Goal: Communication & Community: Answer question/provide support

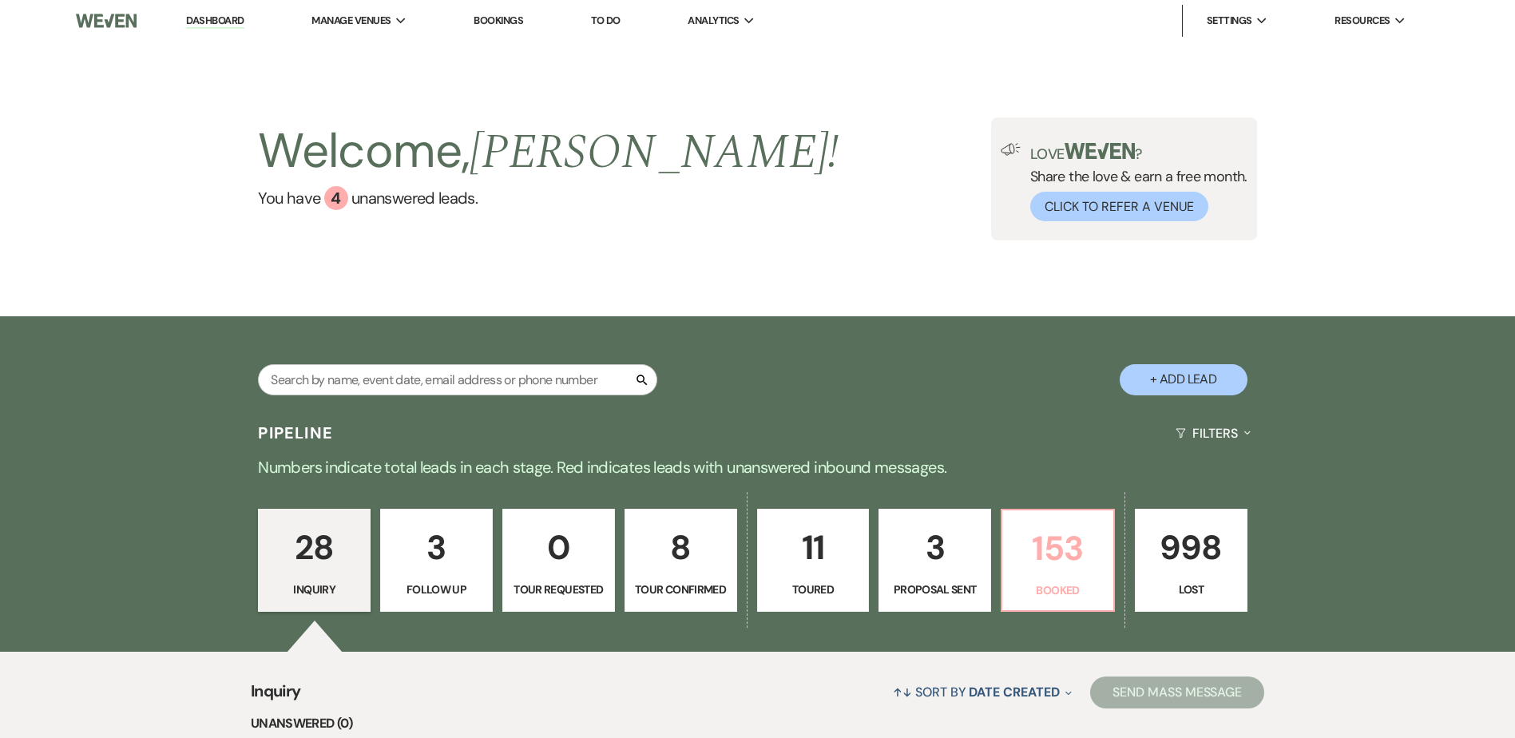
click at [1052, 532] on p "153" at bounding box center [1058, 549] width 92 height 54
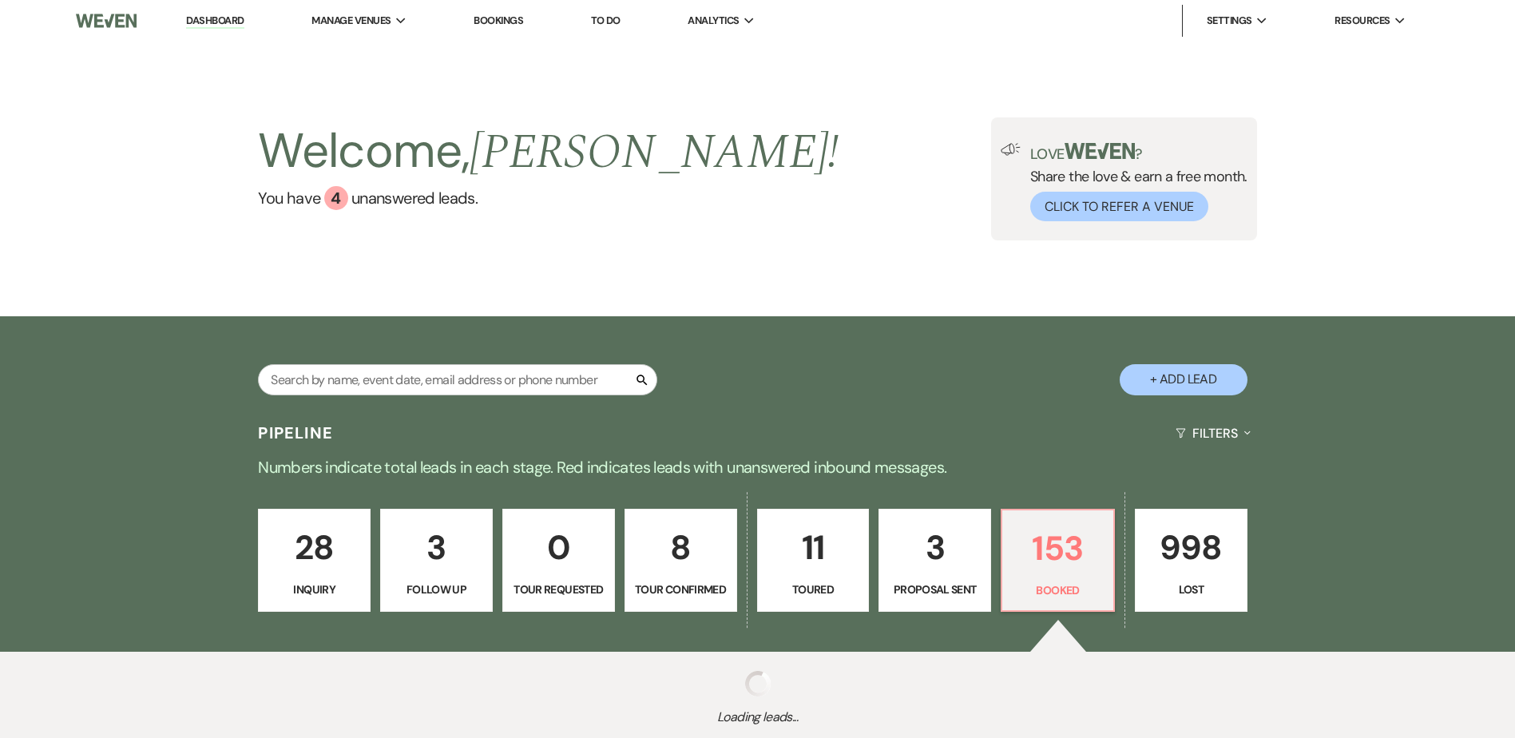
select select "7"
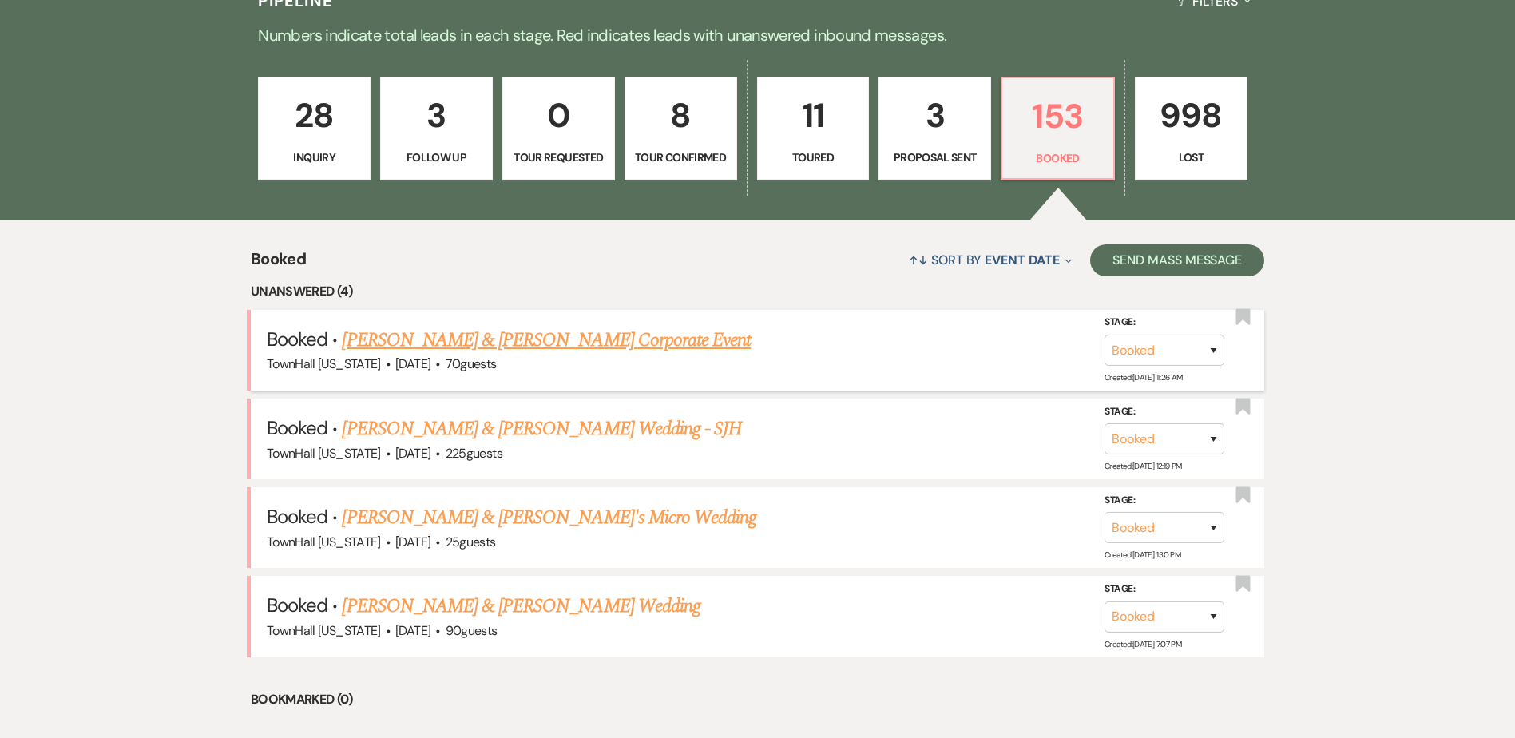
scroll to position [479, 0]
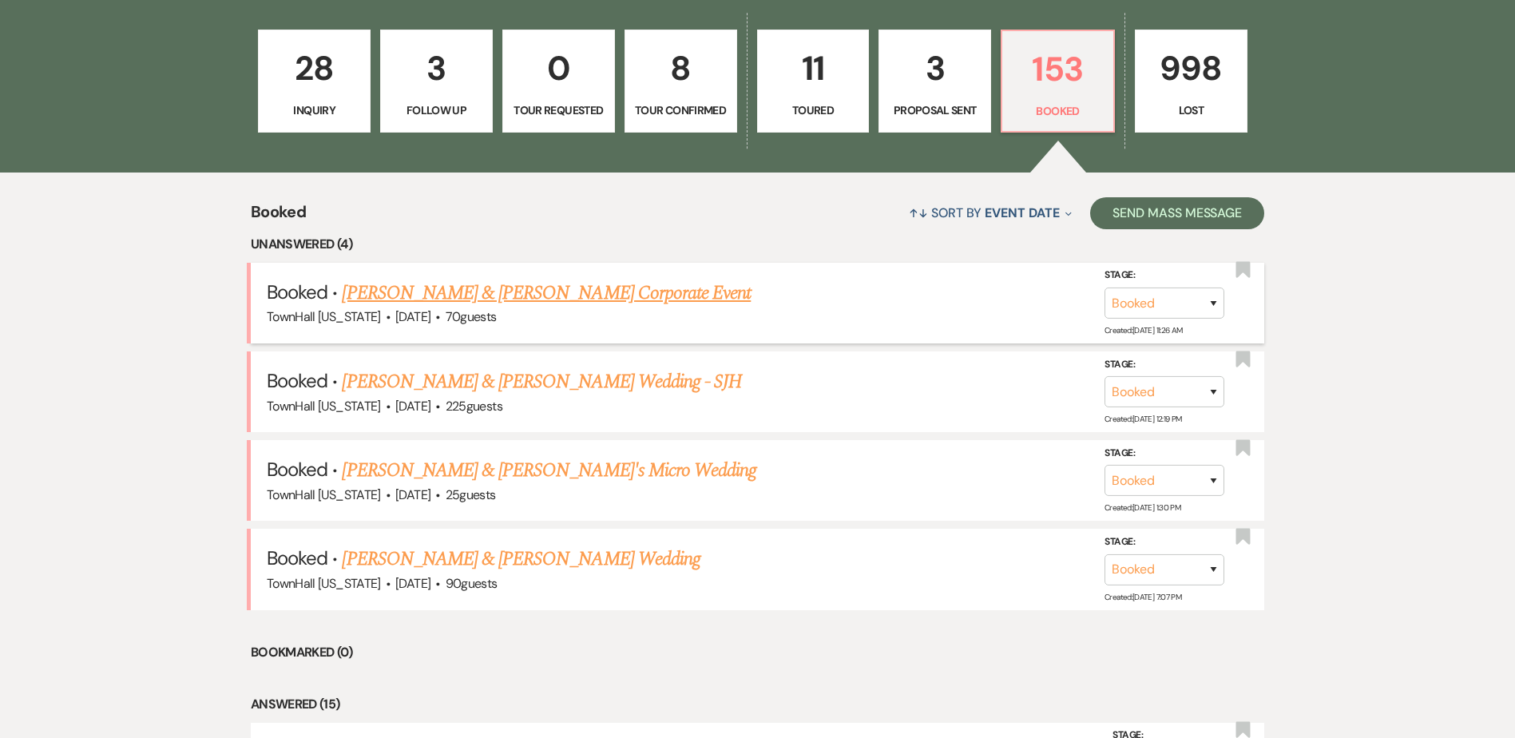
click at [605, 304] on link "[PERSON_NAME] & [PERSON_NAME] Corporate Event" at bounding box center [546, 293] width 409 height 29
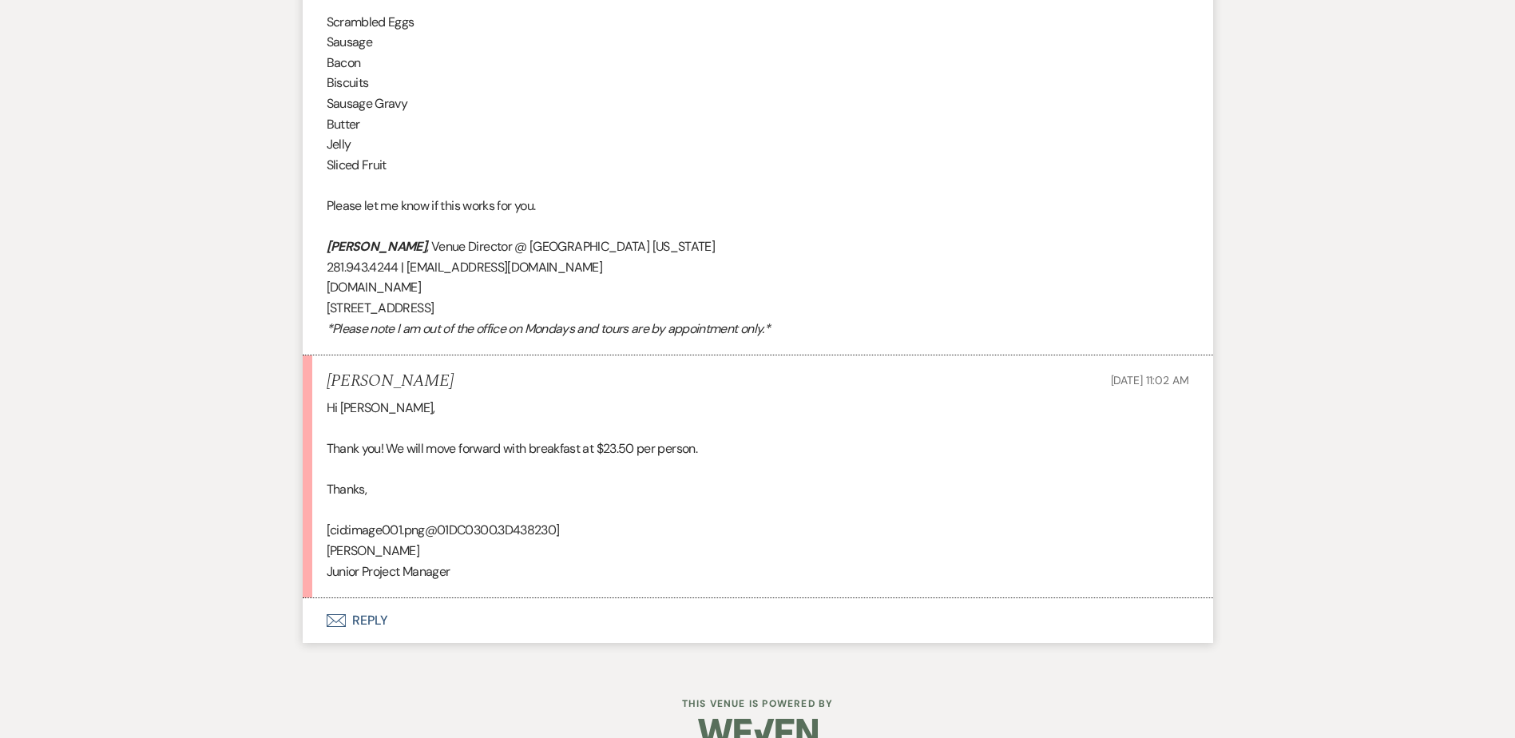
scroll to position [7958, 0]
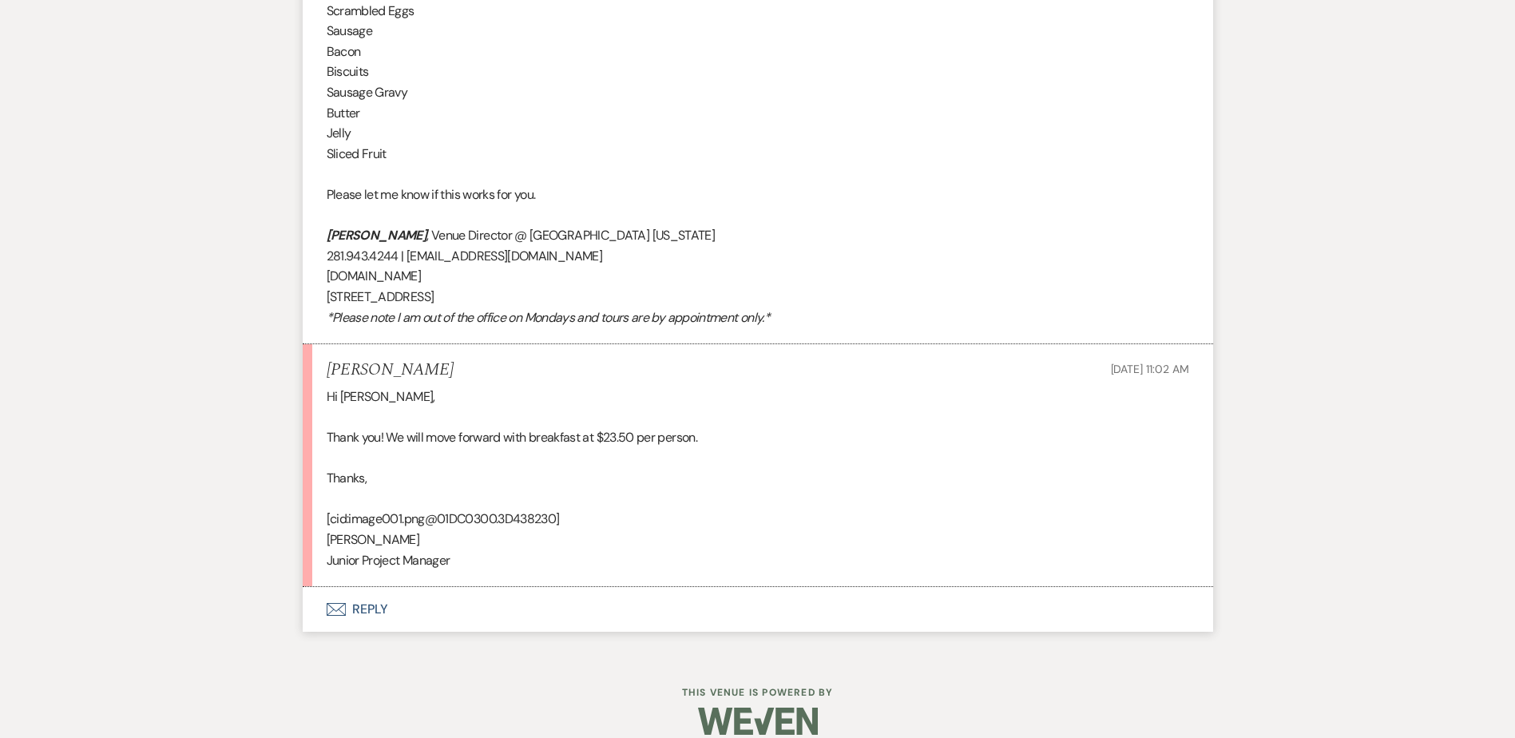
click at [368, 595] on button "Envelope Reply" at bounding box center [758, 609] width 911 height 45
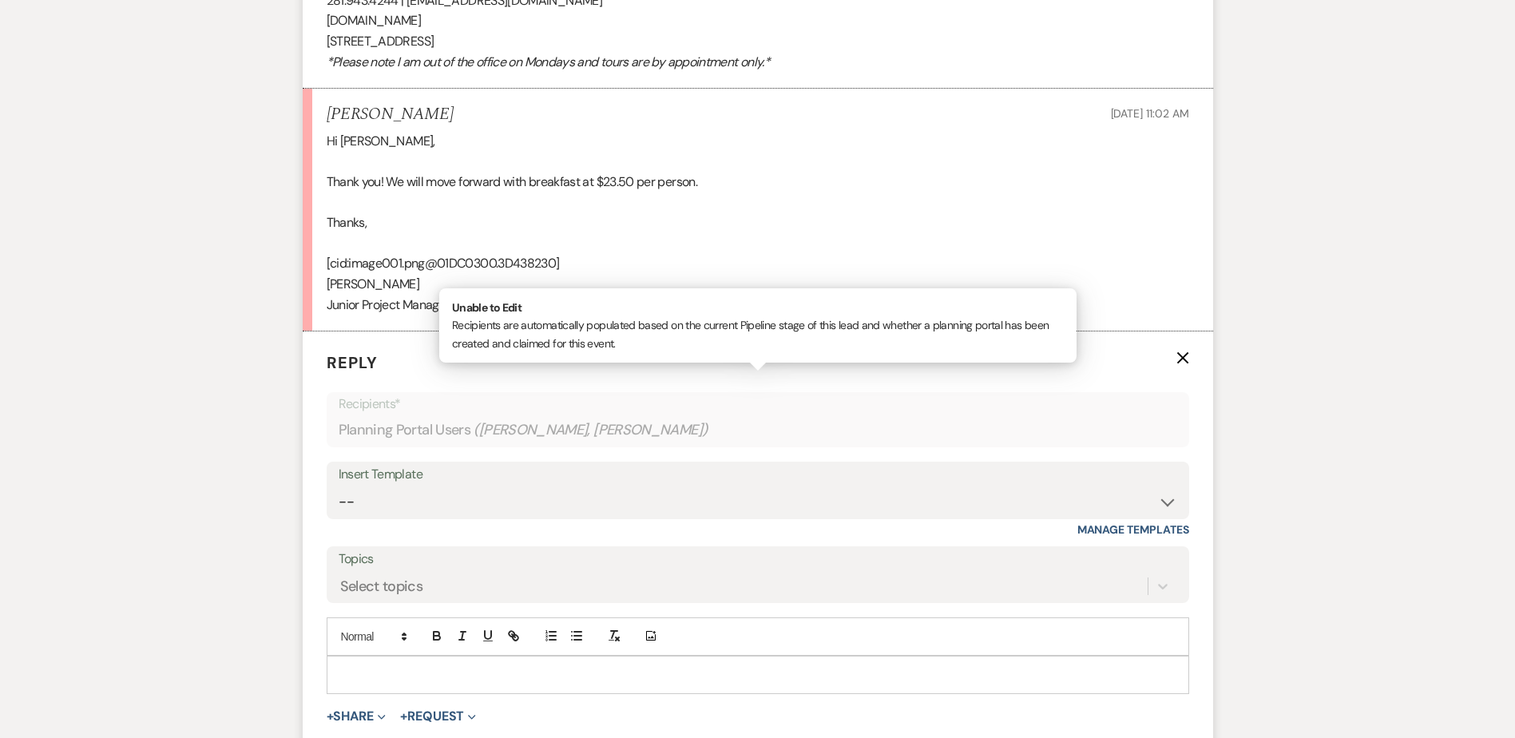
scroll to position [8263, 0]
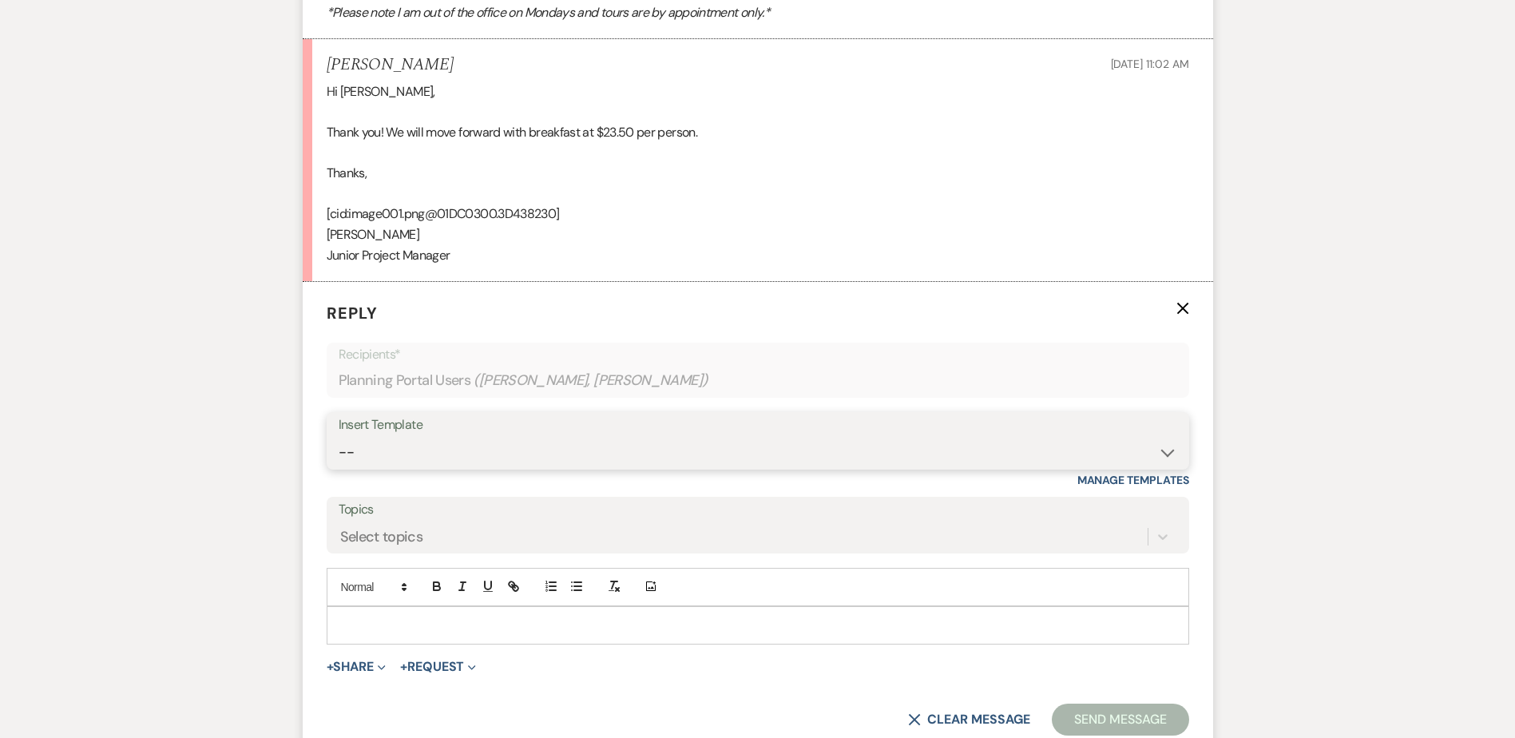
click at [397, 437] on select "-- Wedding Inquiry Follow Up: 2-3 days after initial lead- Avg Cost + Albums Th…" at bounding box center [758, 452] width 839 height 31
select select "1516"
click at [339, 437] on select "-- Wedding Inquiry Follow Up: 2-3 days after initial lead- Avg Cost + Albums Th…" at bounding box center [758, 452] width 839 height 31
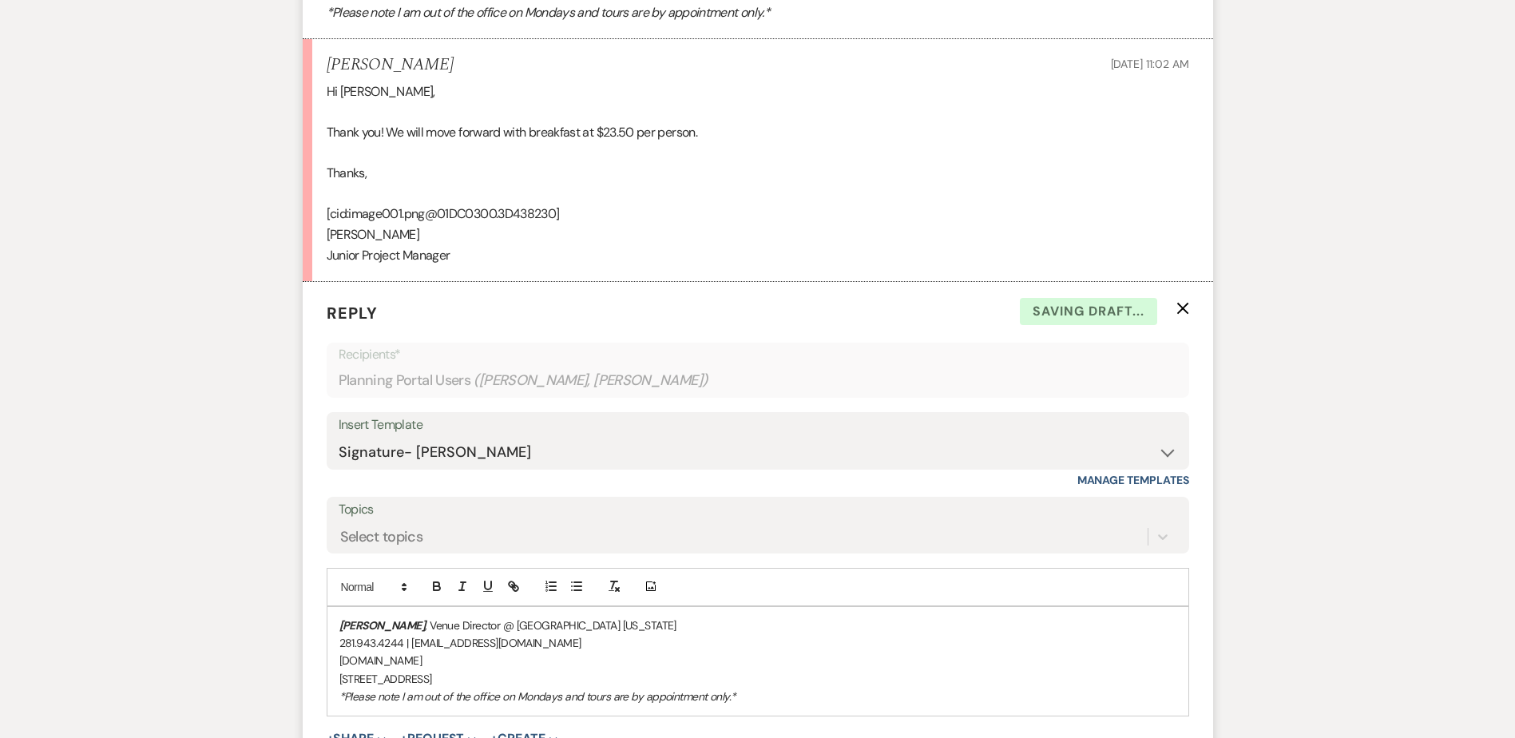
click at [340, 618] on em "[PERSON_NAME]" at bounding box center [382, 625] width 86 height 14
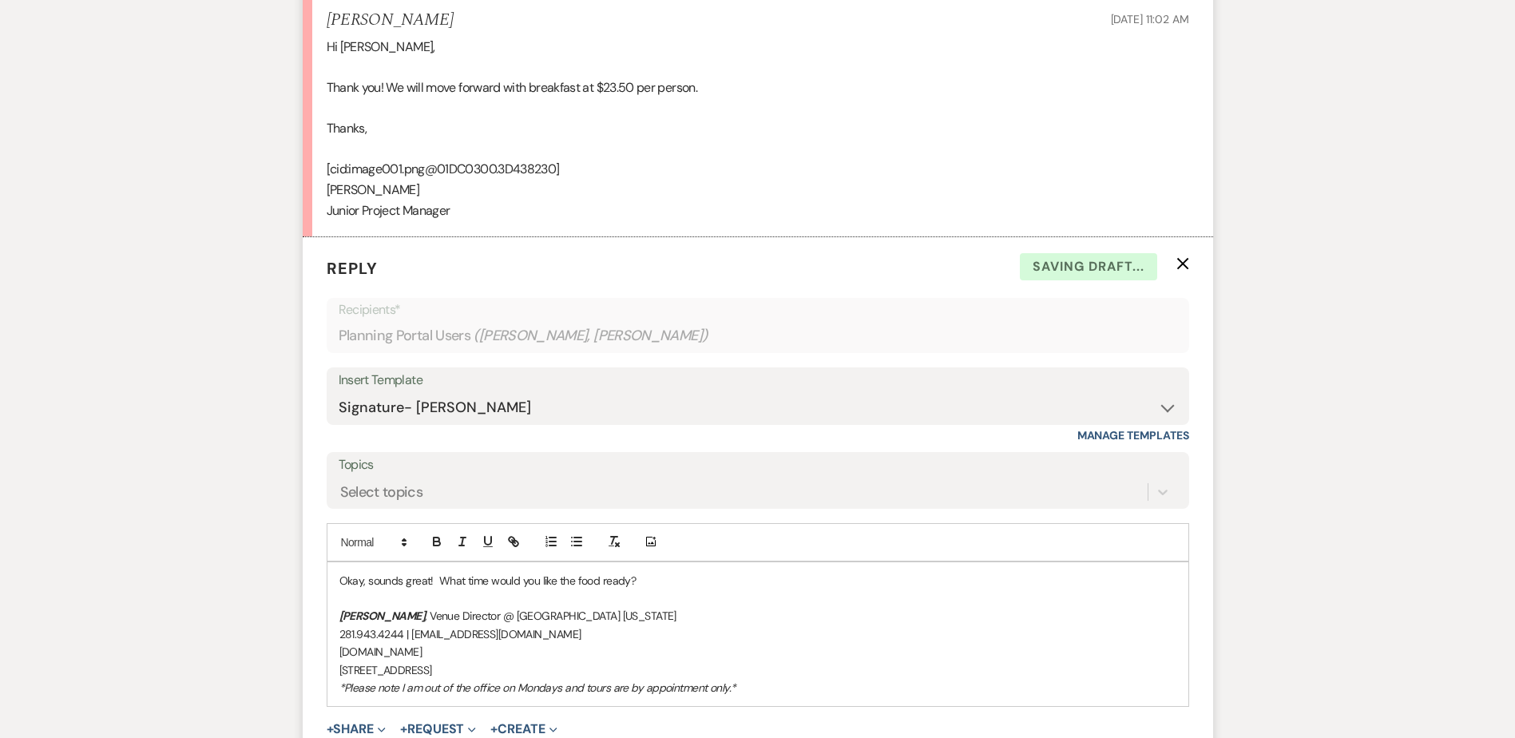
scroll to position [8423, 0]
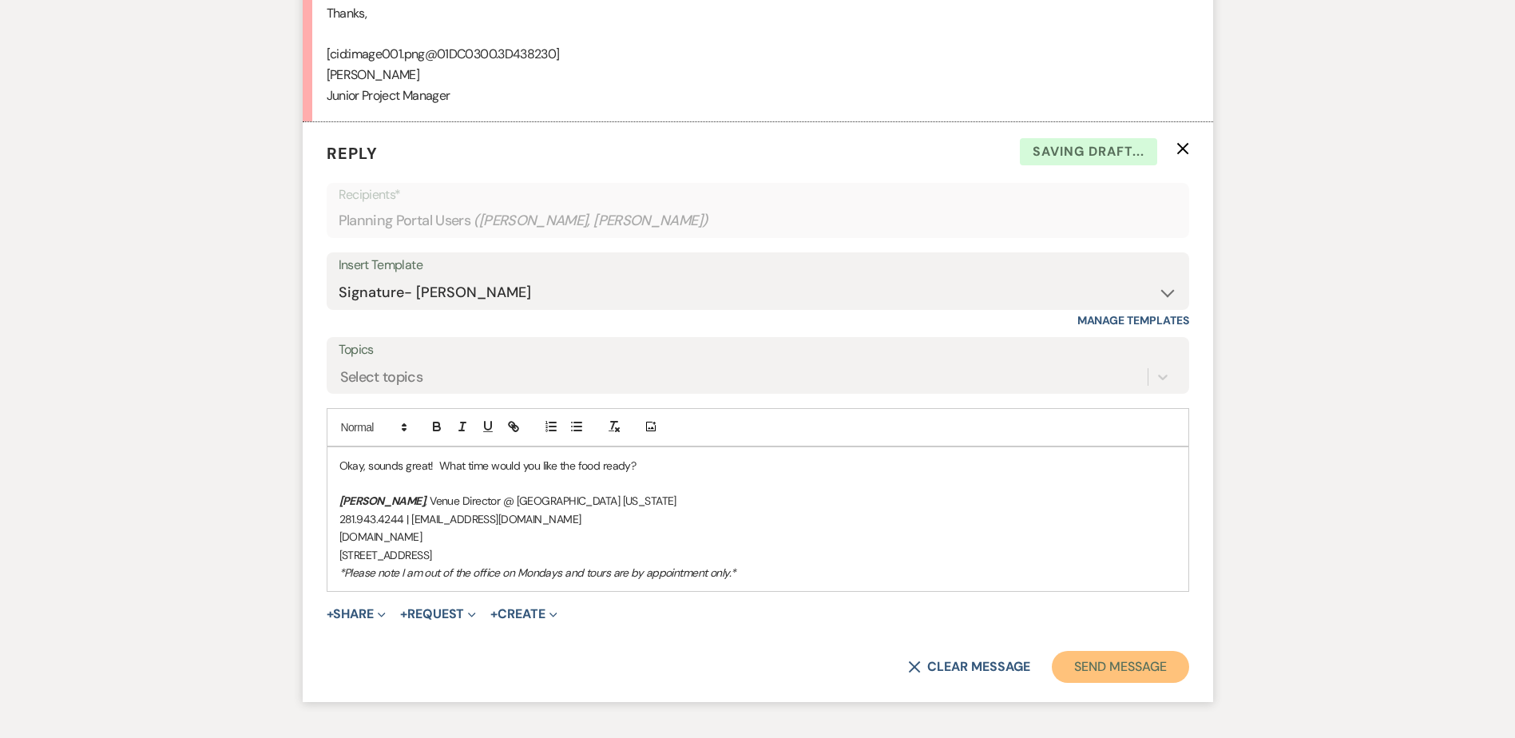
click at [1131, 651] on button "Send Message" at bounding box center [1120, 667] width 137 height 32
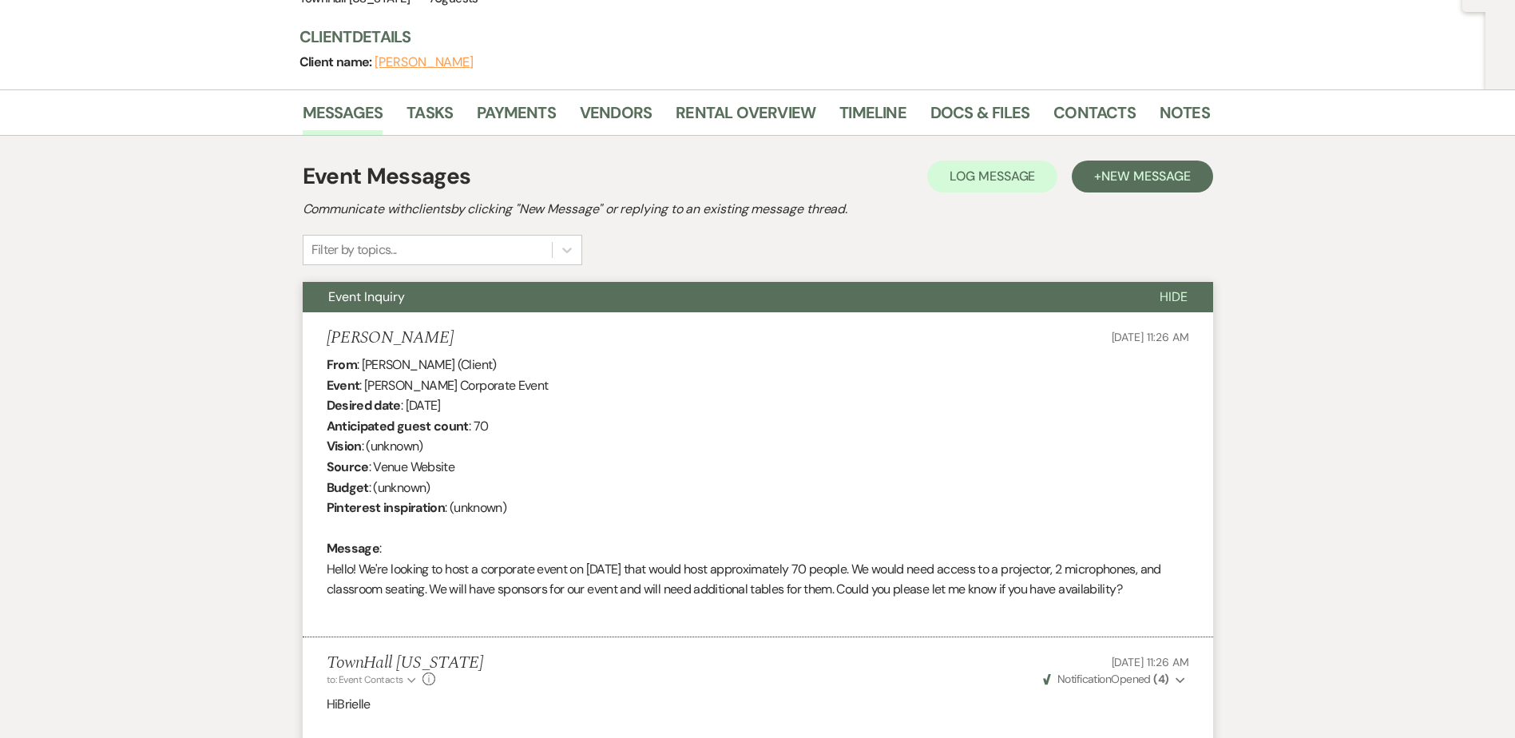
scroll to position [0, 0]
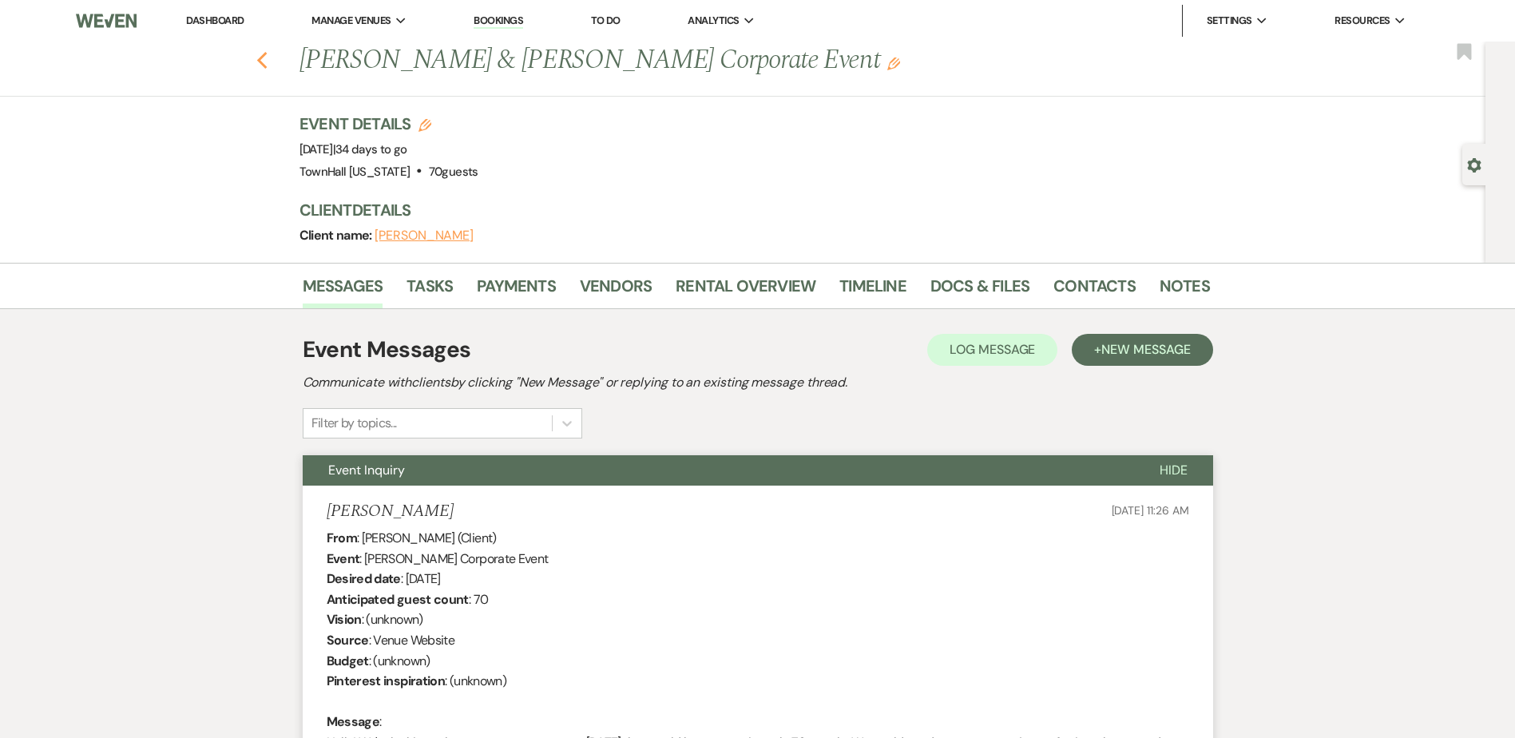
click at [268, 60] on icon "Previous" at bounding box center [262, 60] width 12 height 19
select select "7"
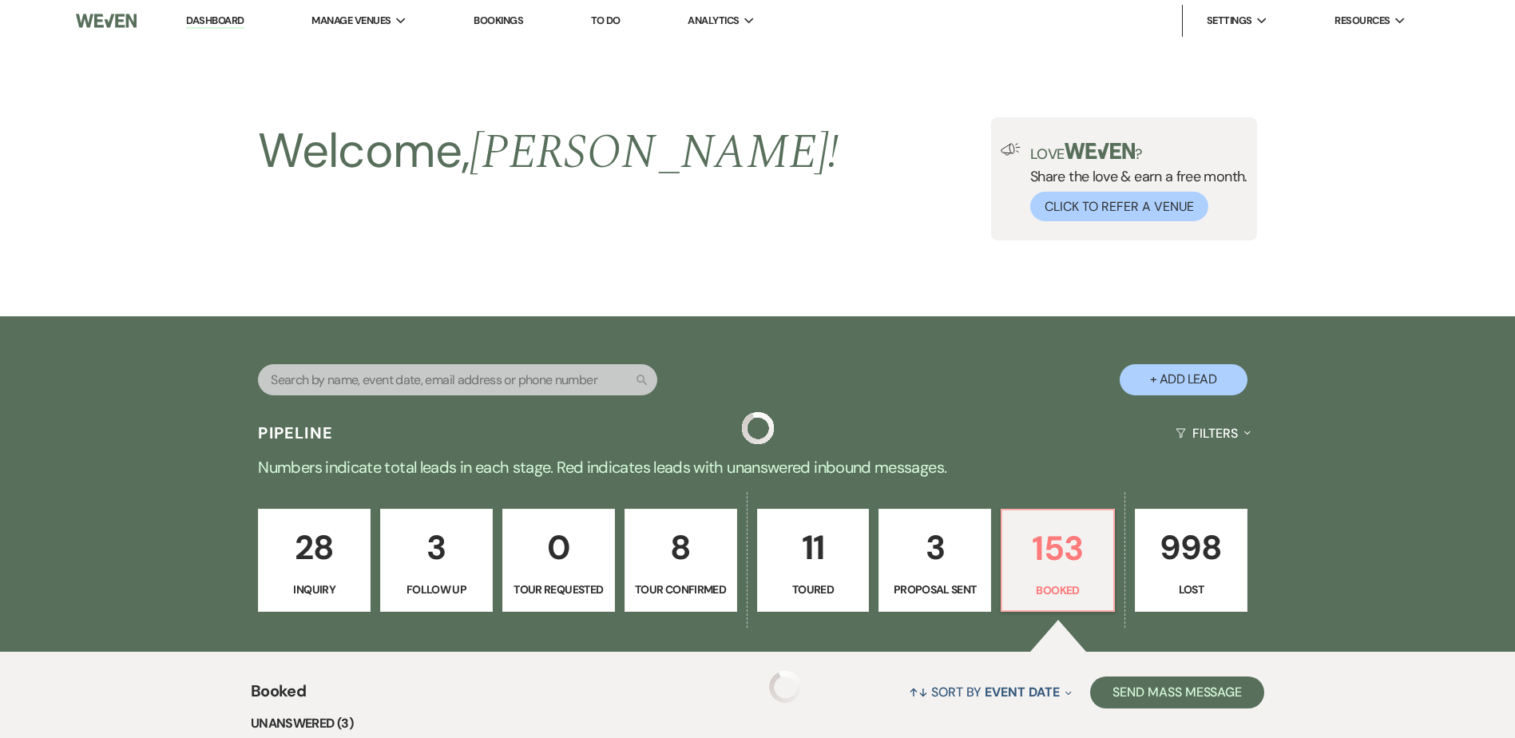
scroll to position [479, 0]
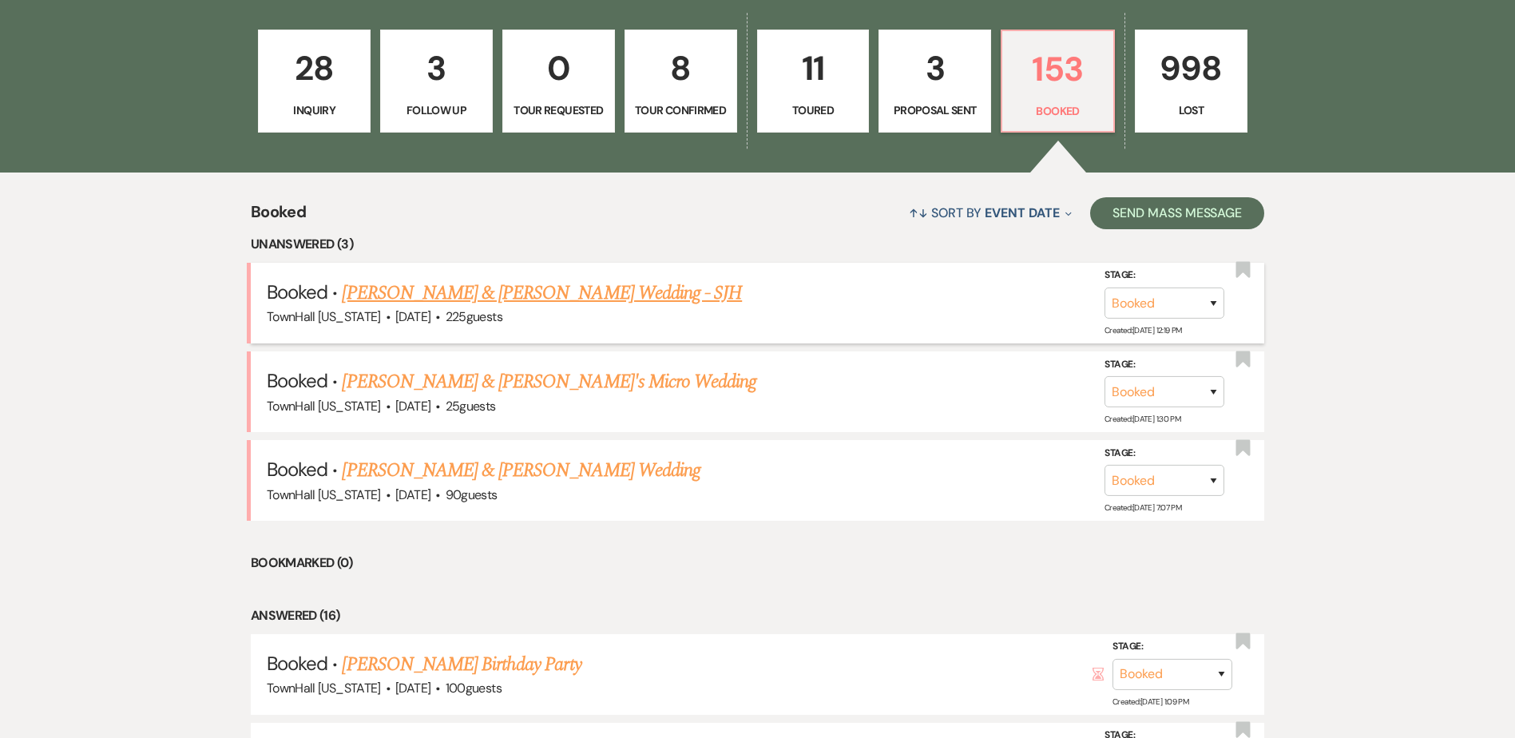
click at [477, 297] on link "[PERSON_NAME] & [PERSON_NAME] Wedding - SJH" at bounding box center [542, 293] width 400 height 29
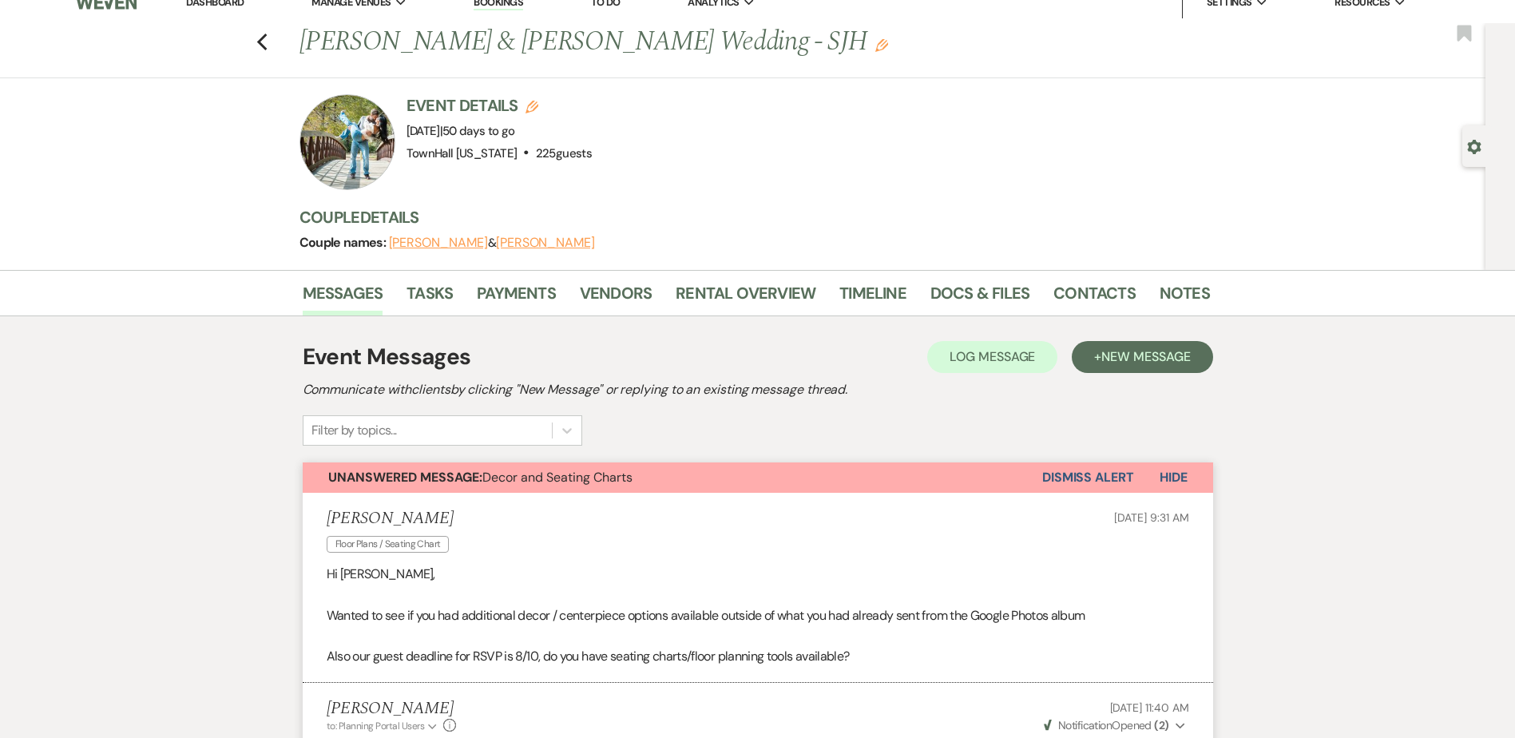
scroll to position [15, 0]
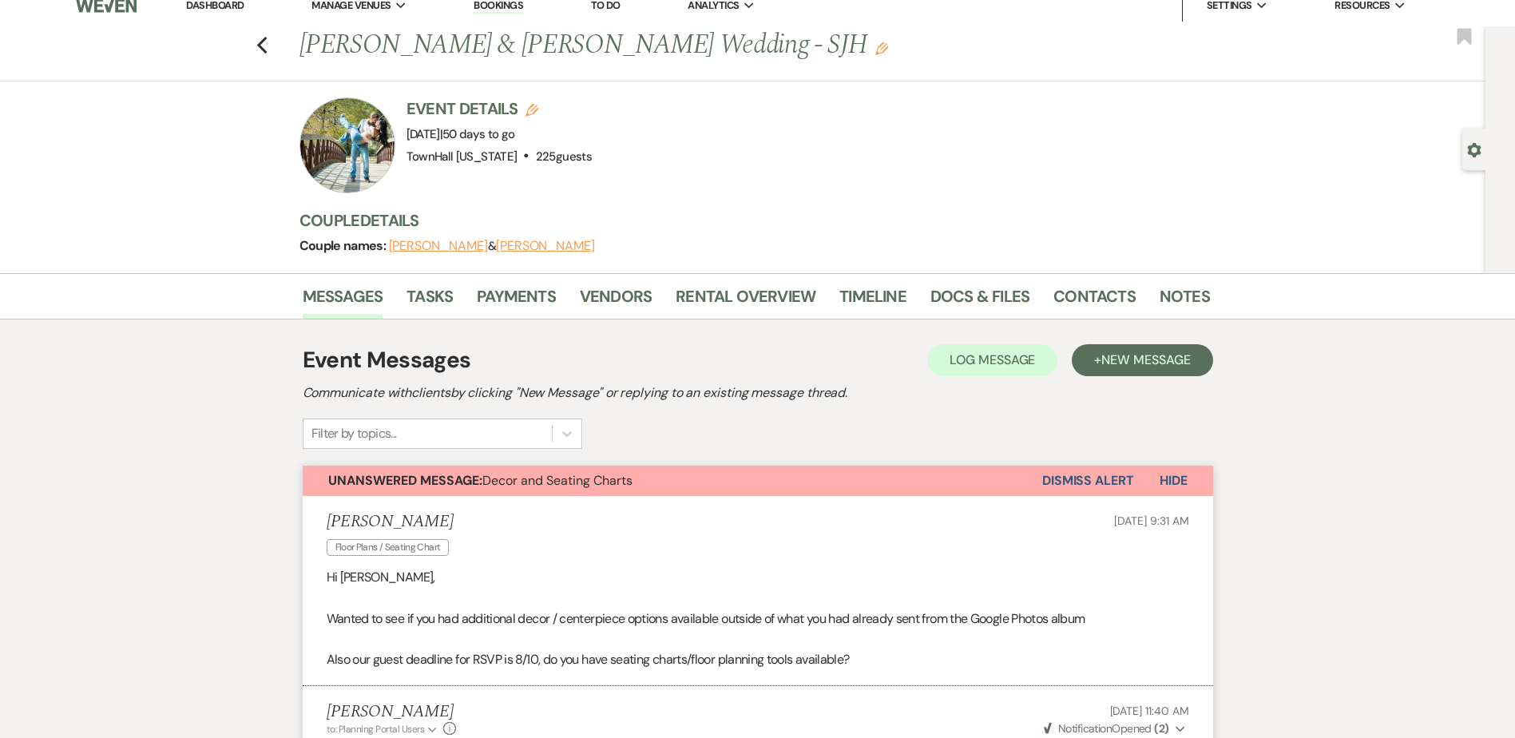
click at [1089, 480] on button "Dismiss Alert" at bounding box center [1088, 481] width 92 height 30
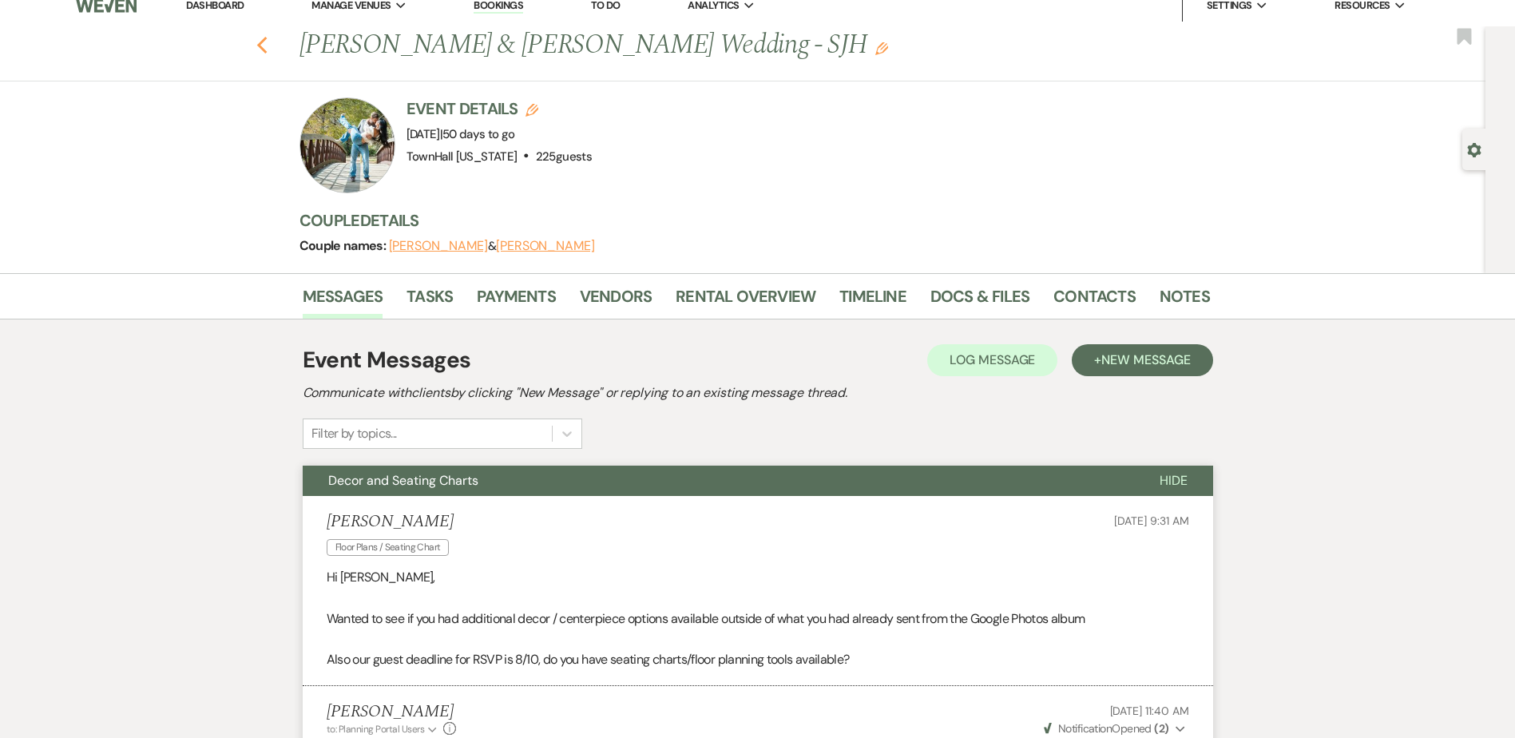
click at [268, 42] on icon "Previous" at bounding box center [262, 45] width 12 height 19
select select "7"
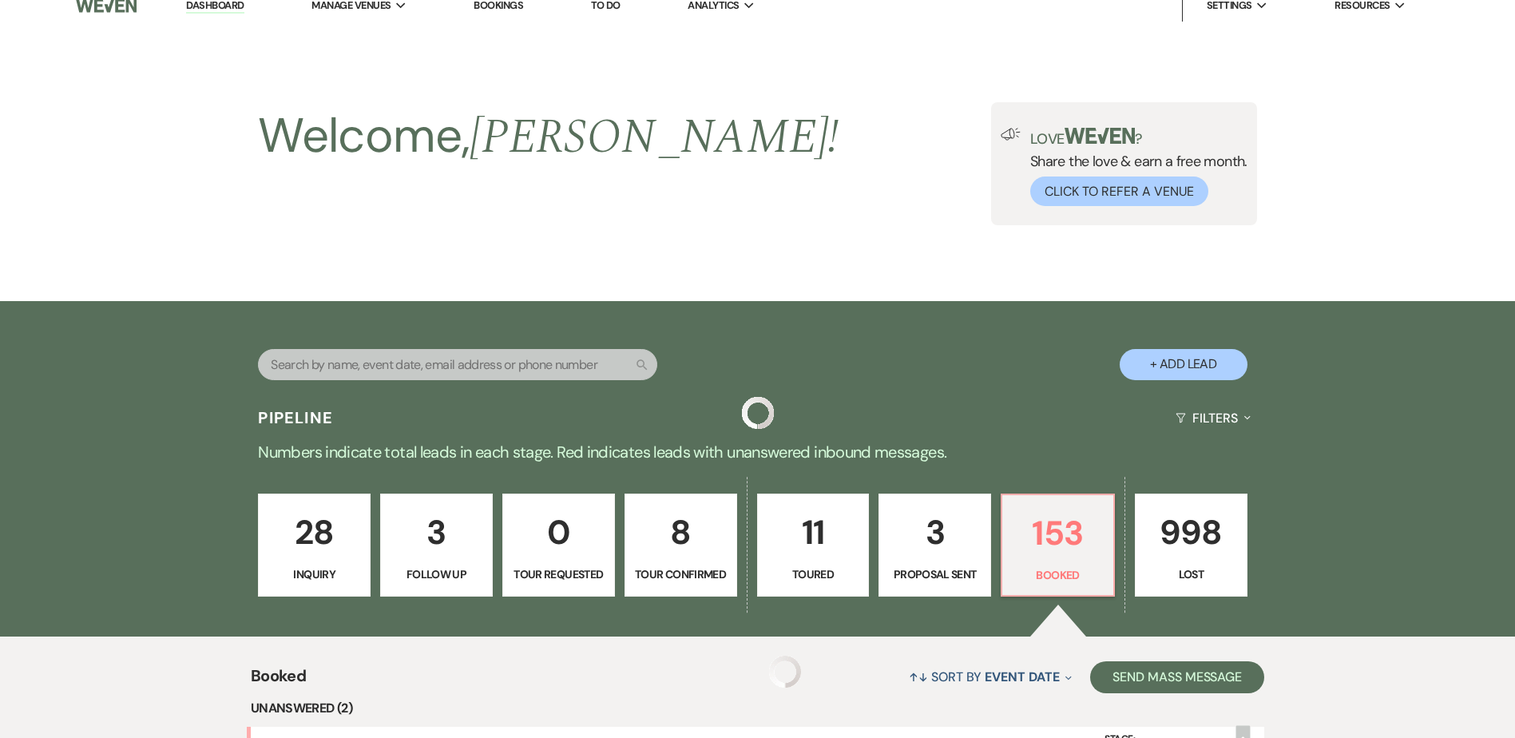
scroll to position [479, 0]
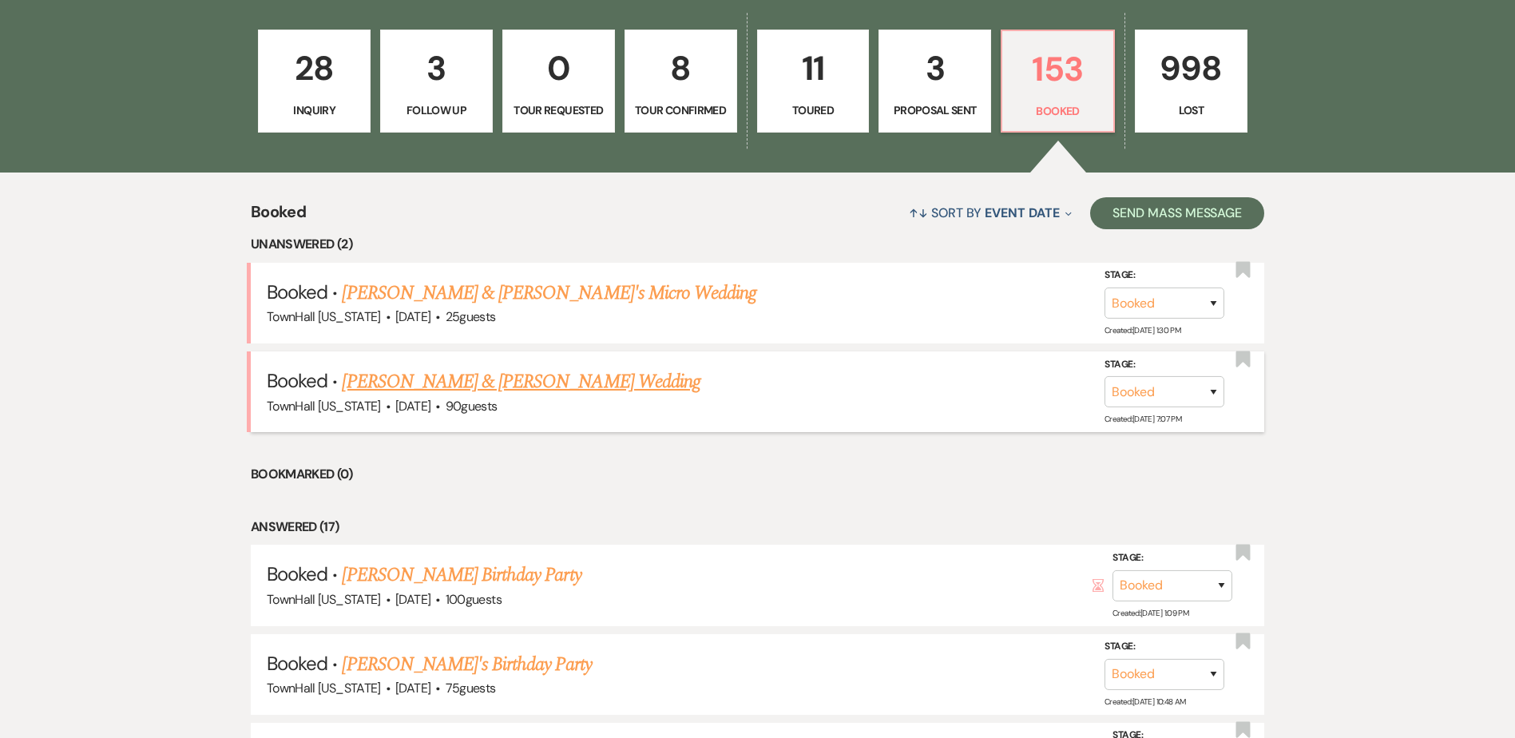
click at [528, 381] on link "[PERSON_NAME] & [PERSON_NAME] Wedding" at bounding box center [521, 381] width 358 height 29
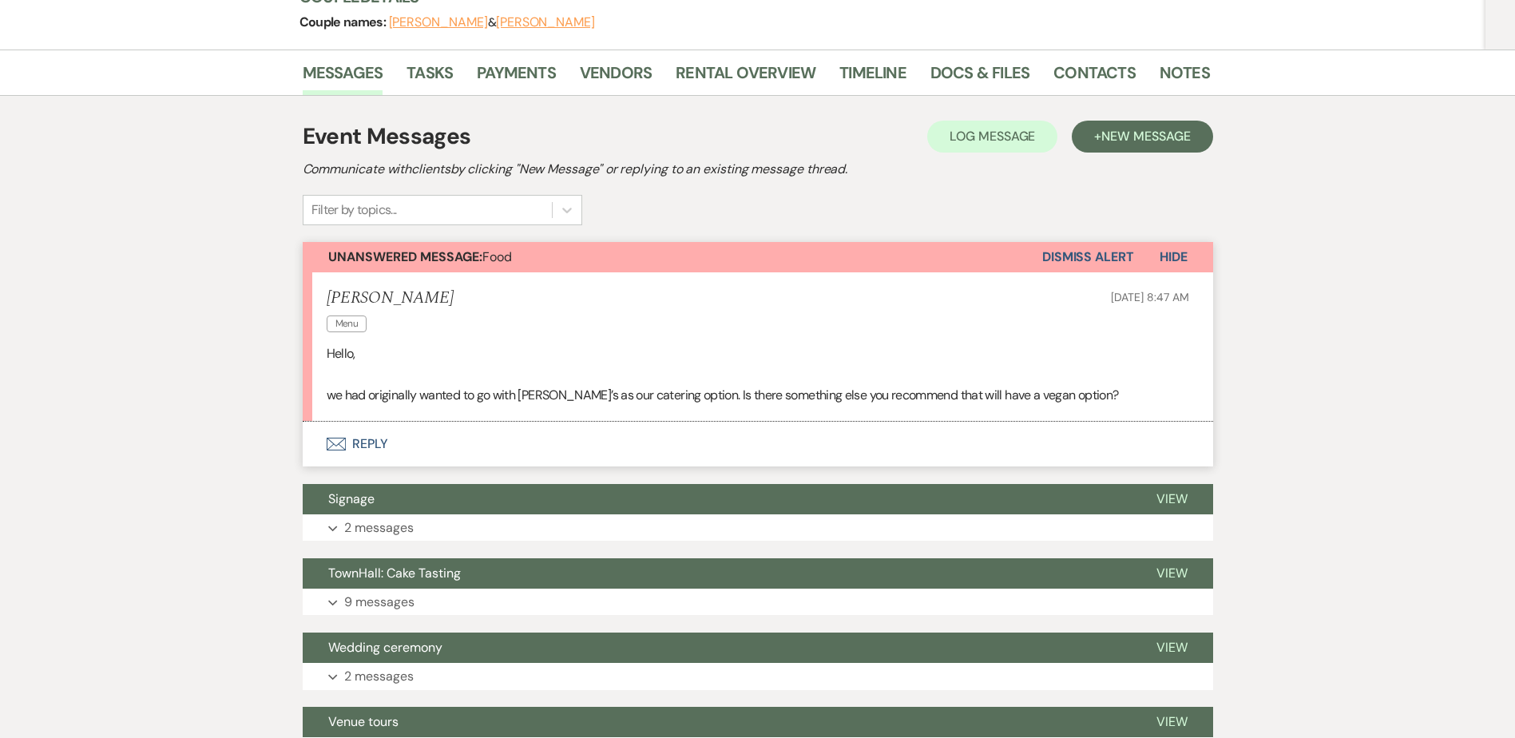
scroll to position [240, 0]
click at [375, 446] on button "Envelope Reply" at bounding box center [758, 443] width 911 height 45
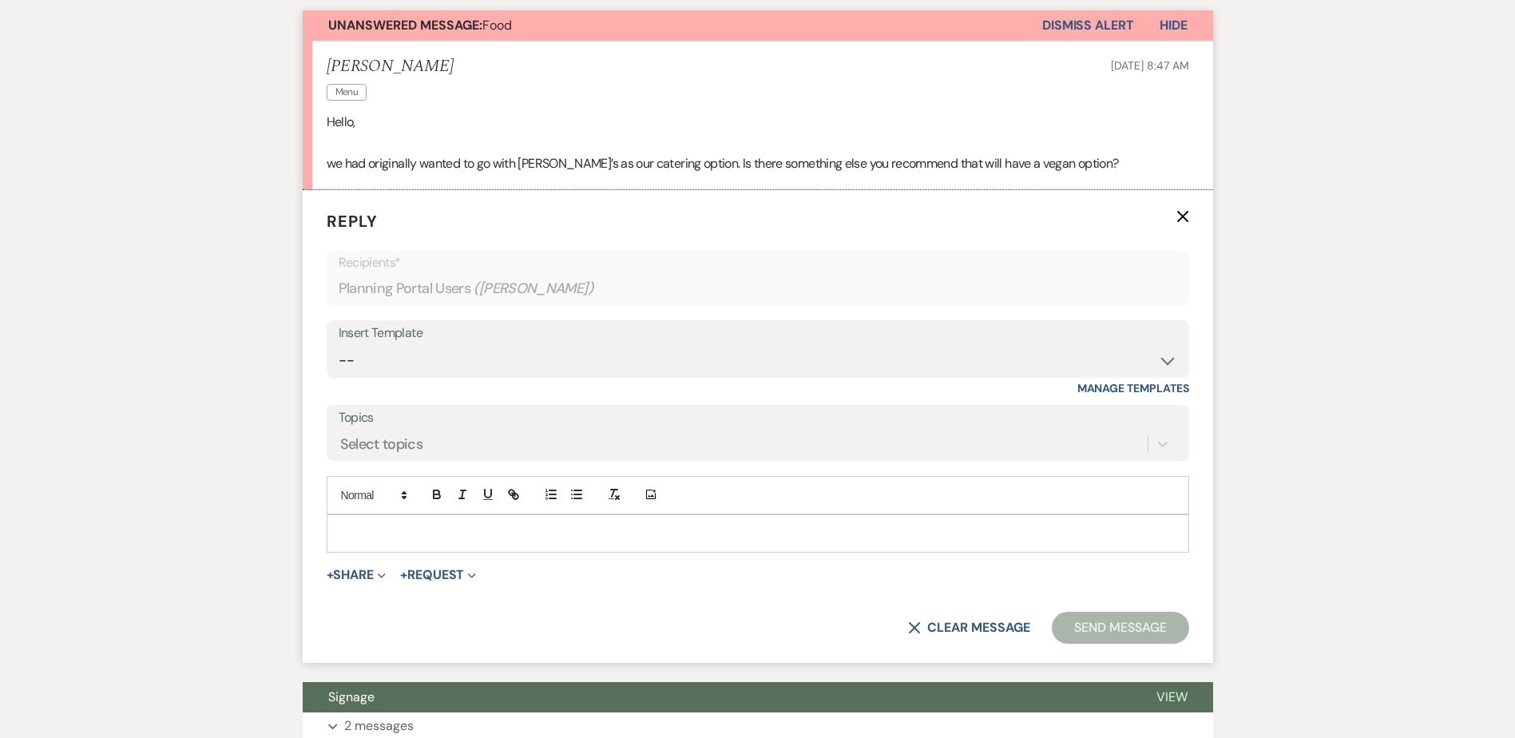
scroll to position [529, 0]
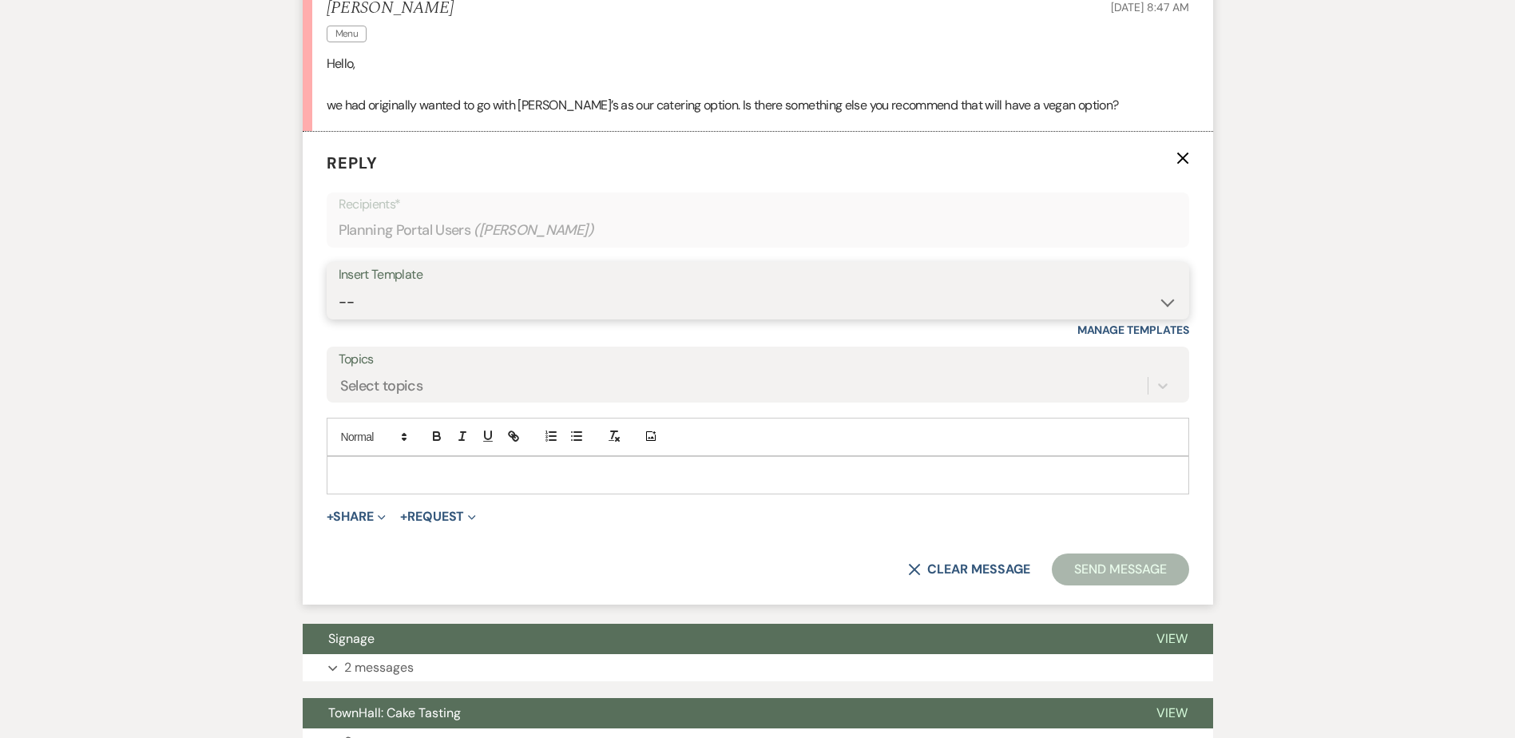
click at [386, 301] on select "-- Wedding Inquiry Follow Up: 2-3 days after initial lead- Avg Cost + Albums Th…" at bounding box center [758, 302] width 839 height 31
select select "1516"
click at [339, 287] on select "-- Wedding Inquiry Follow Up: 2-3 days after initial lead- Avg Cost + Albums Th…" at bounding box center [758, 302] width 839 height 31
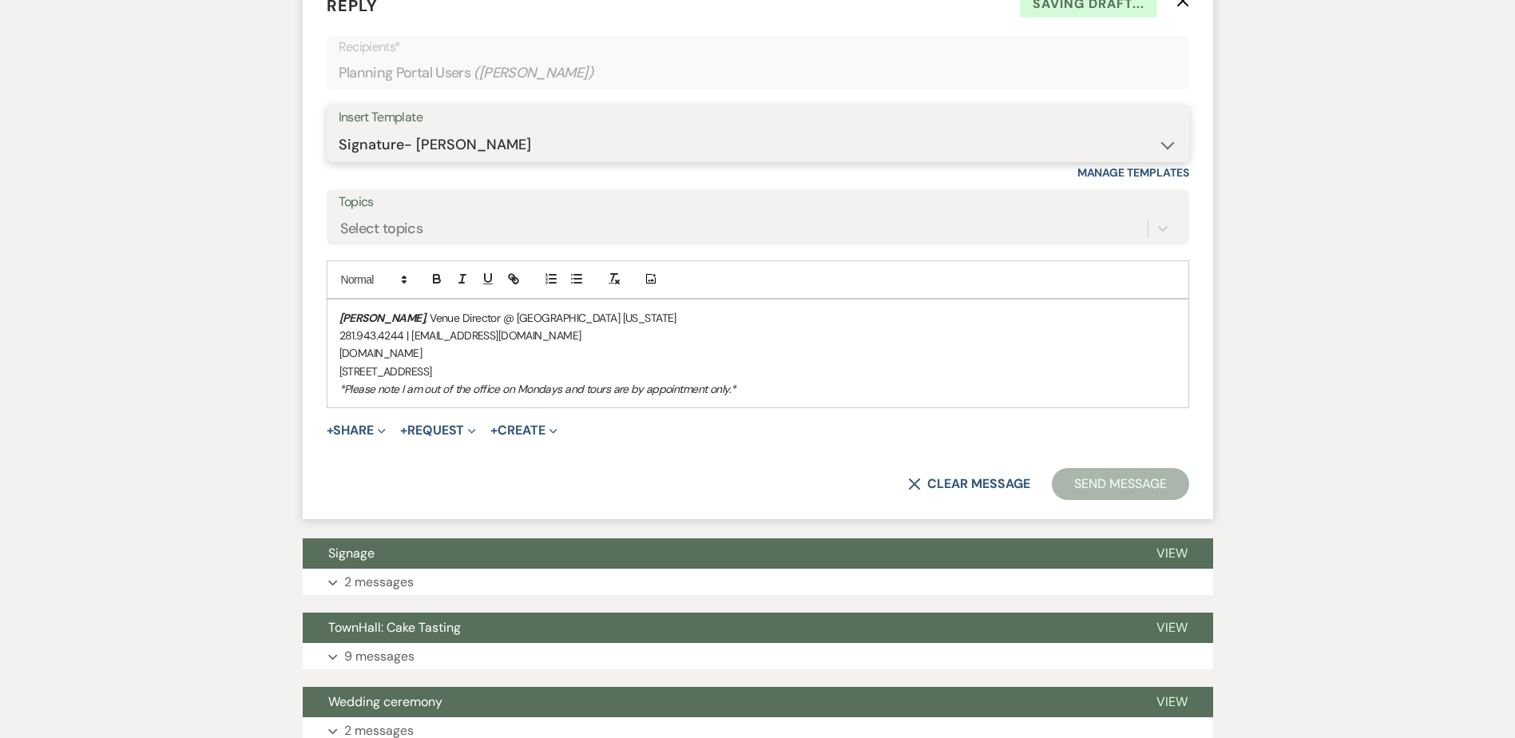
scroll to position [688, 0]
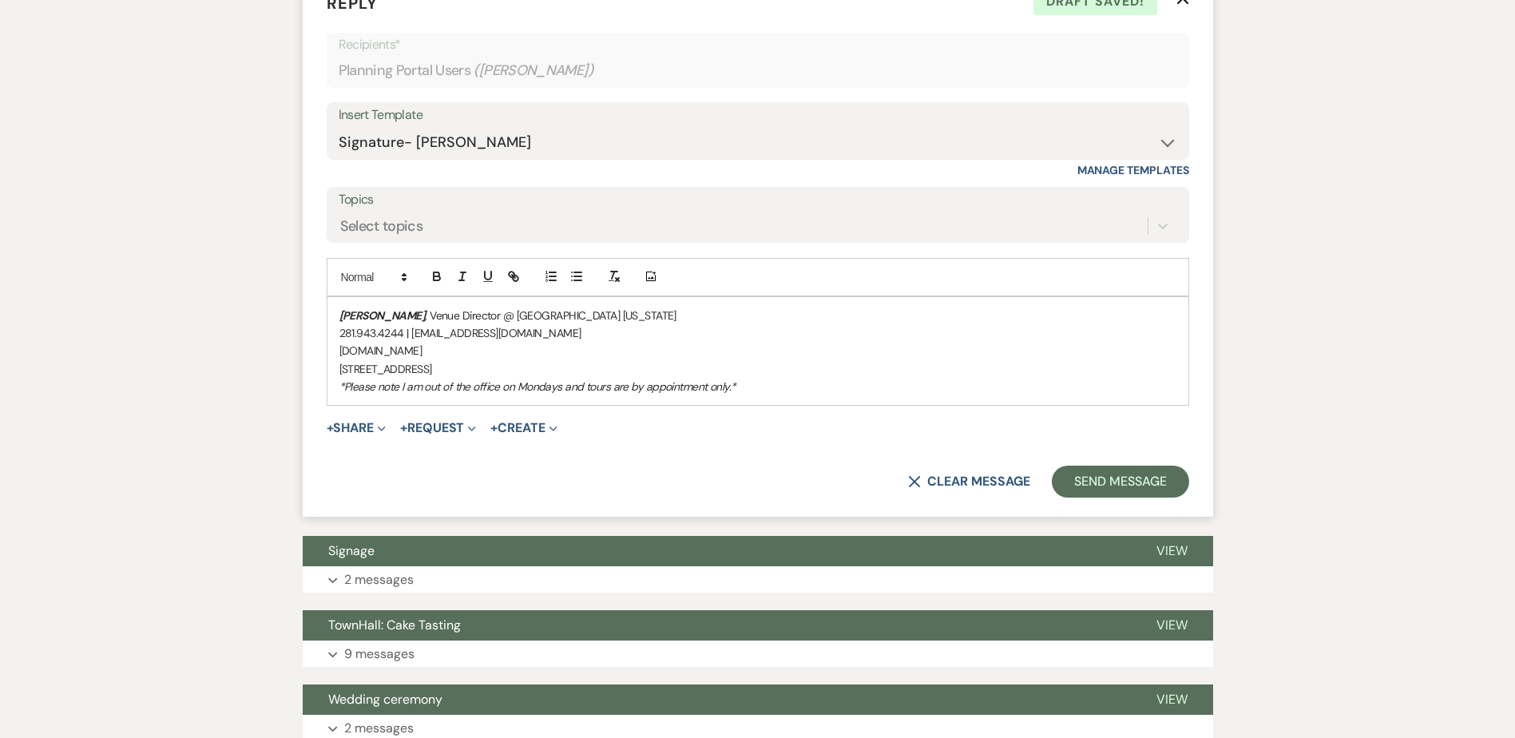
click at [334, 313] on div "[PERSON_NAME] , Venue Director @ [GEOGRAPHIC_DATA] [US_STATE] 281.943.4244 | [E…" at bounding box center [757, 351] width 861 height 109
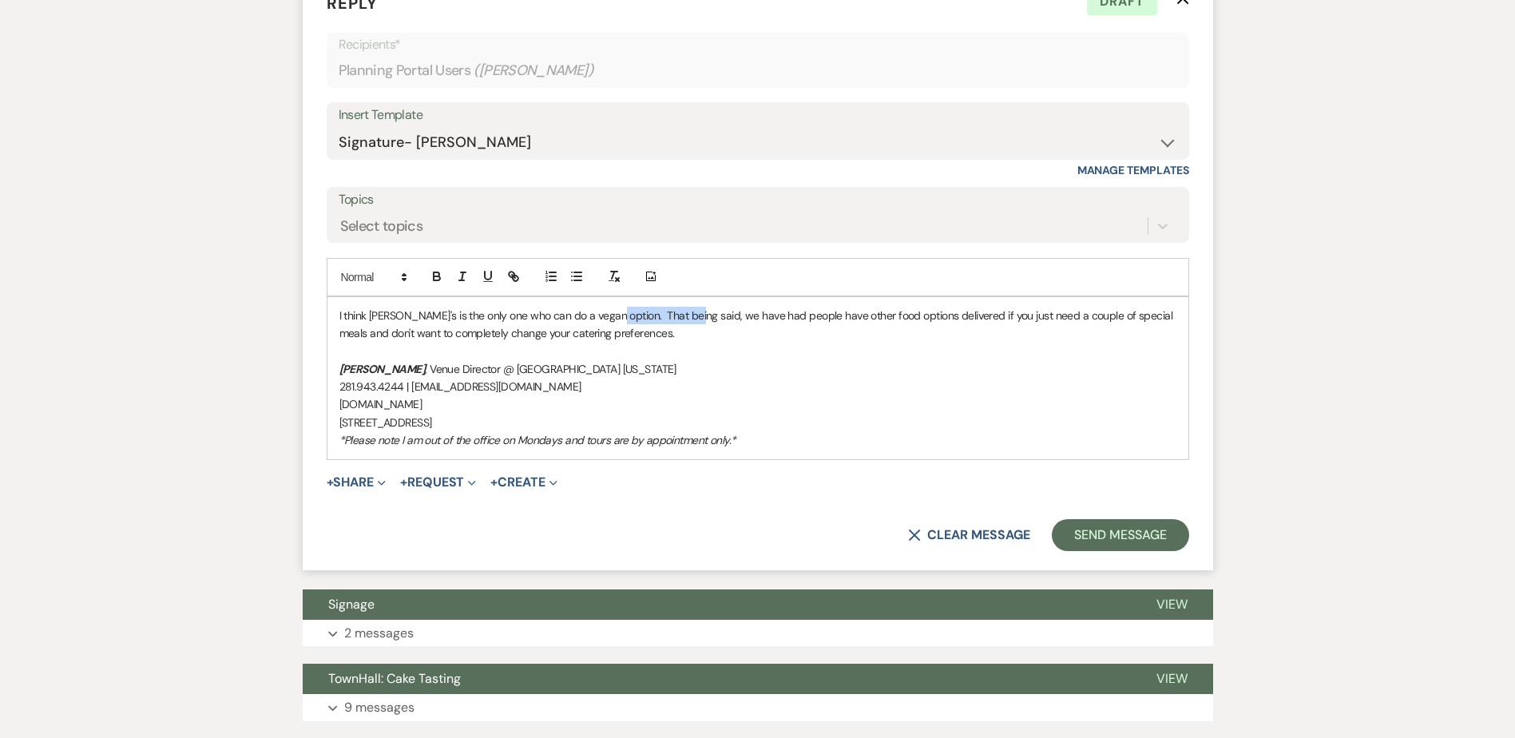
drag, startPoint x: 686, startPoint y: 317, endPoint x: 603, endPoint y: 311, distance: 83.3
click at [603, 311] on p "I think [PERSON_NAME]'s is the only one who can do a vegan option. That being s…" at bounding box center [757, 325] width 837 height 36
click at [1122, 538] on button "Send Message" at bounding box center [1120, 535] width 137 height 32
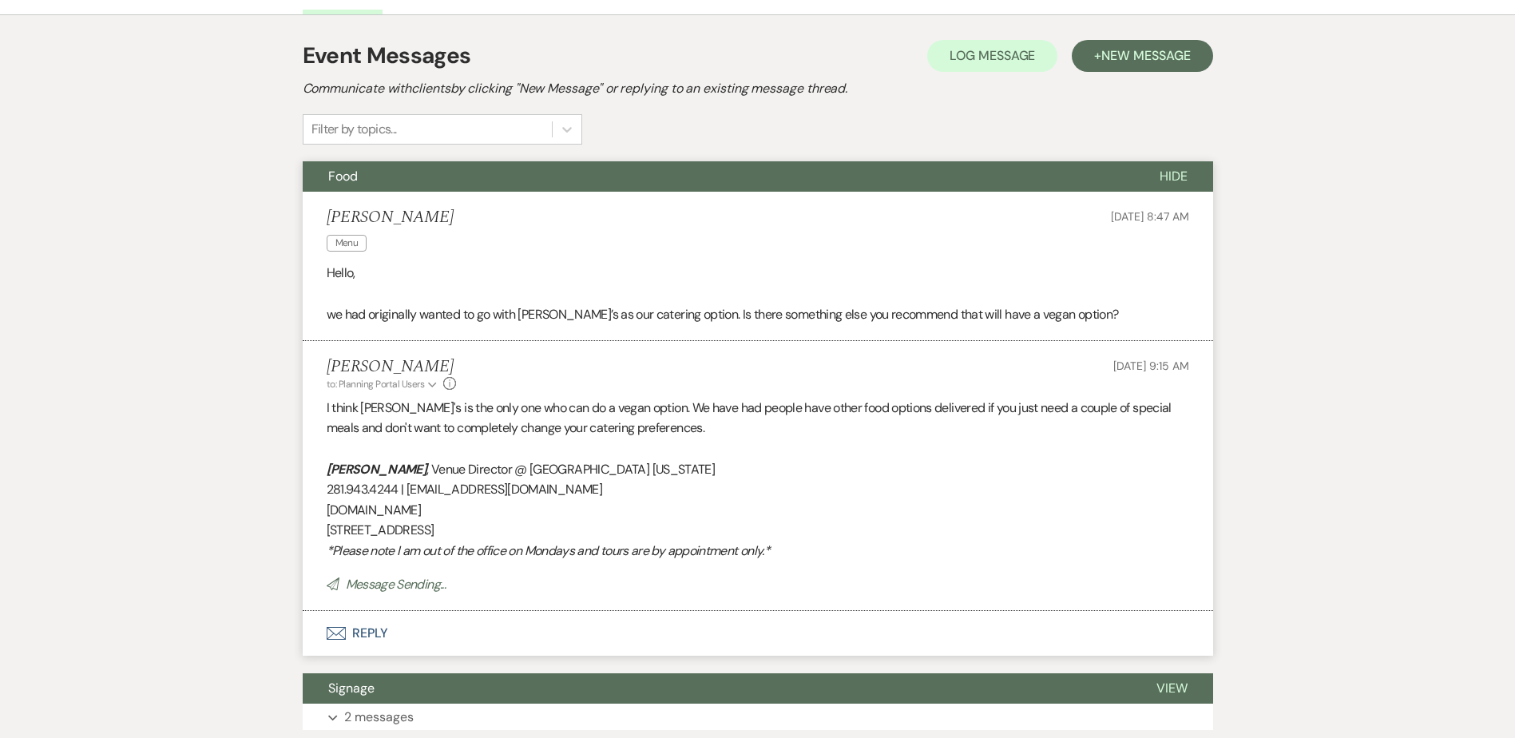
scroll to position [0, 0]
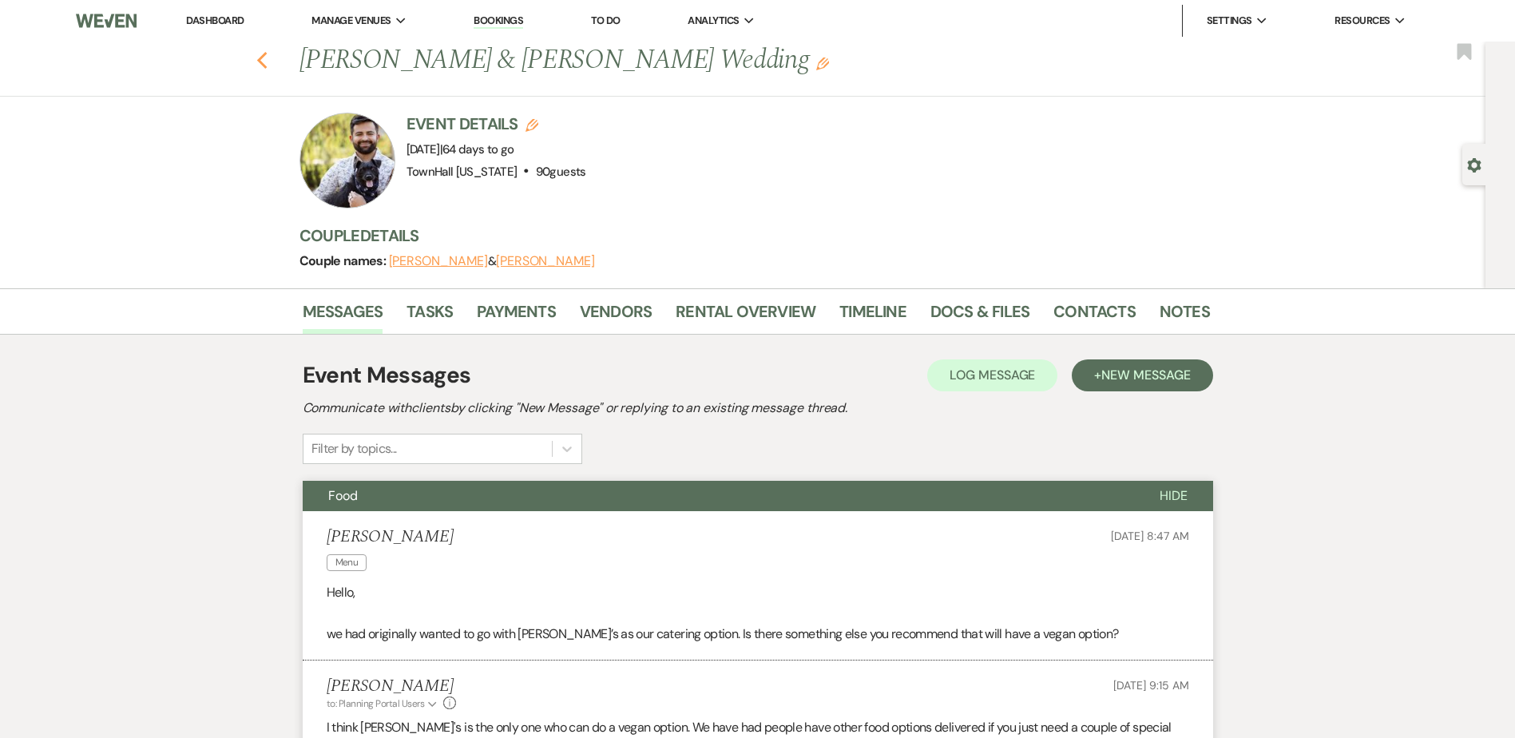
click at [268, 57] on icon "Previous" at bounding box center [262, 60] width 12 height 19
select select "7"
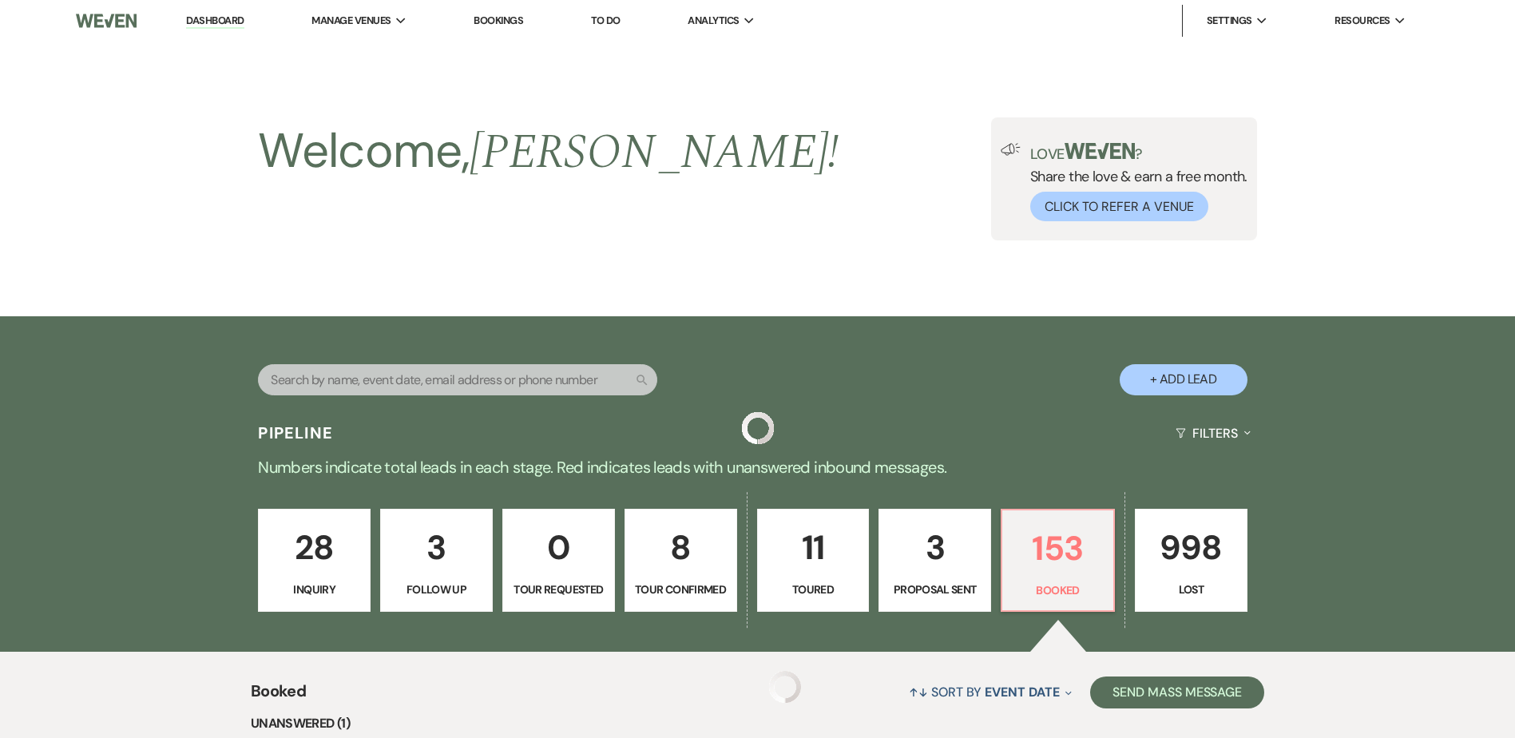
scroll to position [479, 0]
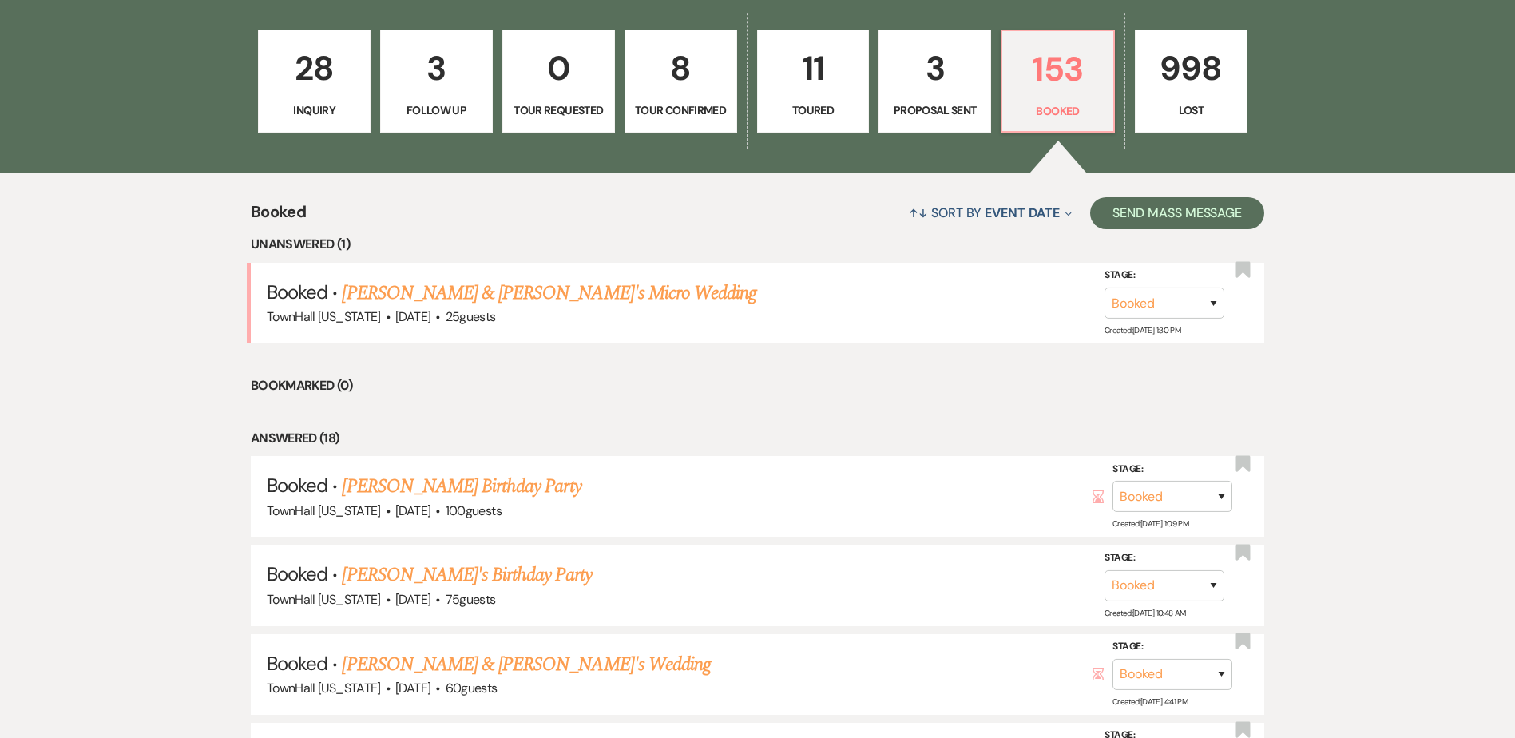
click at [447, 299] on link "[PERSON_NAME] & [PERSON_NAME]'s Micro Wedding" at bounding box center [549, 293] width 415 height 29
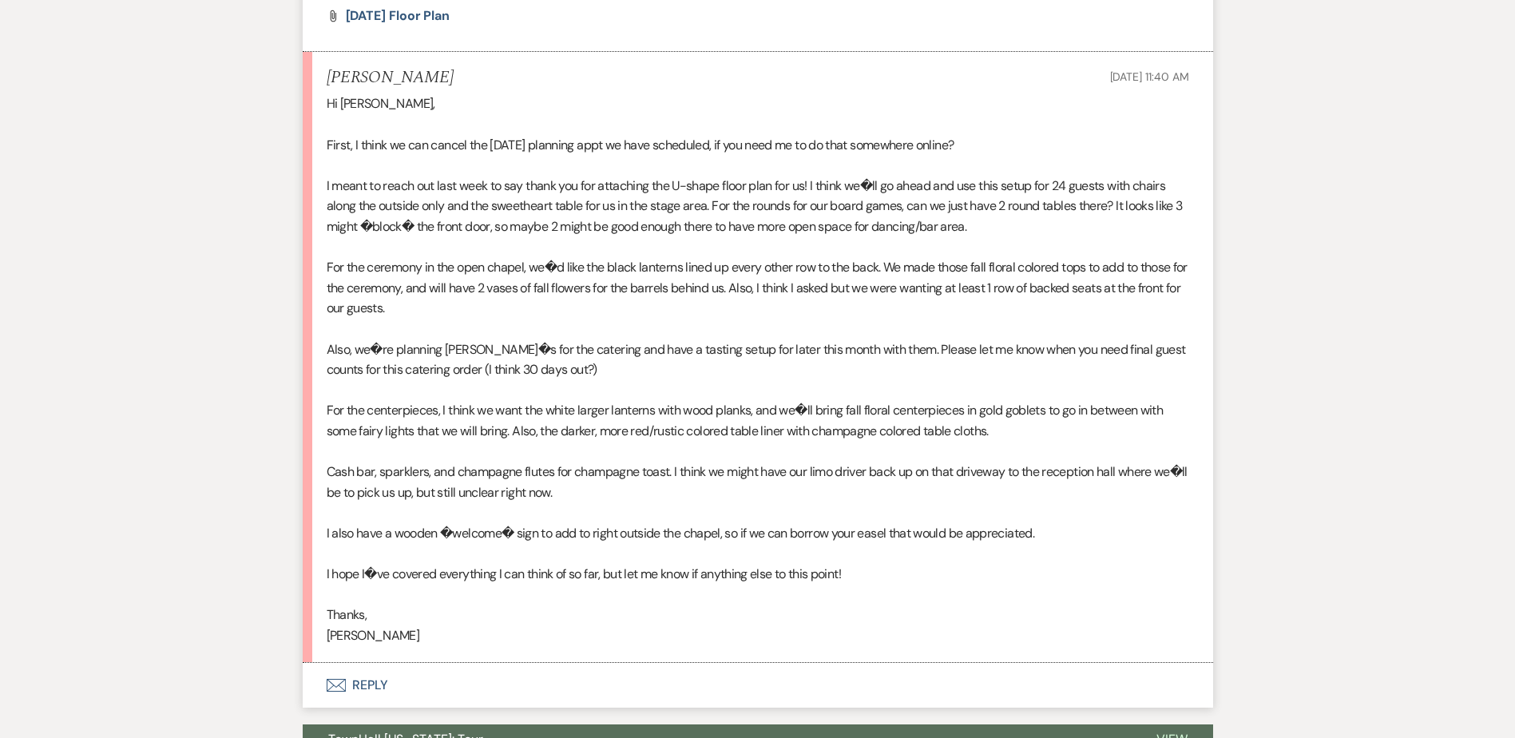
scroll to position [720, 0]
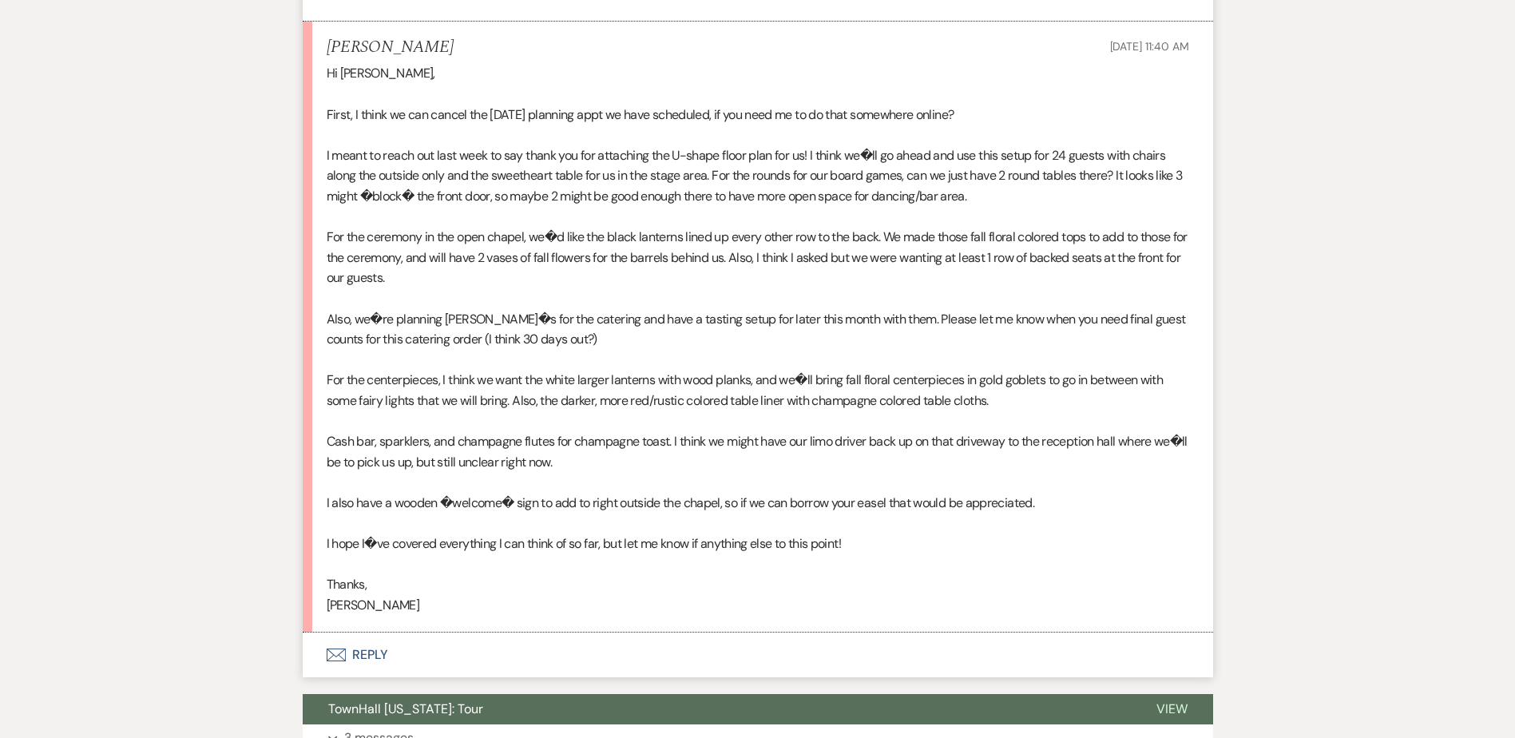
click at [367, 657] on button "Envelope Reply" at bounding box center [758, 655] width 911 height 45
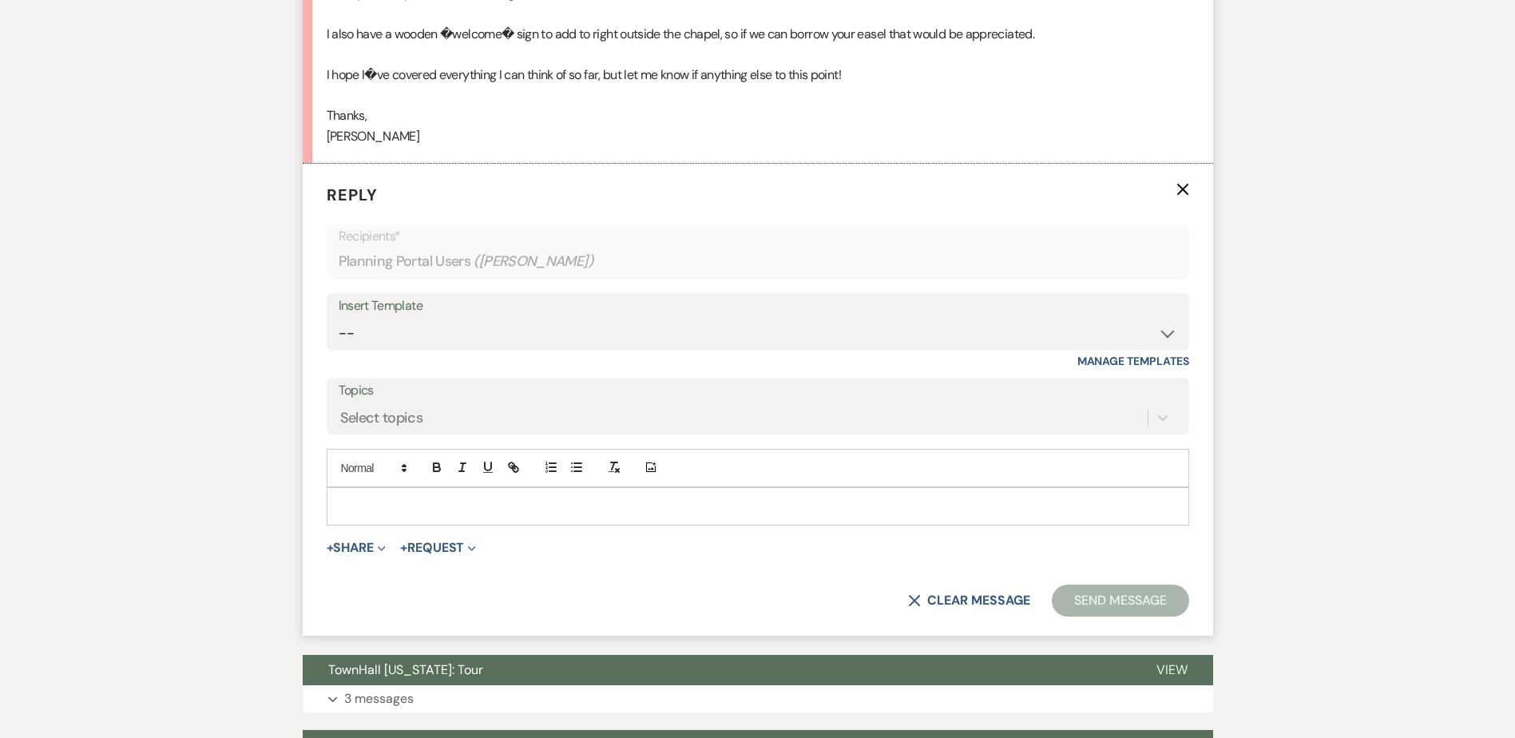
scroll to position [1220, 0]
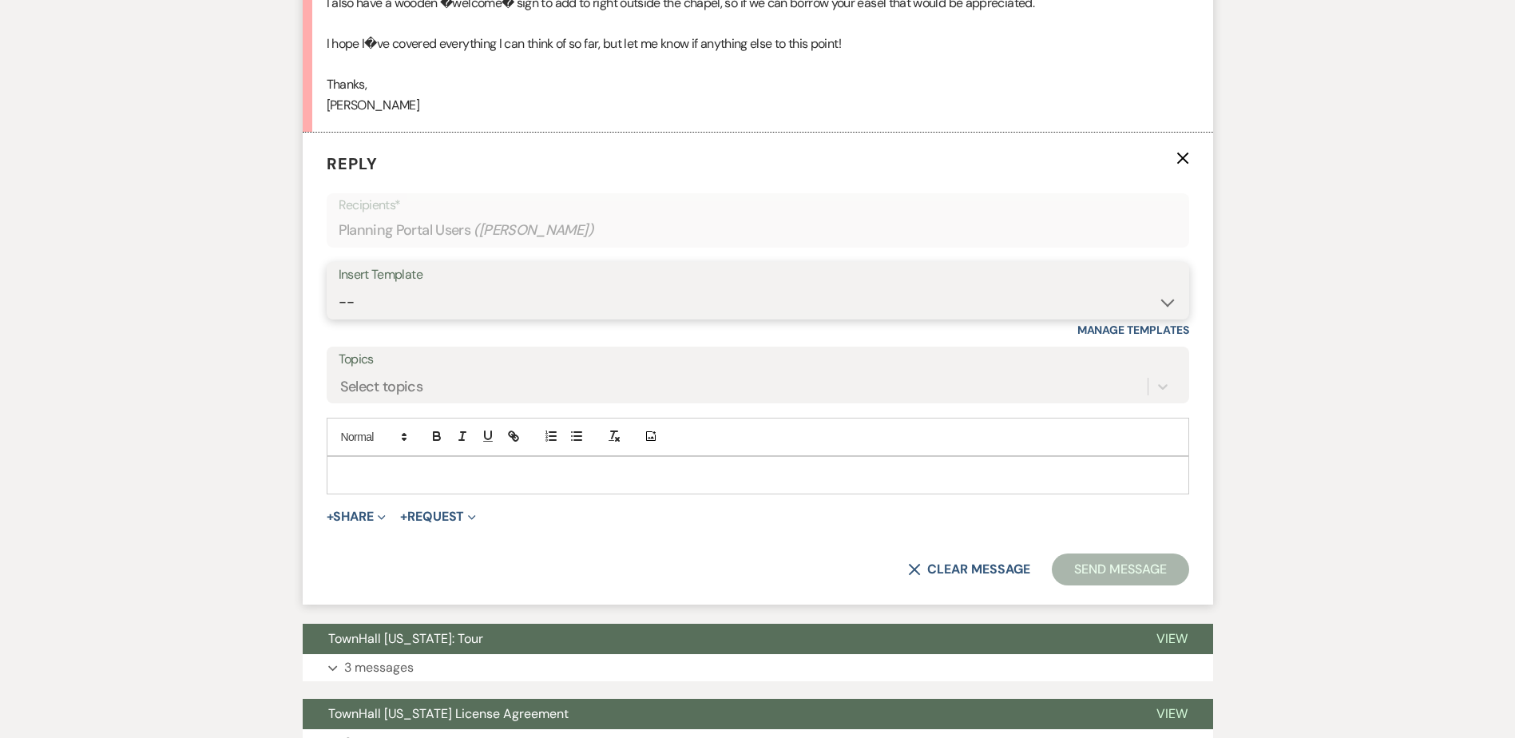
click at [365, 304] on select "-- Wedding Inquiry Follow Up: 2-3 days after initial lead- Avg Cost + Albums Th…" at bounding box center [758, 302] width 839 height 31
select select "1516"
click at [339, 287] on select "-- Wedding Inquiry Follow Up: 2-3 days after initial lead- Avg Cost + Albums Th…" at bounding box center [758, 302] width 839 height 31
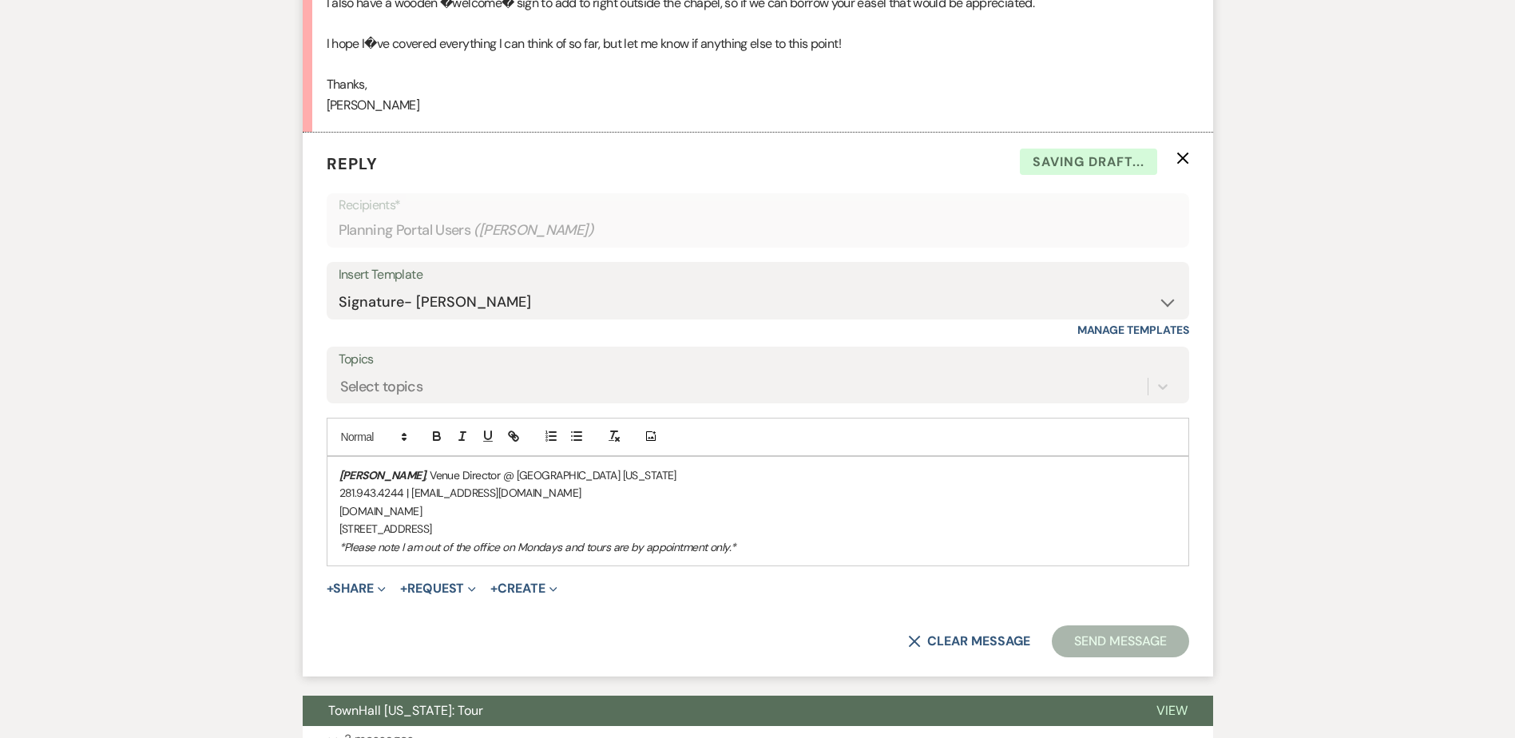
click at [334, 472] on div "[PERSON_NAME] , Venue Director @ [GEOGRAPHIC_DATA] [US_STATE] 281.943.4244 | [E…" at bounding box center [757, 511] width 861 height 109
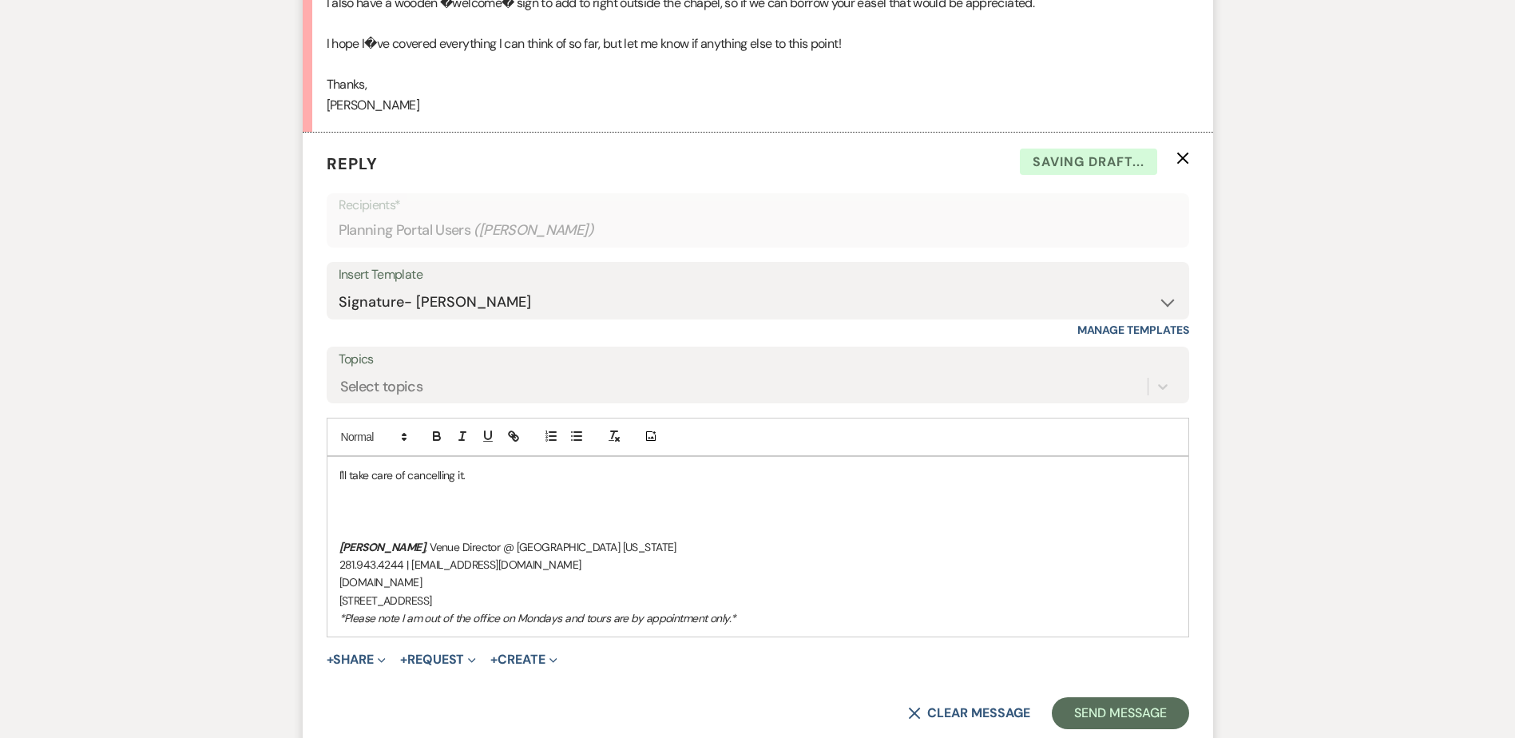
scroll to position [1140, 0]
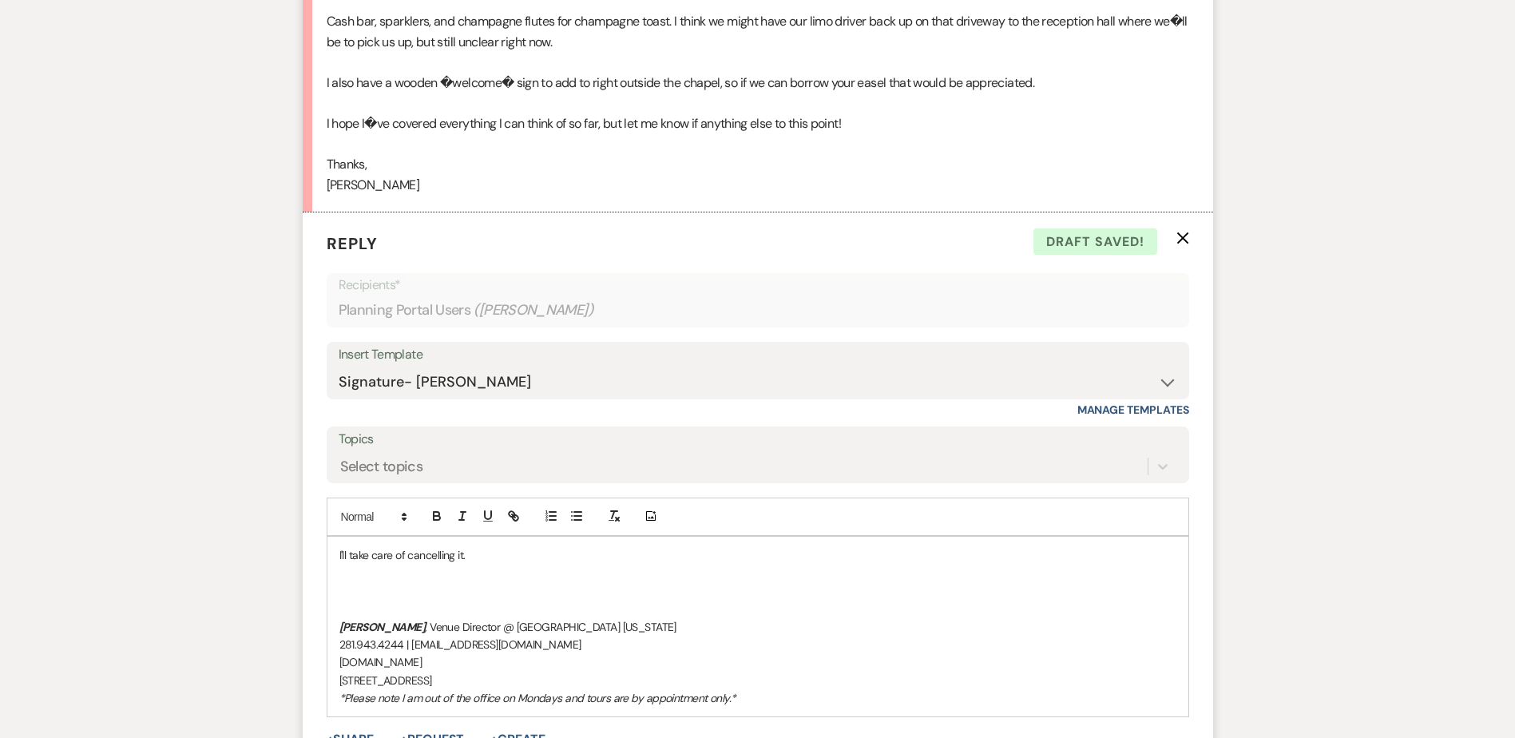
click at [461, 553] on p "I'll take care of cancelling it." at bounding box center [757, 555] width 837 height 18
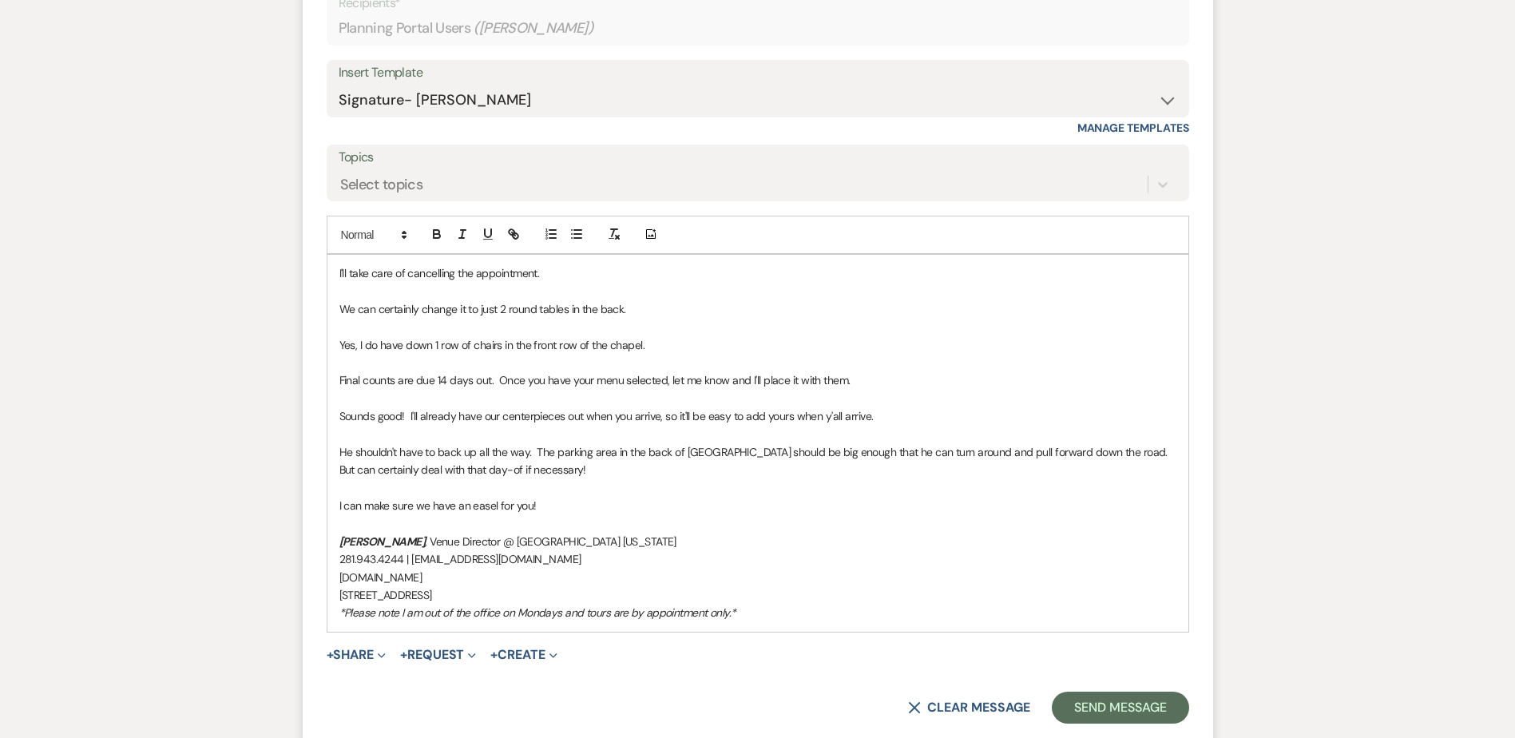
scroll to position [1539, 0]
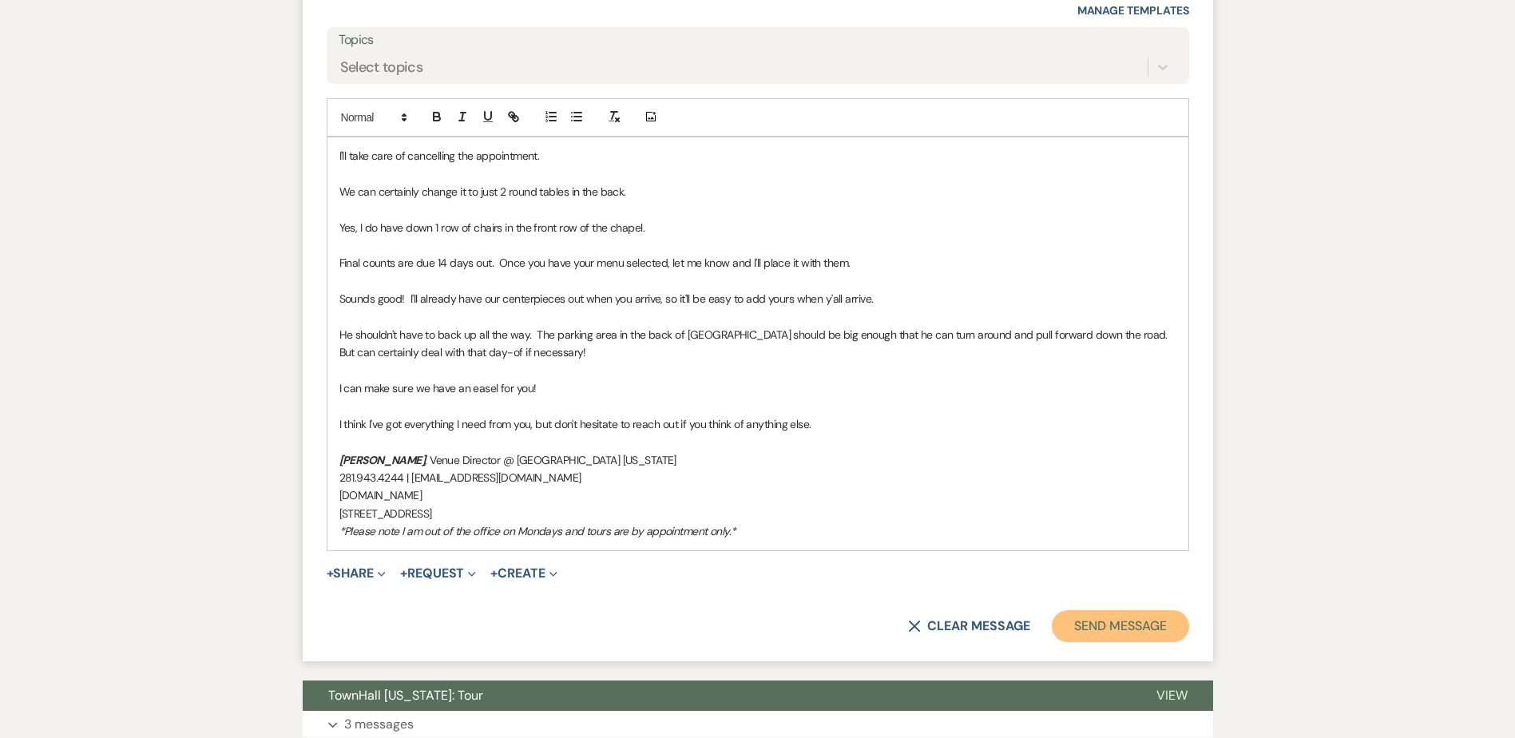
click at [1118, 630] on button "Send Message" at bounding box center [1120, 626] width 137 height 32
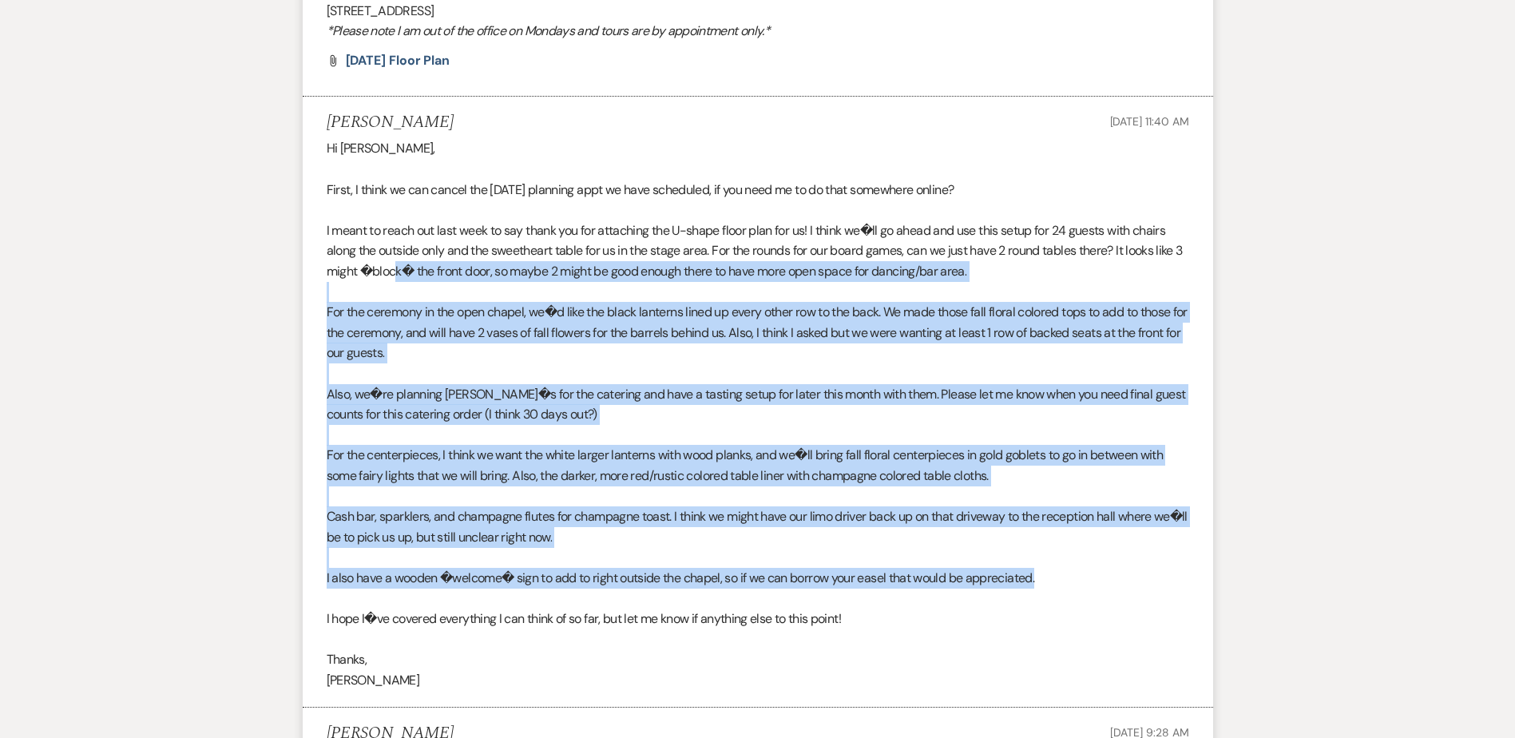
scroll to position [601, 0]
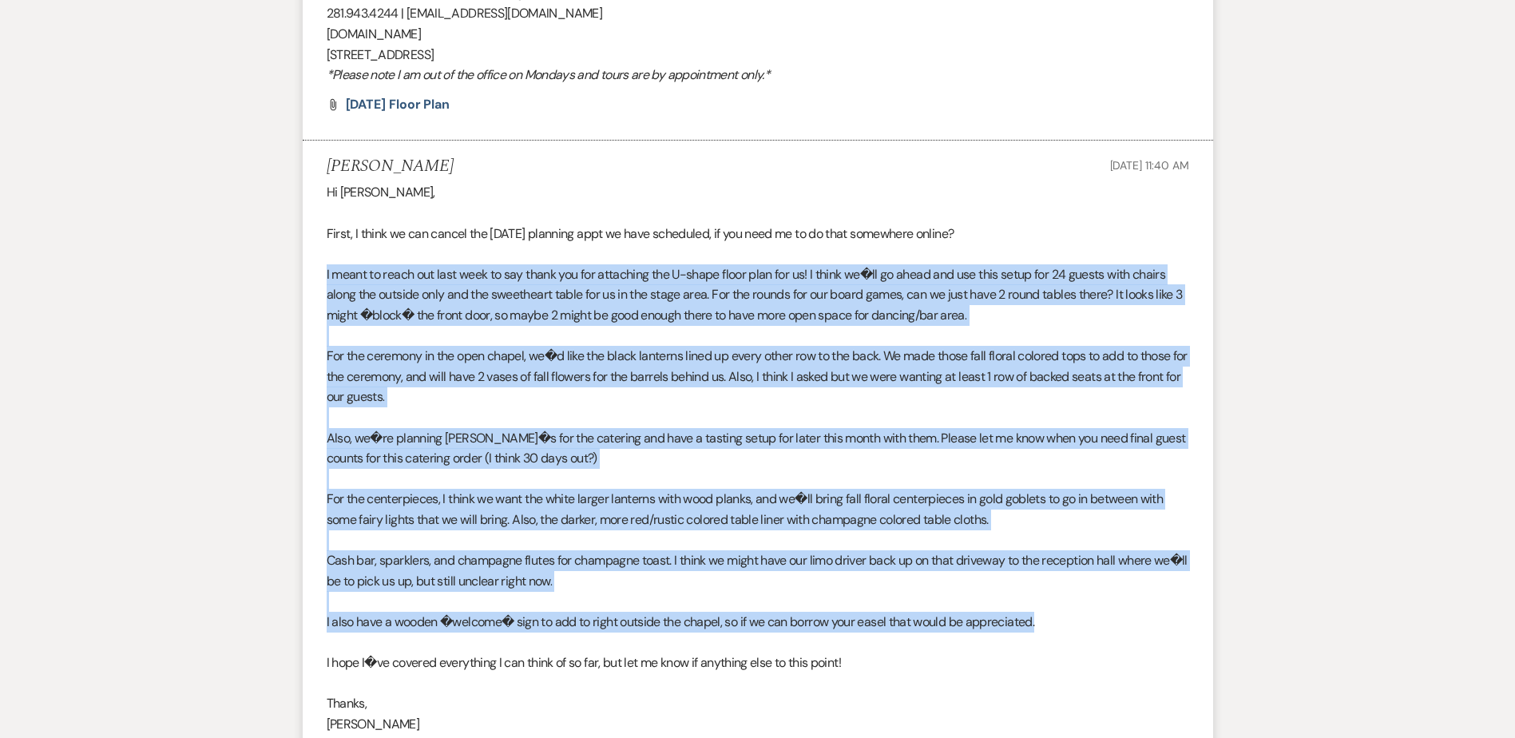
drag, startPoint x: 1054, startPoint y: 540, endPoint x: 325, endPoint y: 266, distance: 779.0
click at [325, 266] on li "[PERSON_NAME] [DATE] 11:40 AM Hi [PERSON_NAME], First, I think we can cancel th…" at bounding box center [758, 446] width 911 height 611
copy div "L ipsum do sitam con adip elit se doe tempo inc utl etdolorem ali E-admin venia…"
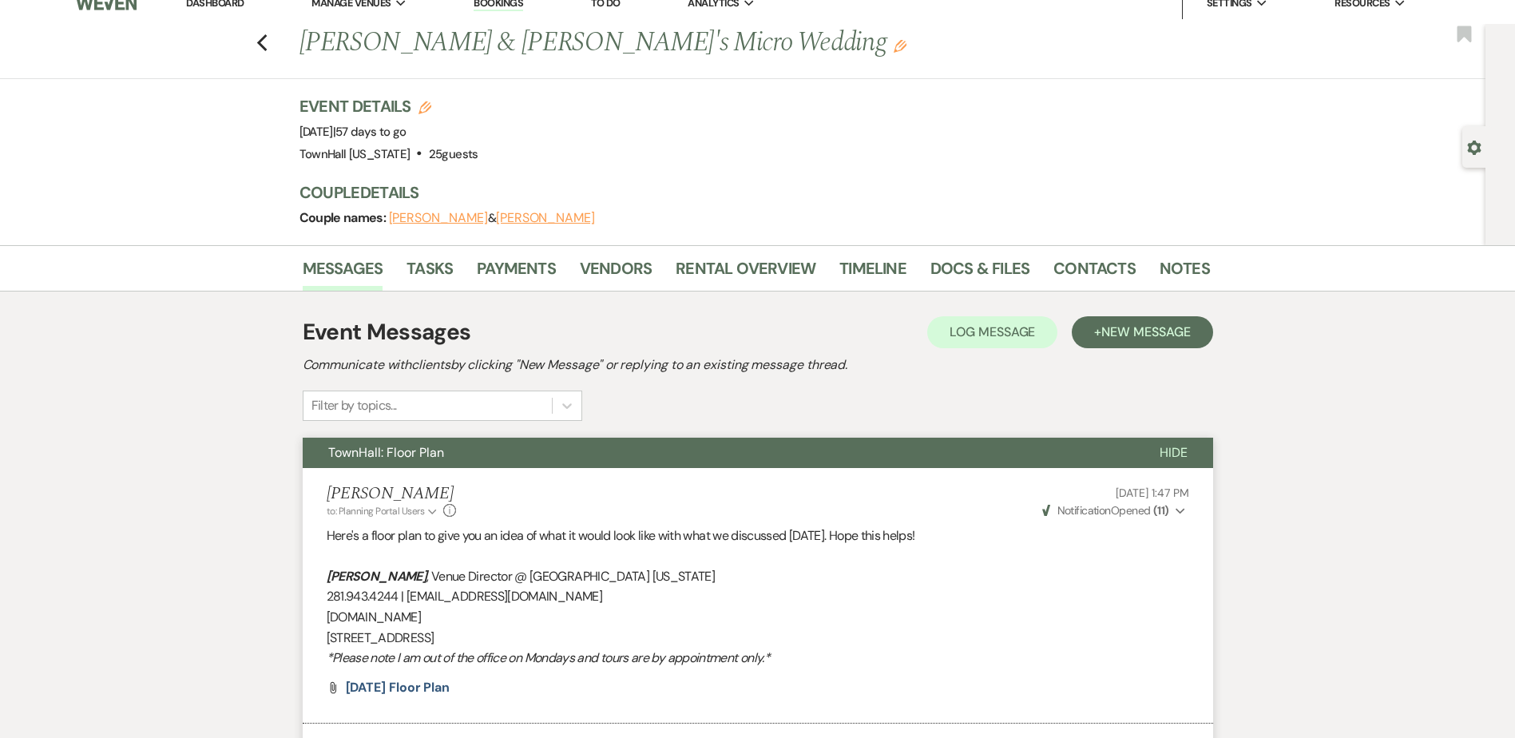
scroll to position [0, 0]
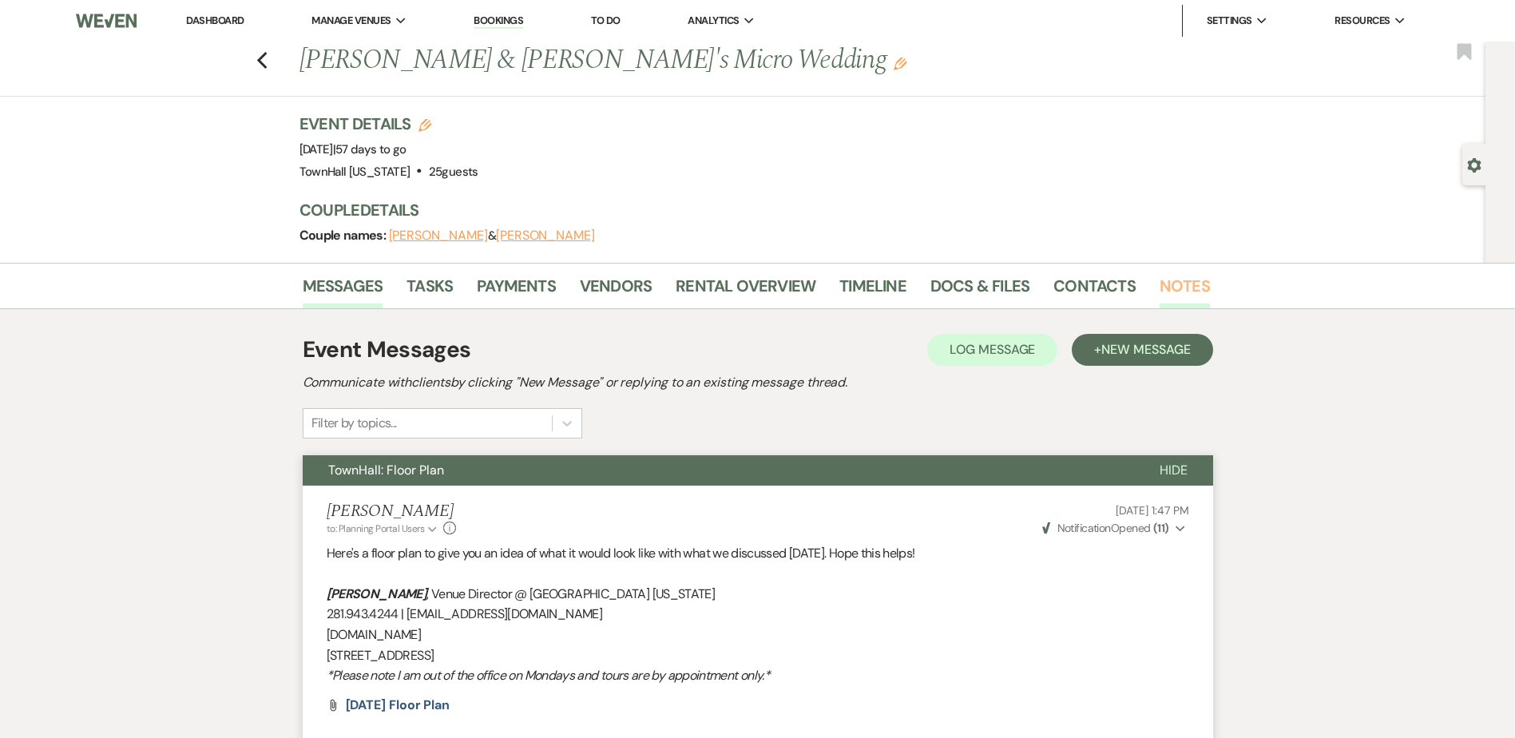
click at [1192, 283] on link "Notes" at bounding box center [1185, 290] width 50 height 35
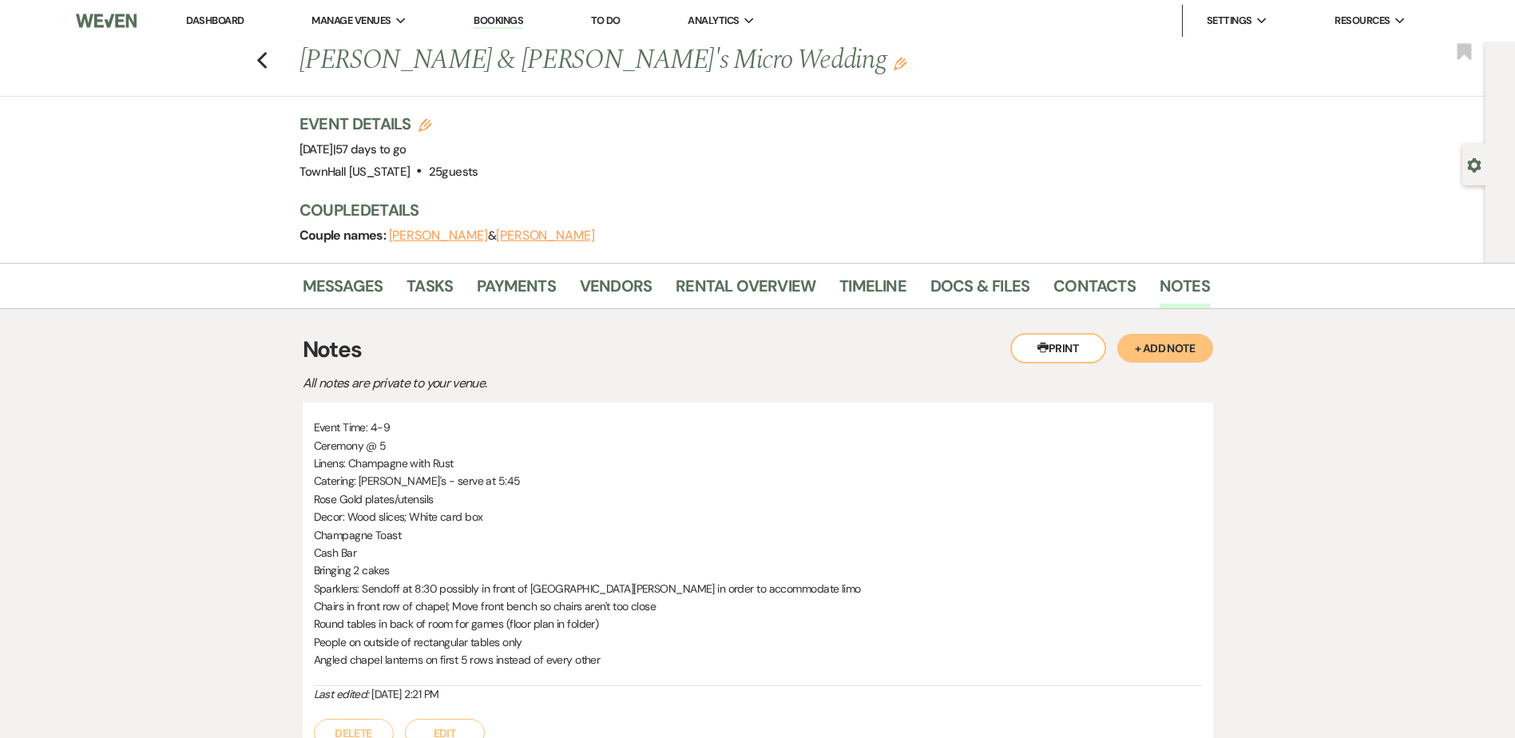
click at [1189, 350] on button "+ Add Note" at bounding box center [1165, 348] width 96 height 29
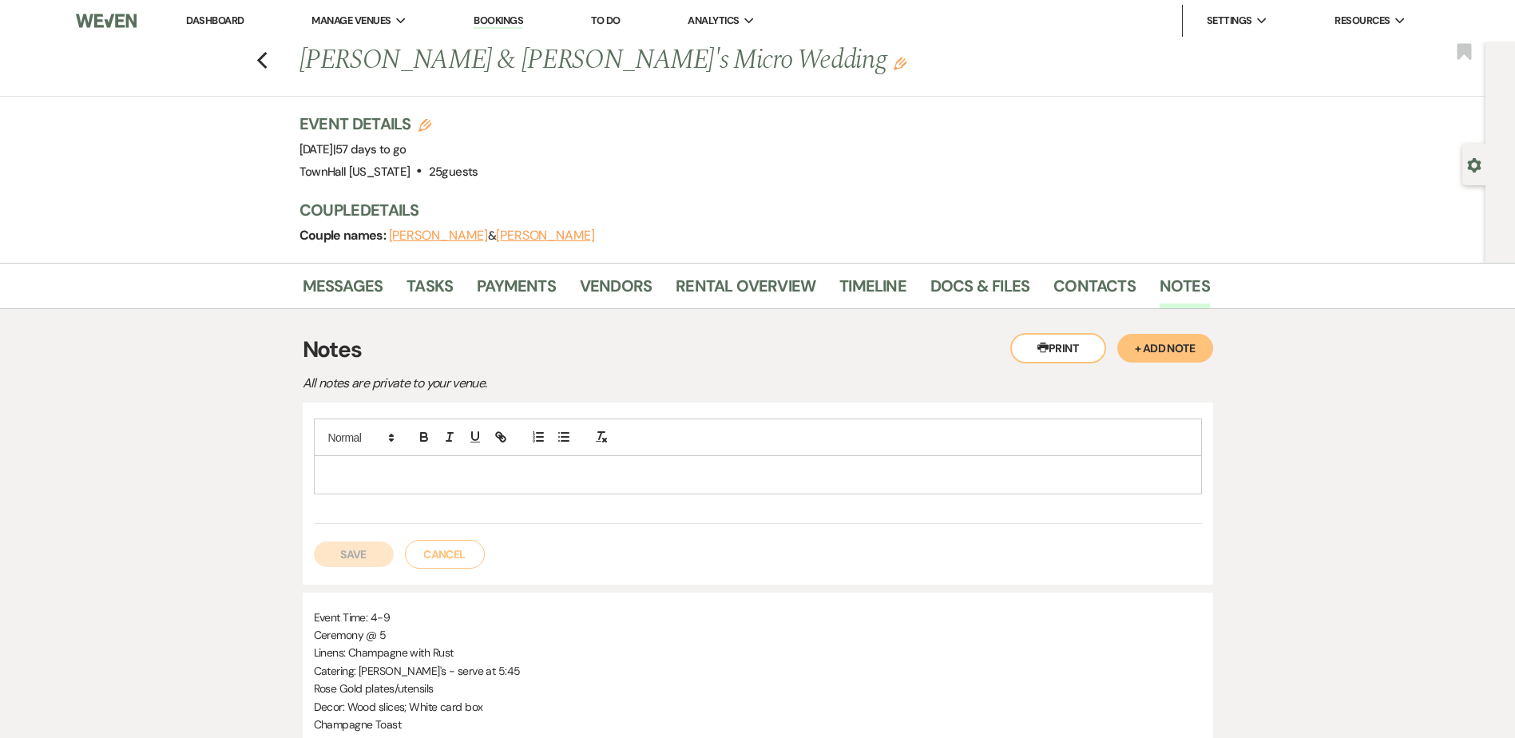
click at [399, 478] on p at bounding box center [758, 475] width 863 height 18
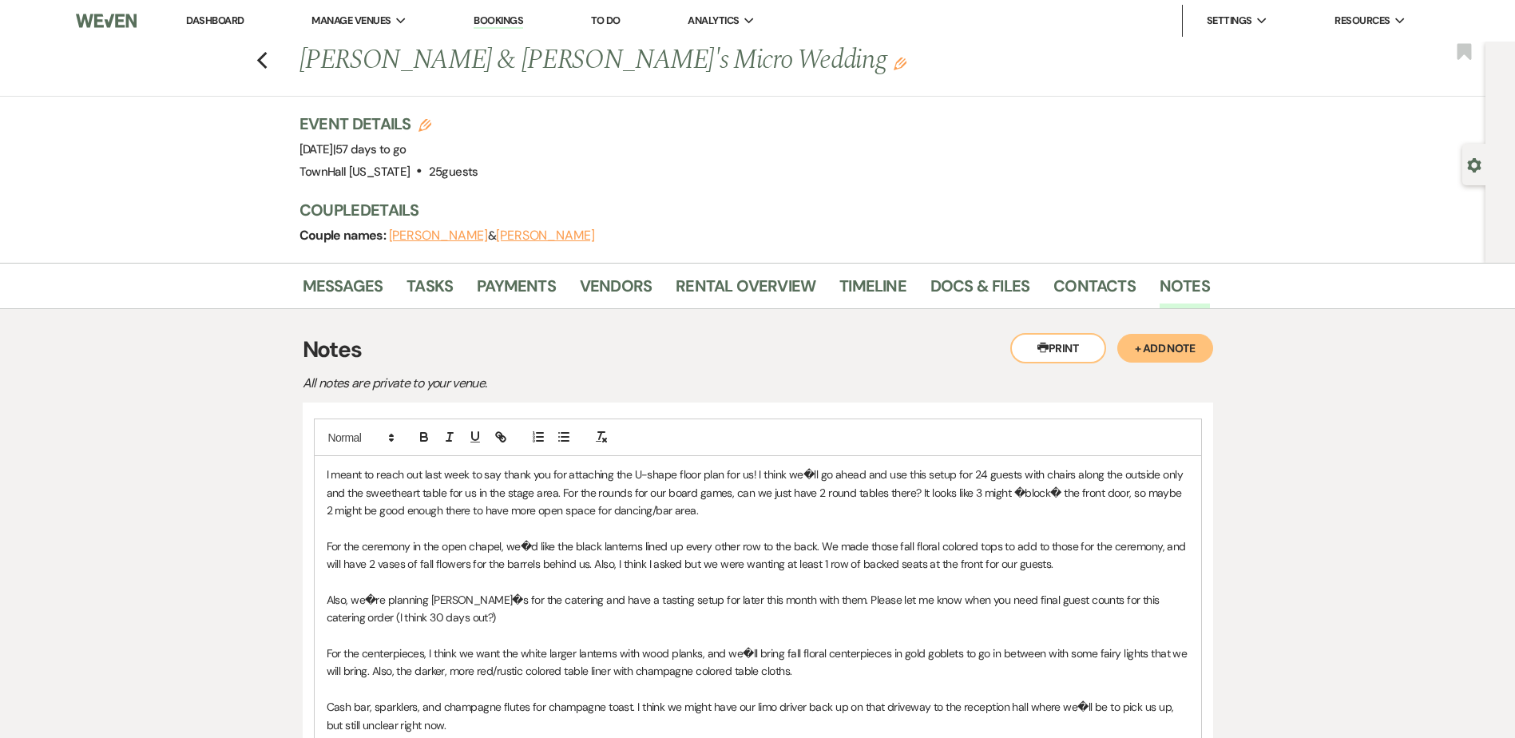
click at [324, 476] on div "I meant to reach out last week to say thank you for attaching the U-shape floor…" at bounding box center [758, 617] width 887 height 323
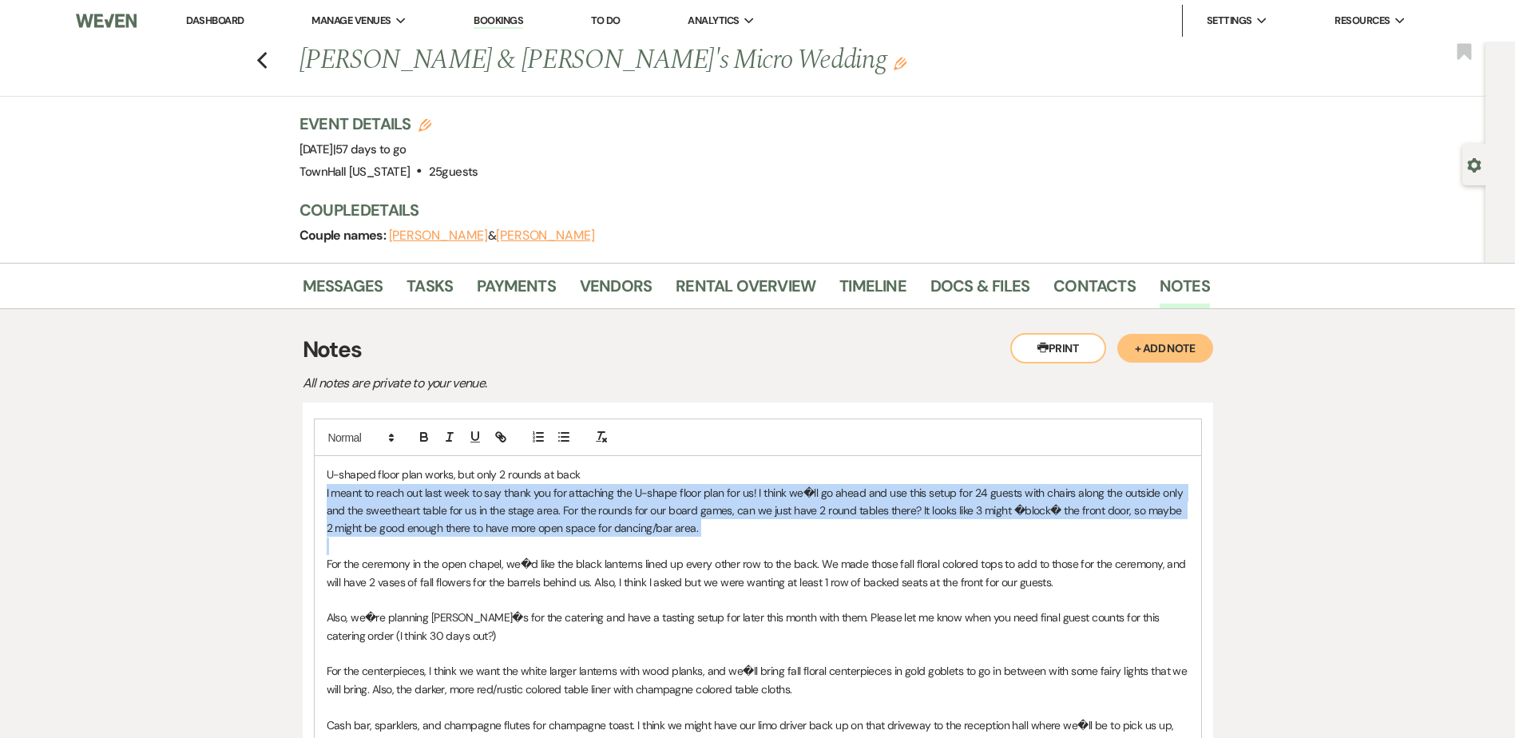
drag, startPoint x: 704, startPoint y: 537, endPoint x: 292, endPoint y: 500, distance: 414.6
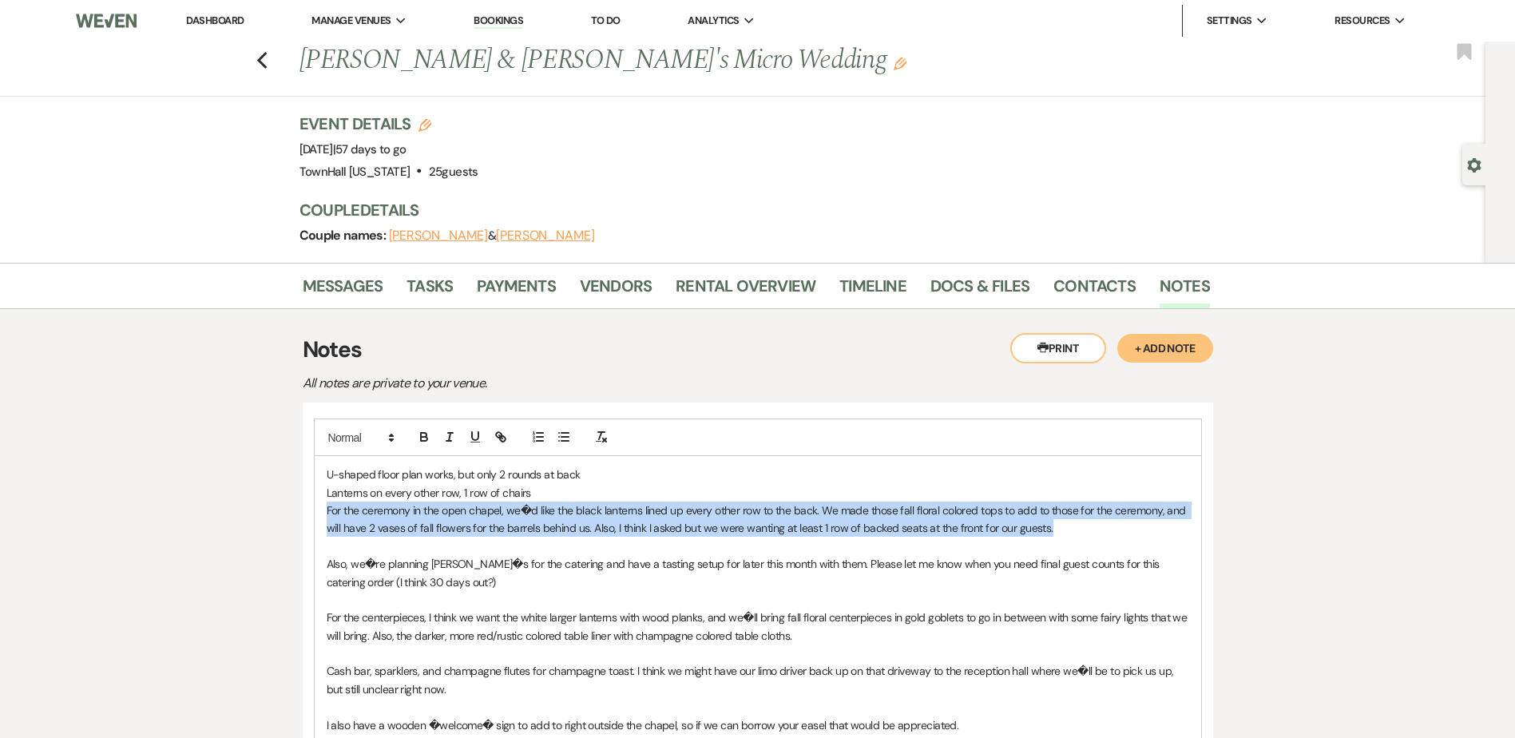
drag, startPoint x: 1060, startPoint y: 523, endPoint x: 277, endPoint y: 502, distance: 783.0
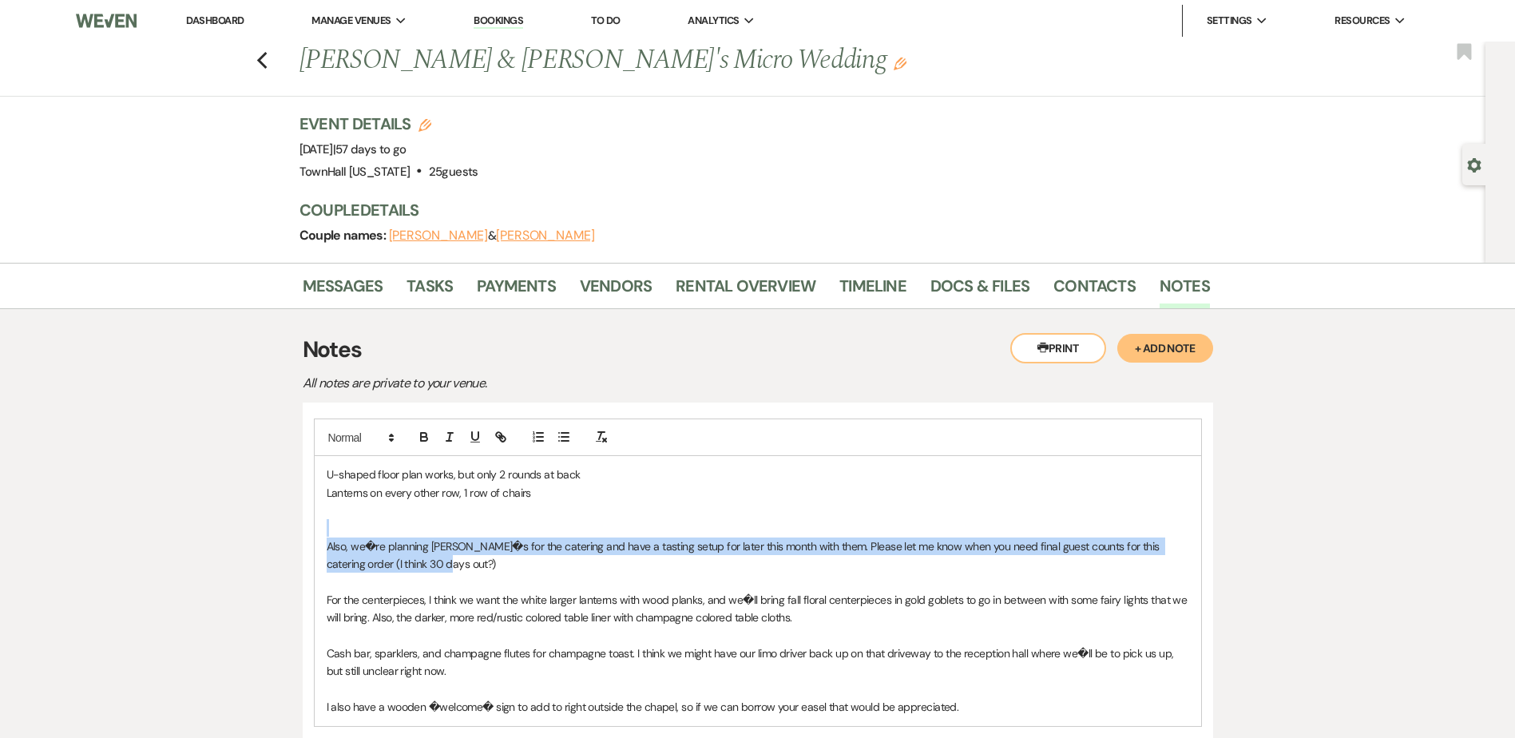
drag, startPoint x: 423, startPoint y: 566, endPoint x: 314, endPoint y: 535, distance: 113.0
click at [315, 535] on div "U-shaped floor plan works, but only 2 rounds at back Lanterns on every other ro…" at bounding box center [758, 590] width 887 height 269
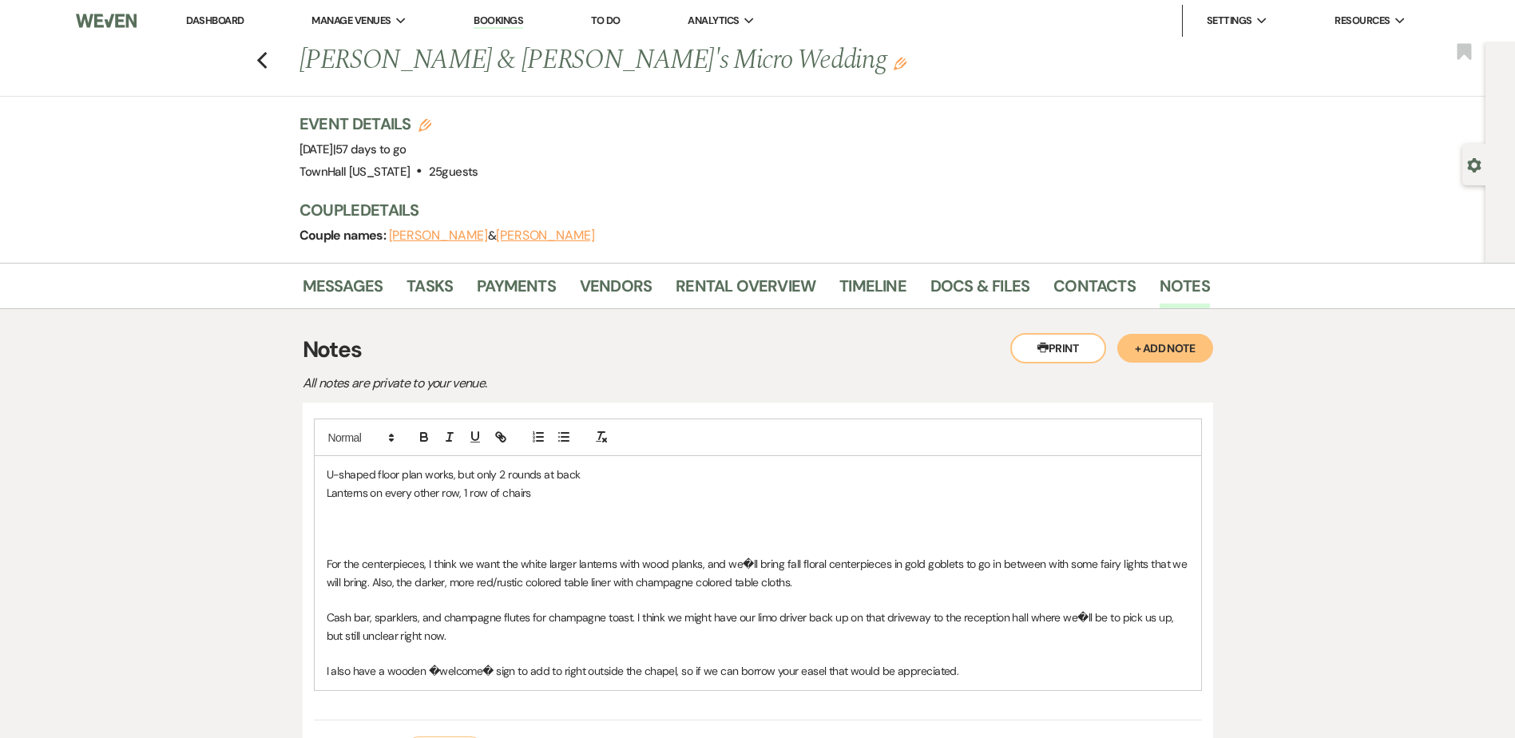
click at [335, 510] on p at bounding box center [758, 511] width 863 height 18
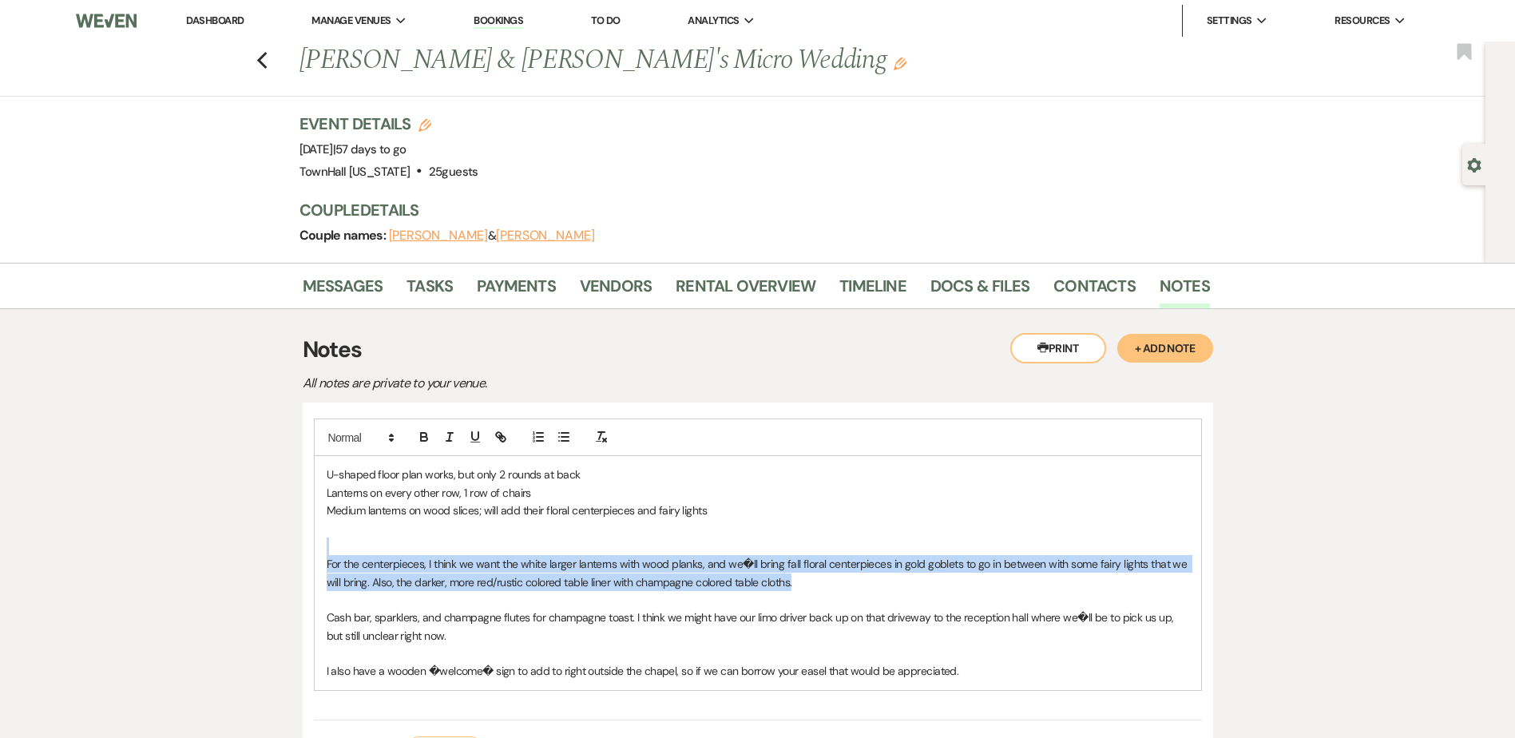
drag, startPoint x: 809, startPoint y: 584, endPoint x: 312, endPoint y: 555, distance: 497.6
click at [312, 555] on div "U-shaped floor plan works, but only 2 rounds at back Lanterns on every other ro…" at bounding box center [758, 592] width 911 height 379
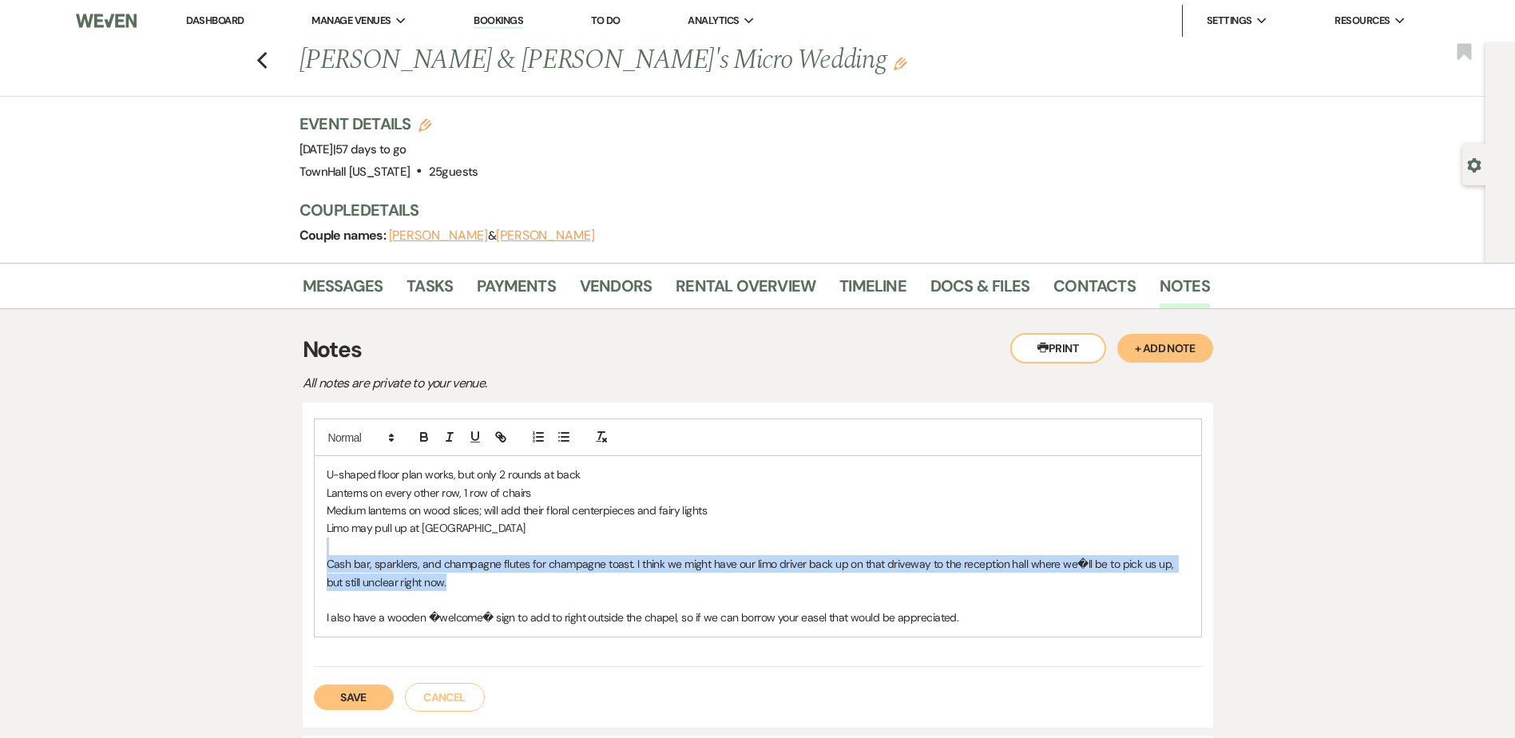
drag, startPoint x: 451, startPoint y: 583, endPoint x: 301, endPoint y: 555, distance: 152.7
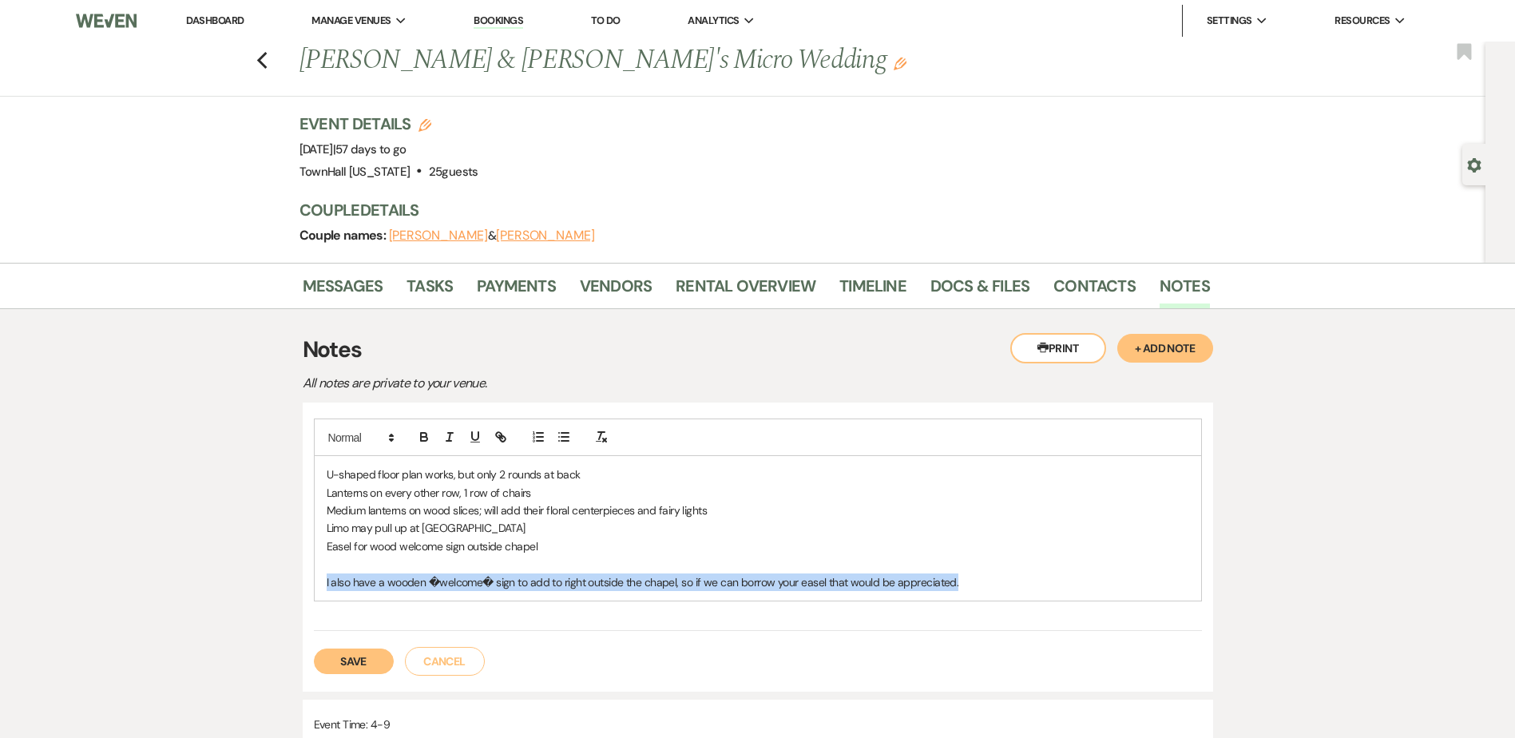
drag, startPoint x: 996, startPoint y: 583, endPoint x: 282, endPoint y: 593, distance: 714.1
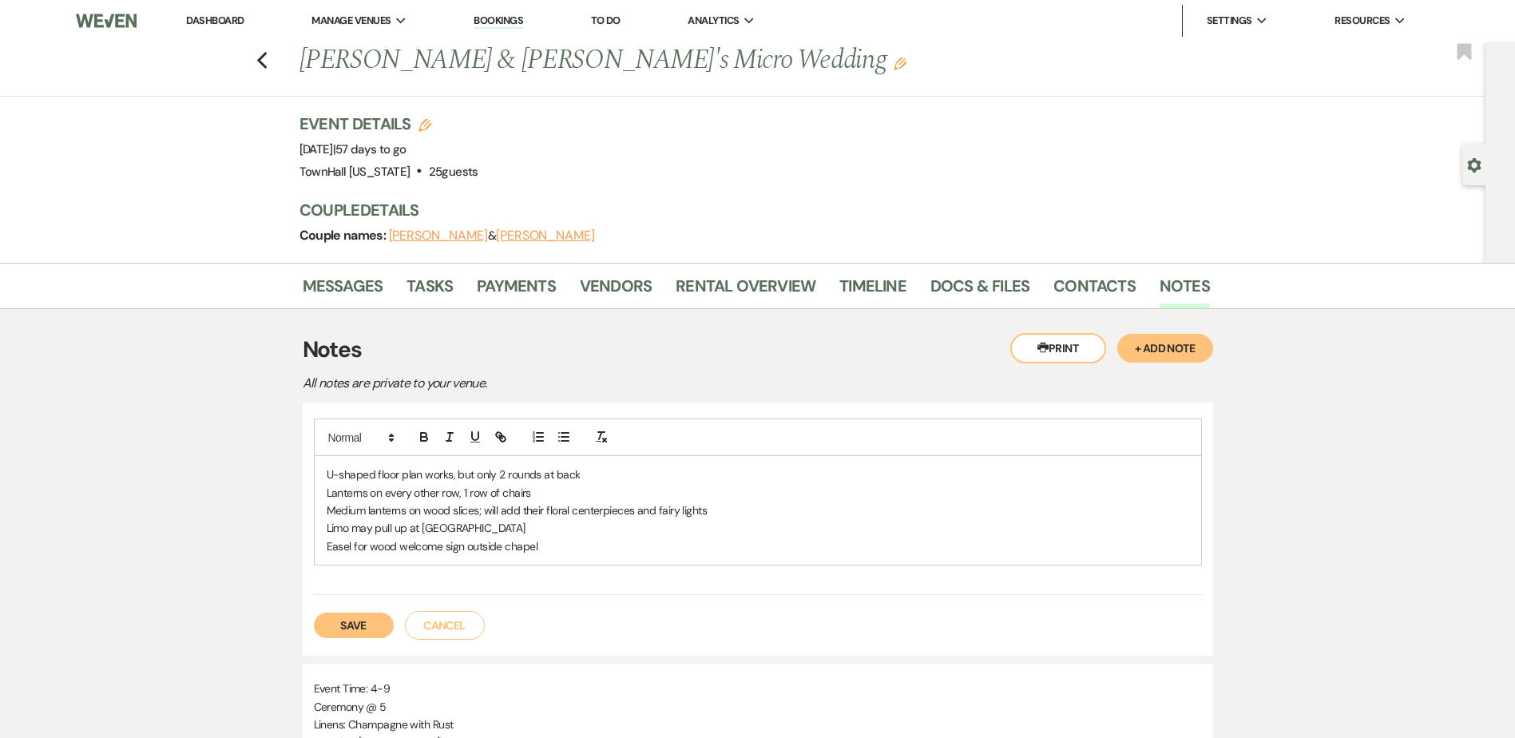
click at [342, 627] on button "Save" at bounding box center [354, 626] width 80 height 26
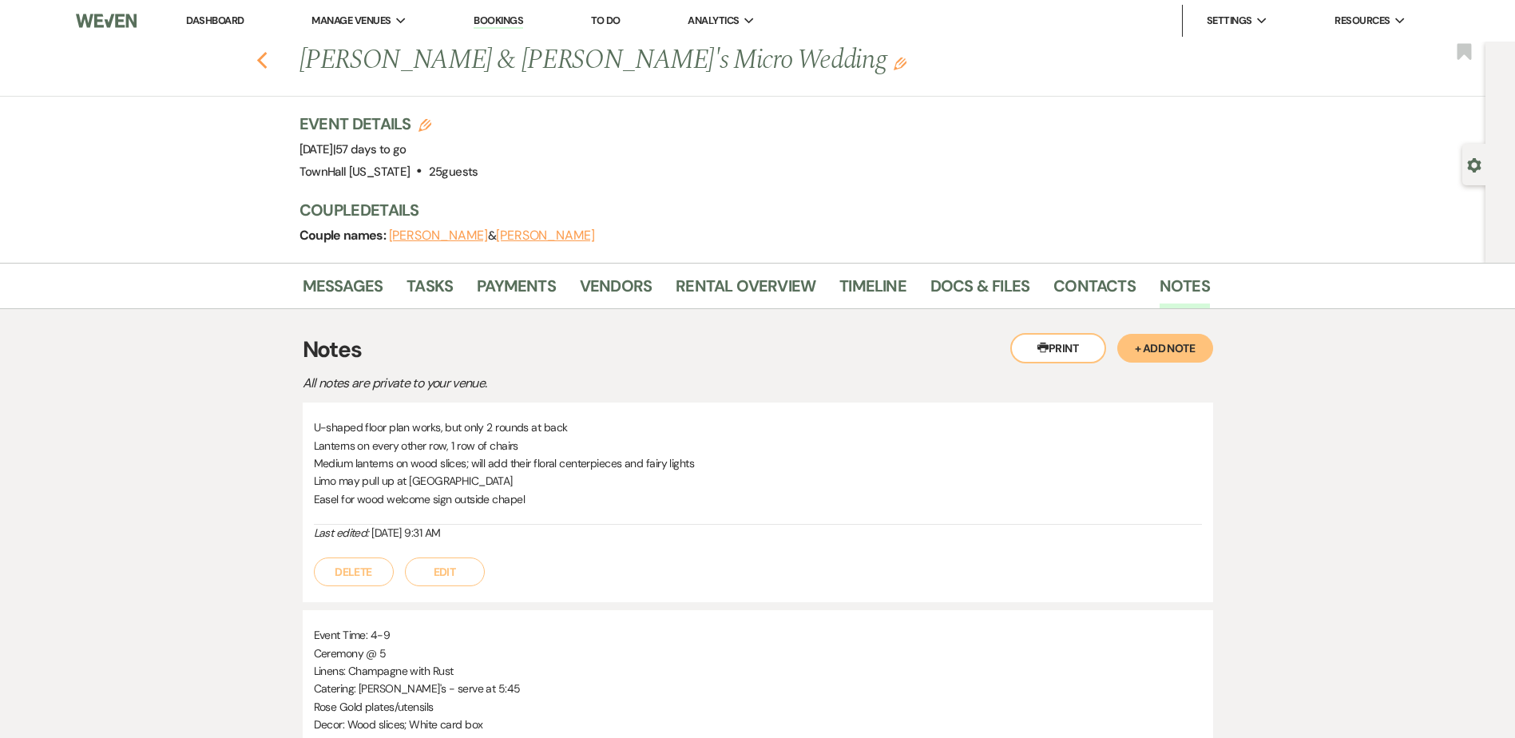
click at [268, 60] on icon "Previous" at bounding box center [262, 60] width 12 height 19
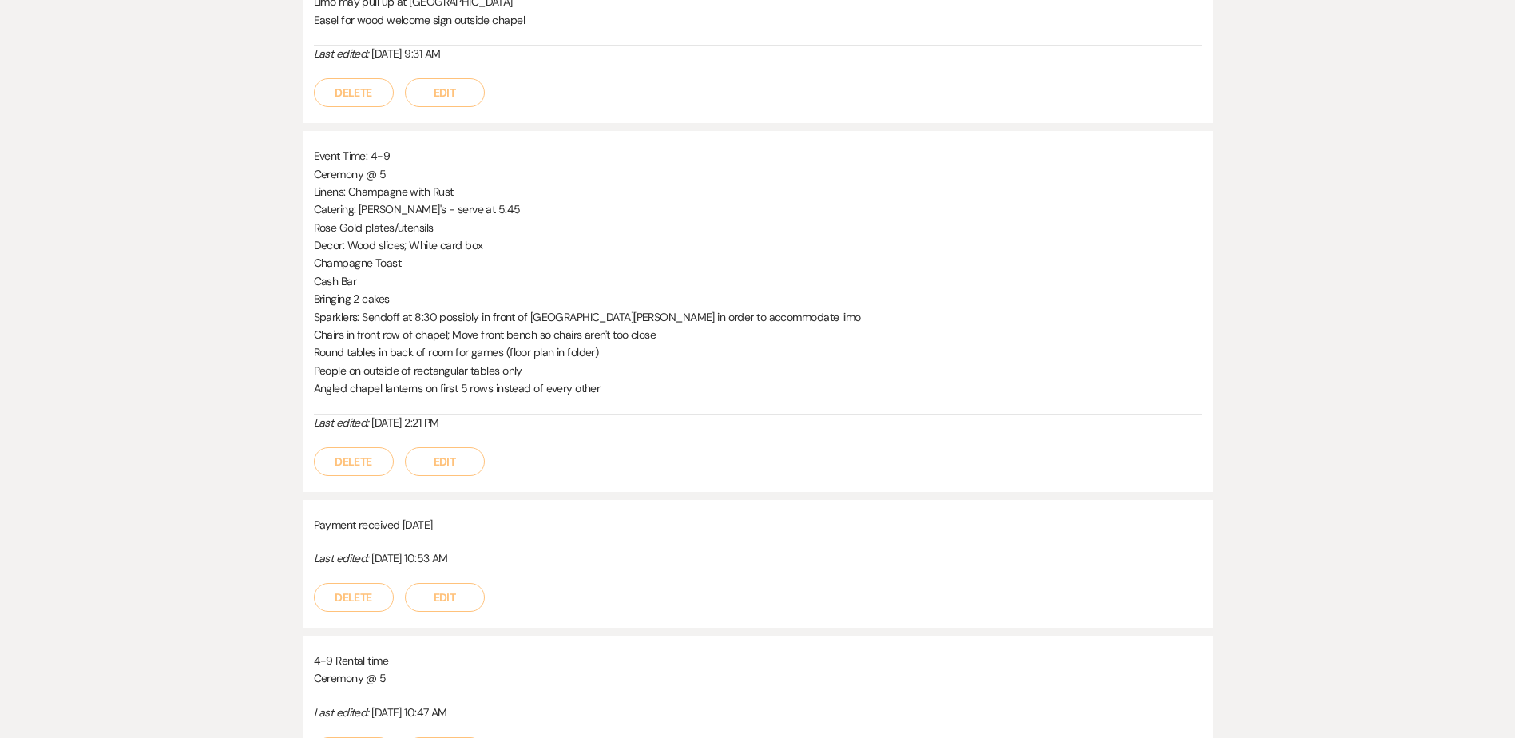
select select "7"
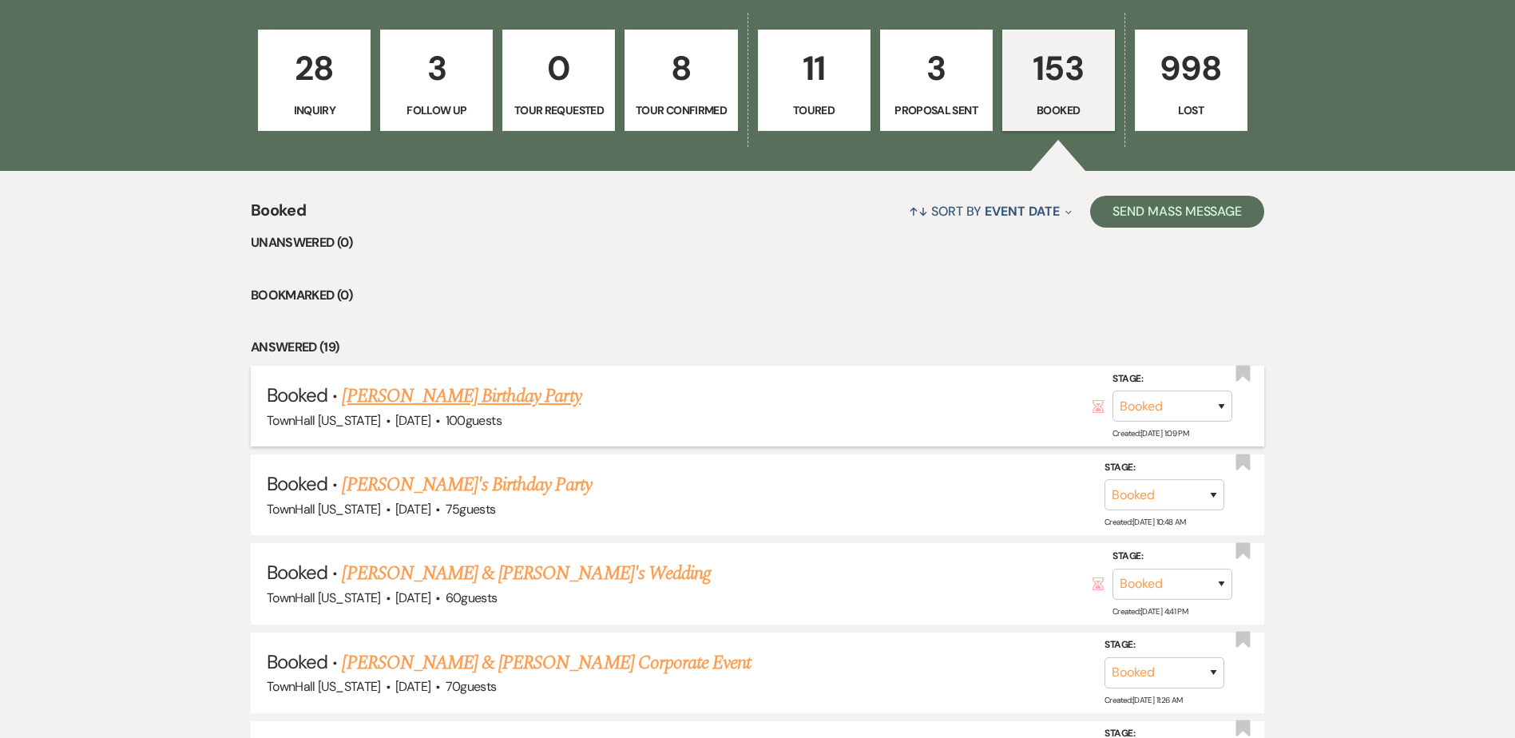
click at [438, 399] on link "[PERSON_NAME] Birthday Party" at bounding box center [461, 396] width 239 height 29
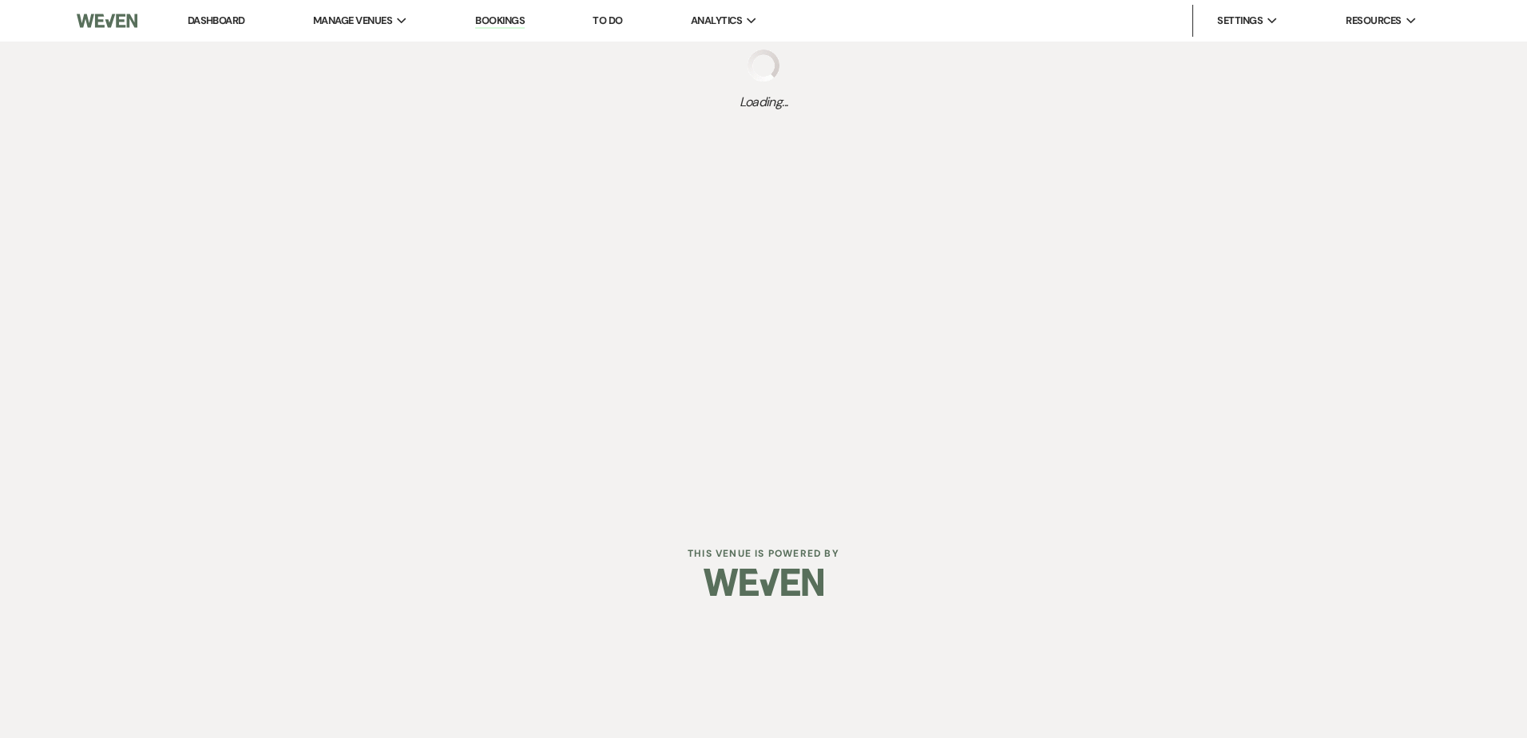
select select "4"
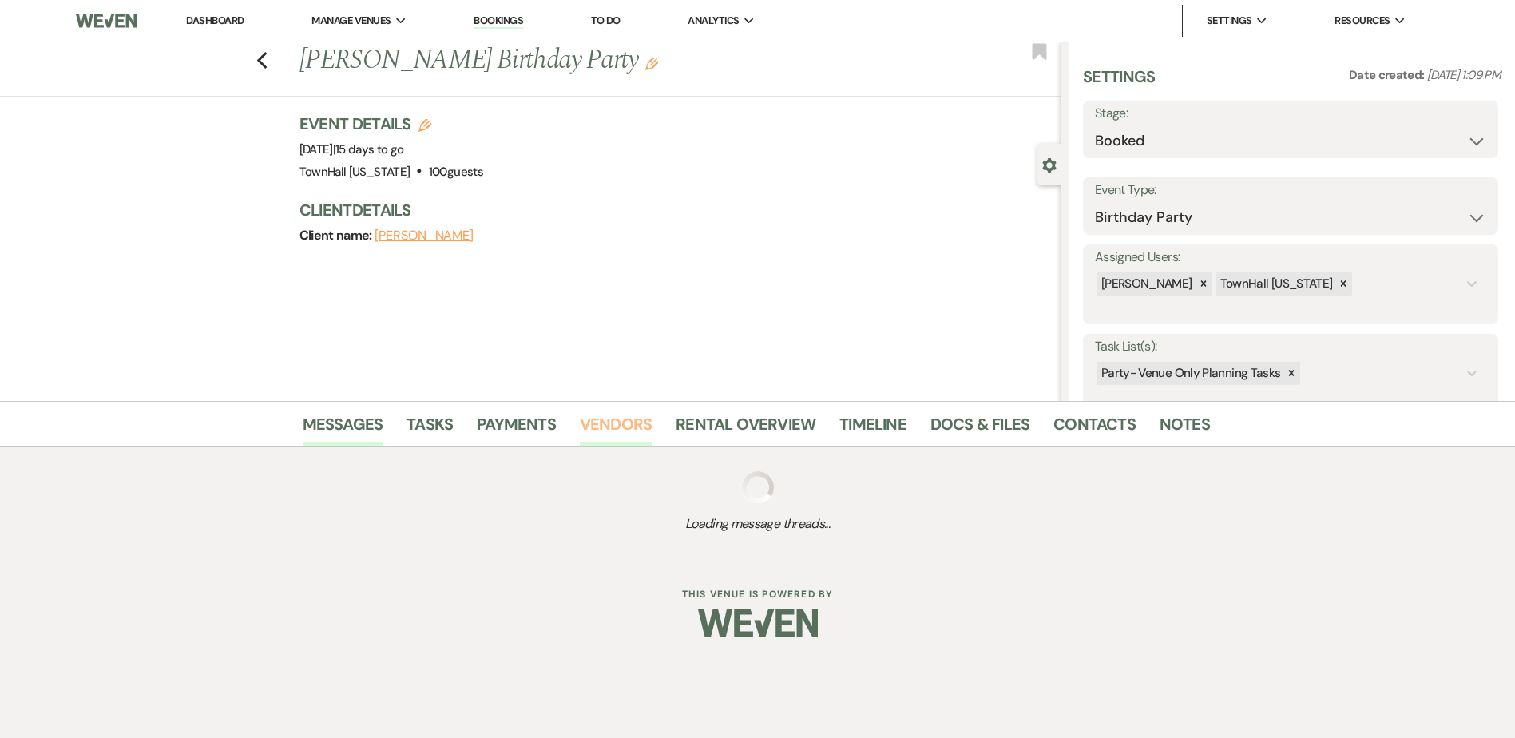
select select "5"
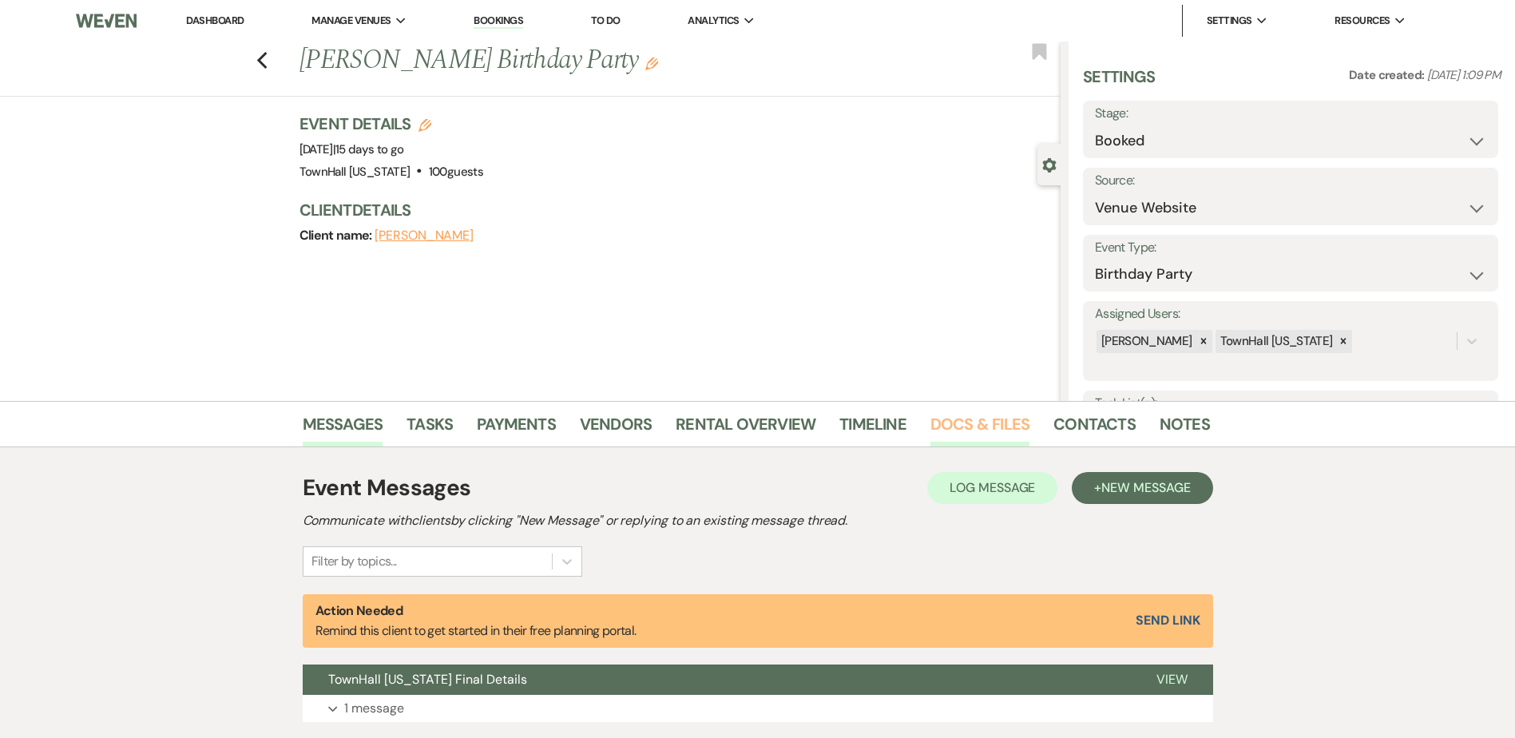
click at [964, 421] on link "Docs & Files" at bounding box center [979, 428] width 99 height 35
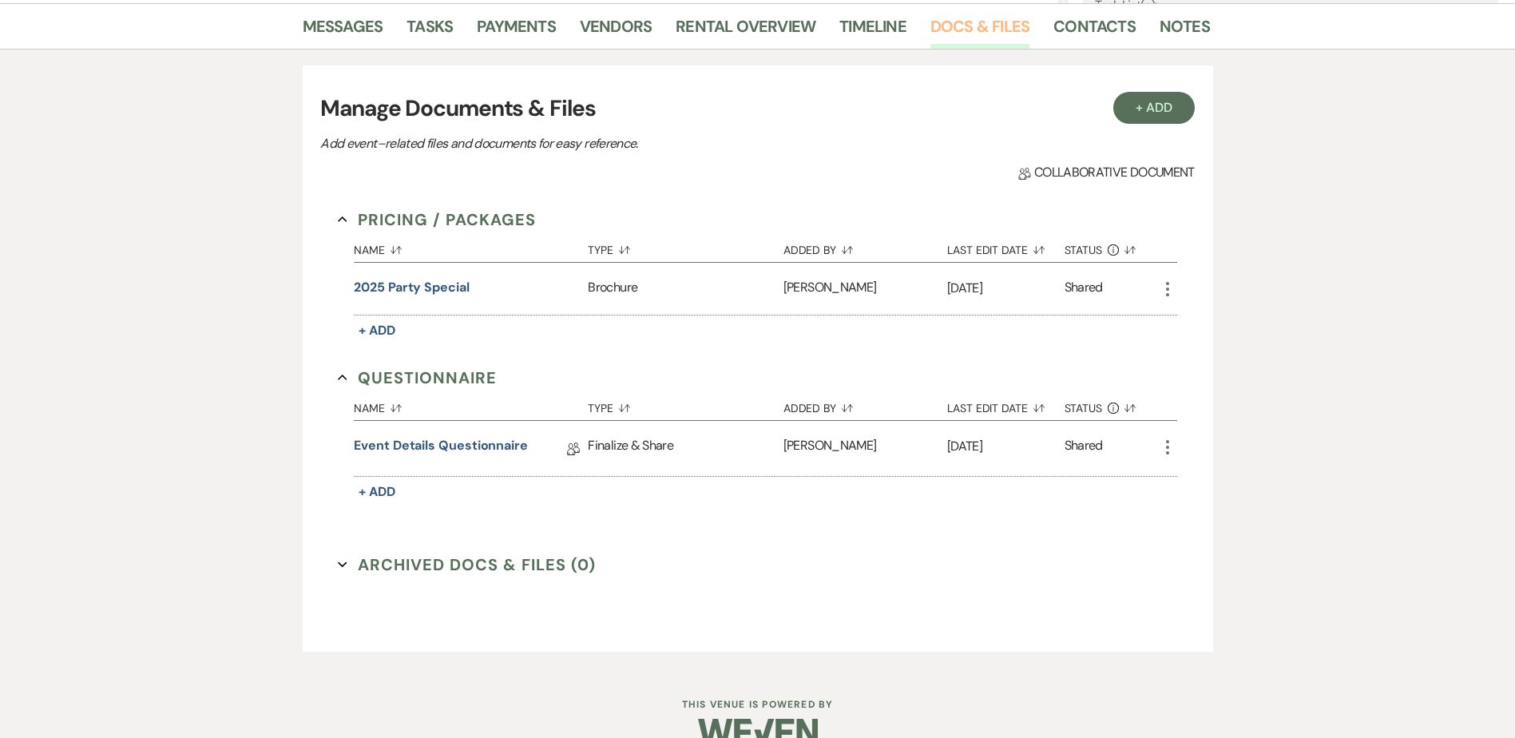
scroll to position [399, 0]
click at [395, 439] on link "Event Details Questionnaire" at bounding box center [441, 446] width 174 height 25
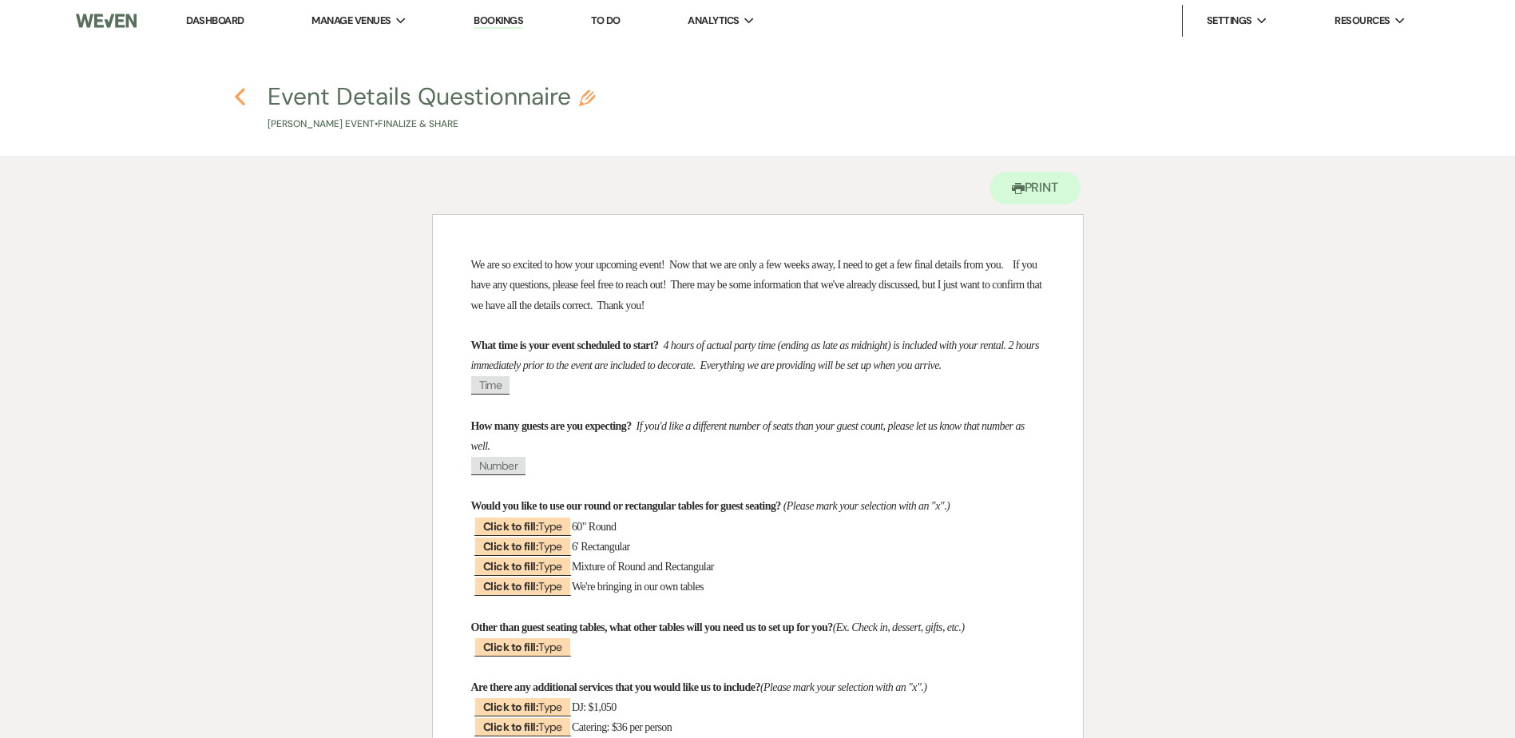
click at [238, 92] on icon "Previous" at bounding box center [240, 96] width 12 height 19
select select "5"
select select "4"
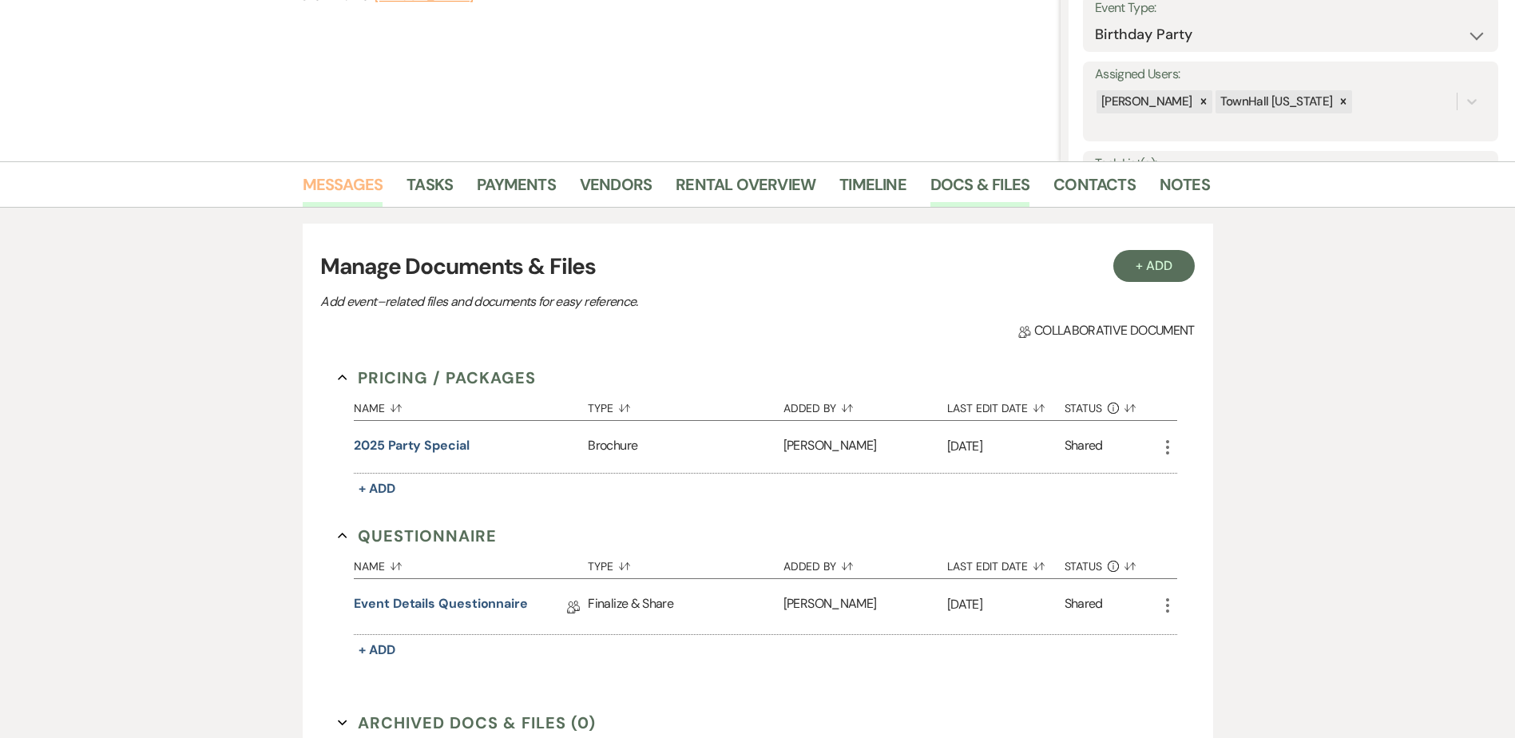
click at [362, 189] on link "Messages" at bounding box center [343, 189] width 81 height 35
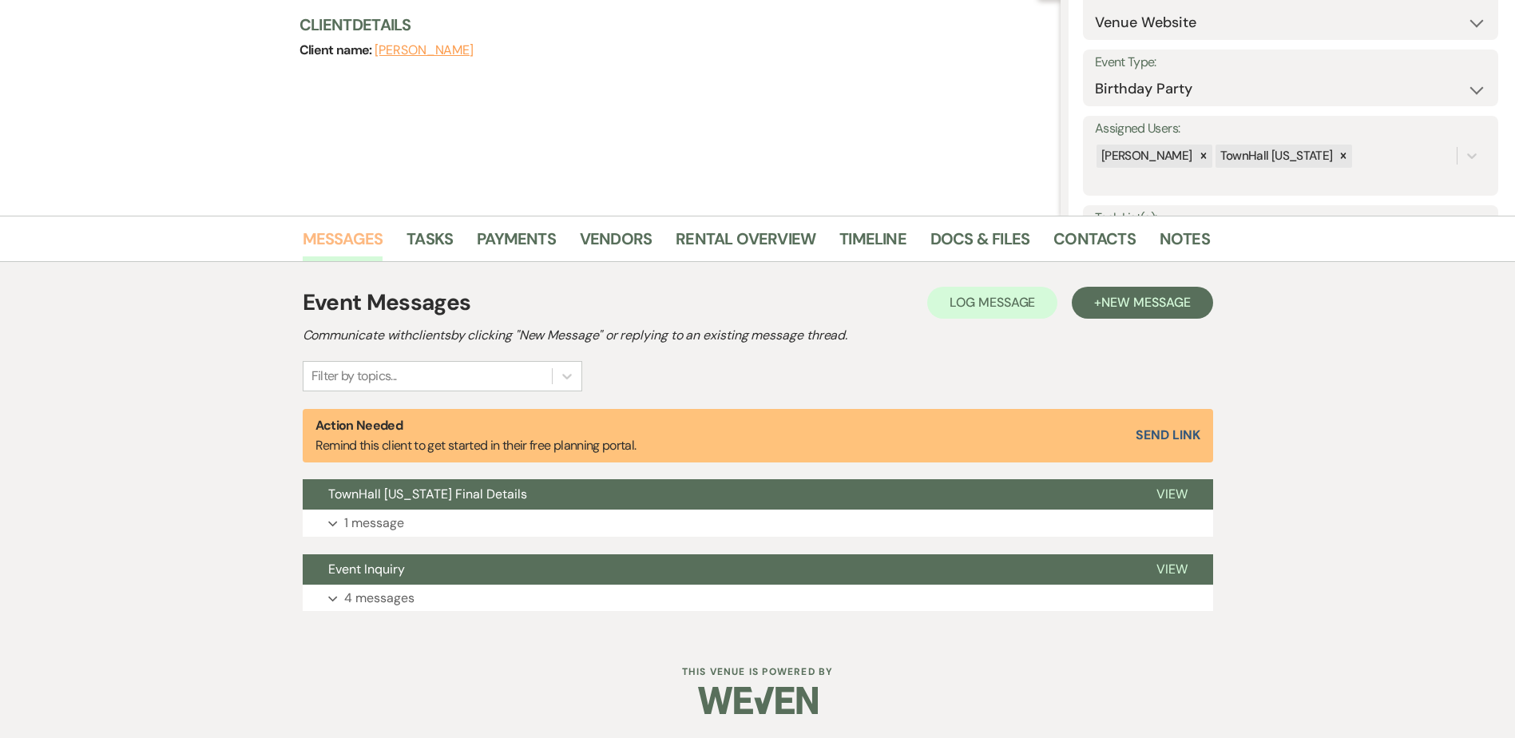
scroll to position [185, 0]
click at [382, 521] on p "1 message" at bounding box center [374, 523] width 60 height 21
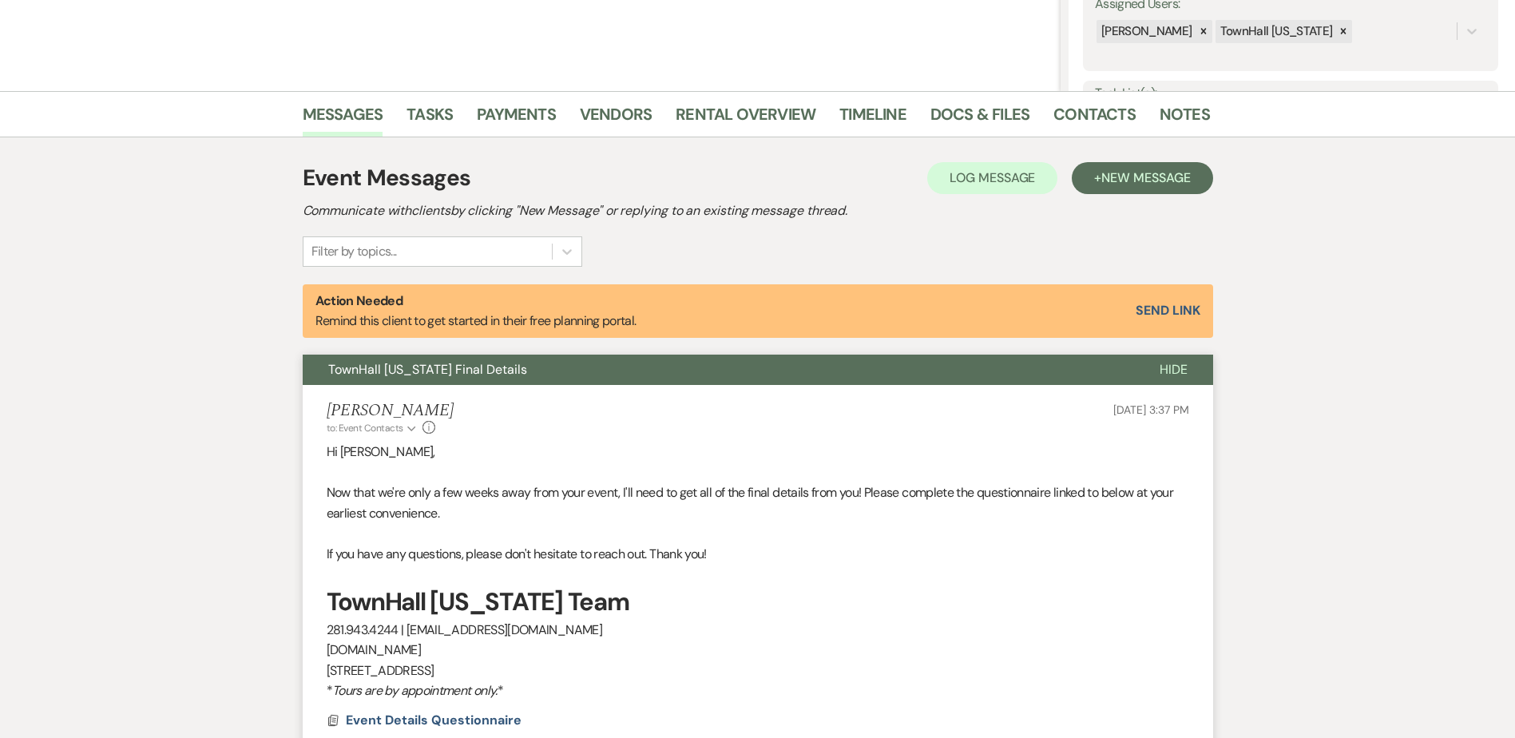
scroll to position [574, 0]
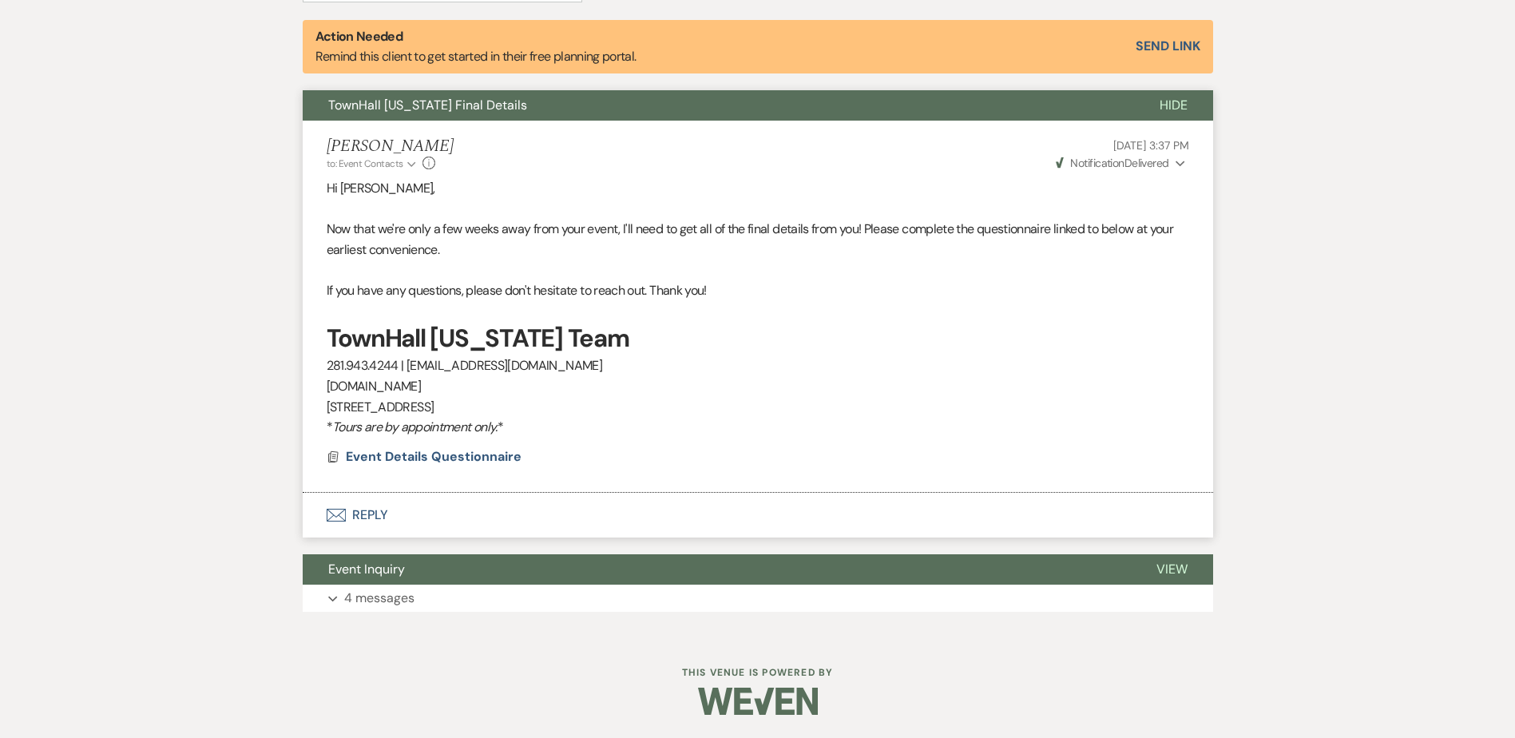
click at [351, 516] on button "Envelope Reply" at bounding box center [758, 515] width 911 height 45
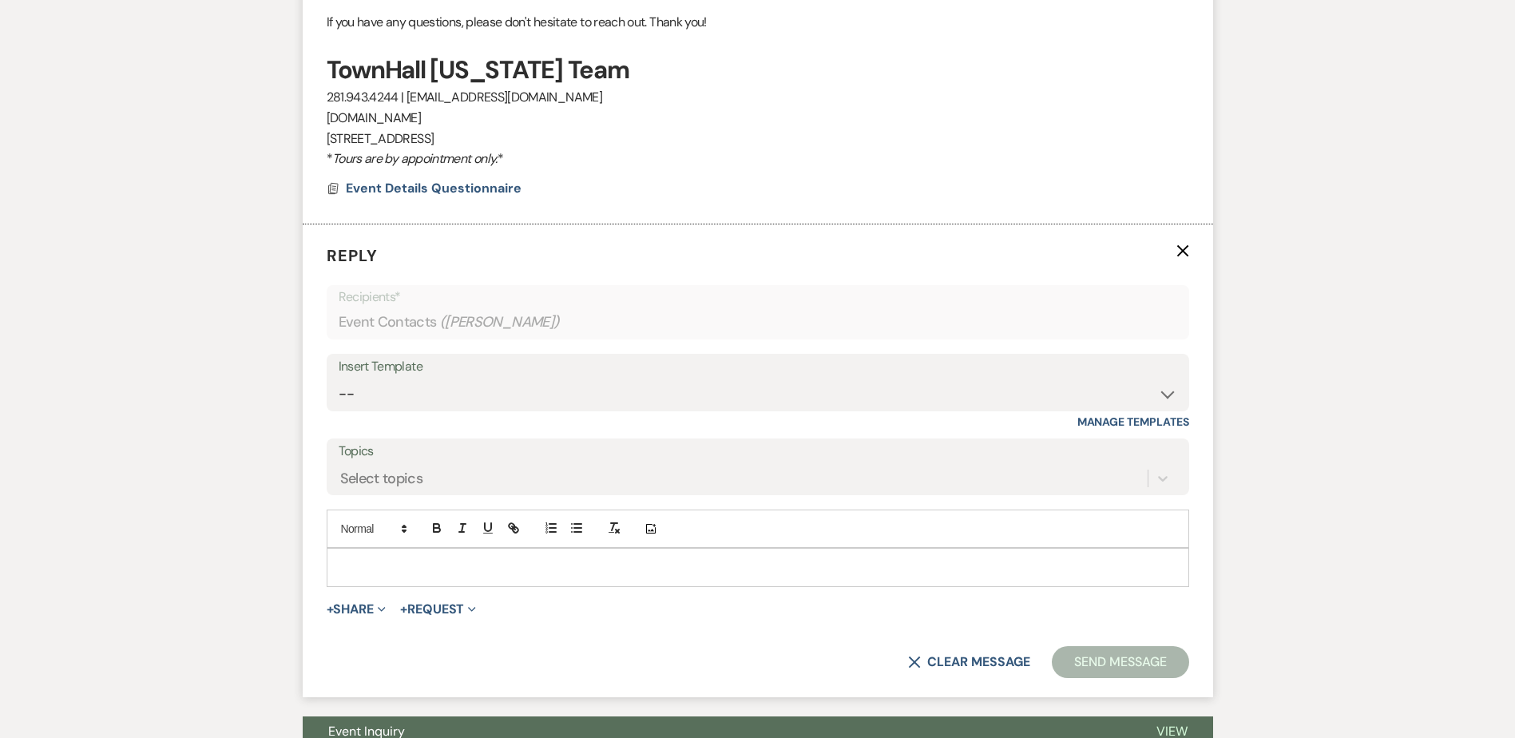
scroll to position [855, 0]
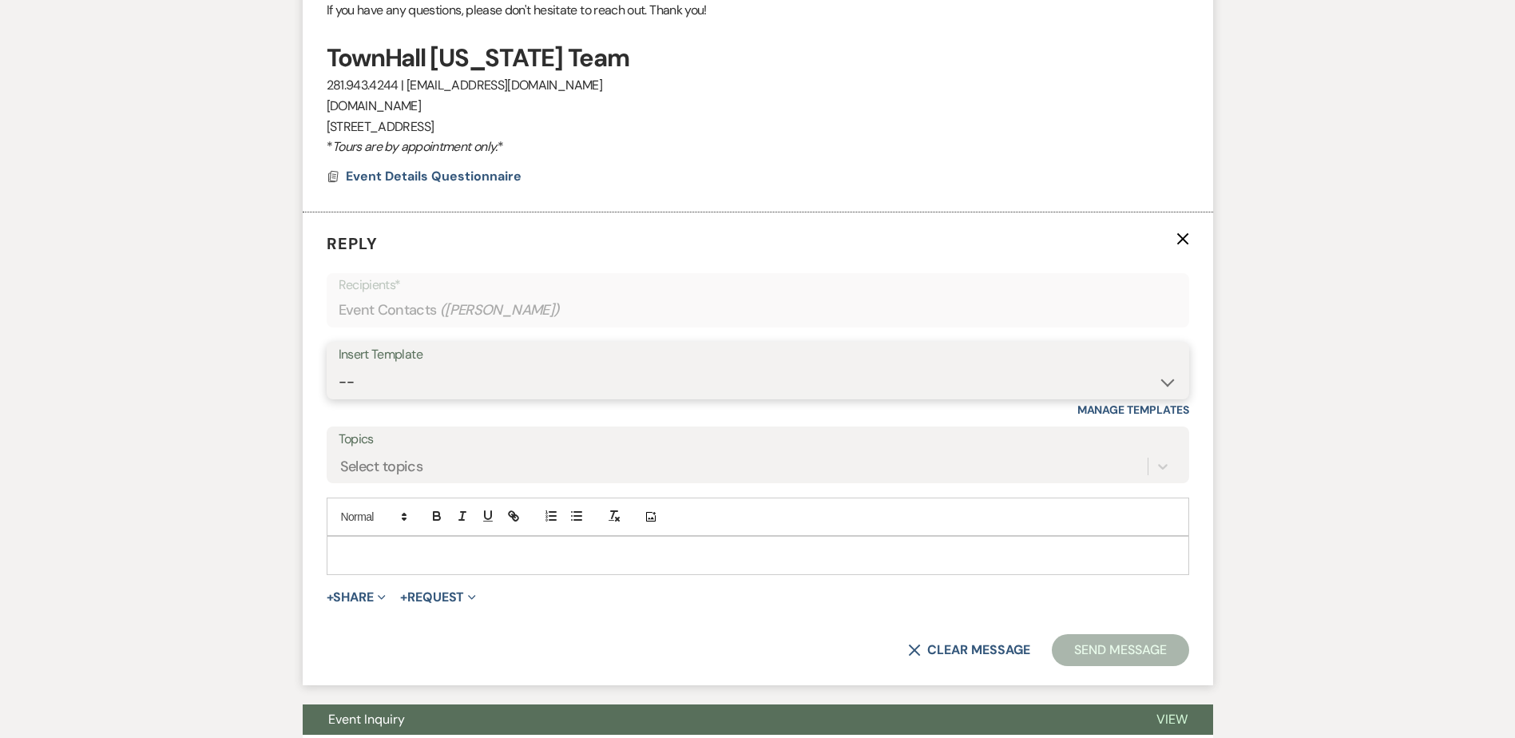
click at [404, 381] on select "-- Wedding Inquiry Follow Up: 2-3 days after initial lead- Avg Cost + Albums Th…" at bounding box center [758, 382] width 839 height 31
select select "1516"
click at [339, 367] on select "-- Wedding Inquiry Follow Up: 2-3 days after initial lead- Avg Cost + Albums Th…" at bounding box center [758, 382] width 839 height 31
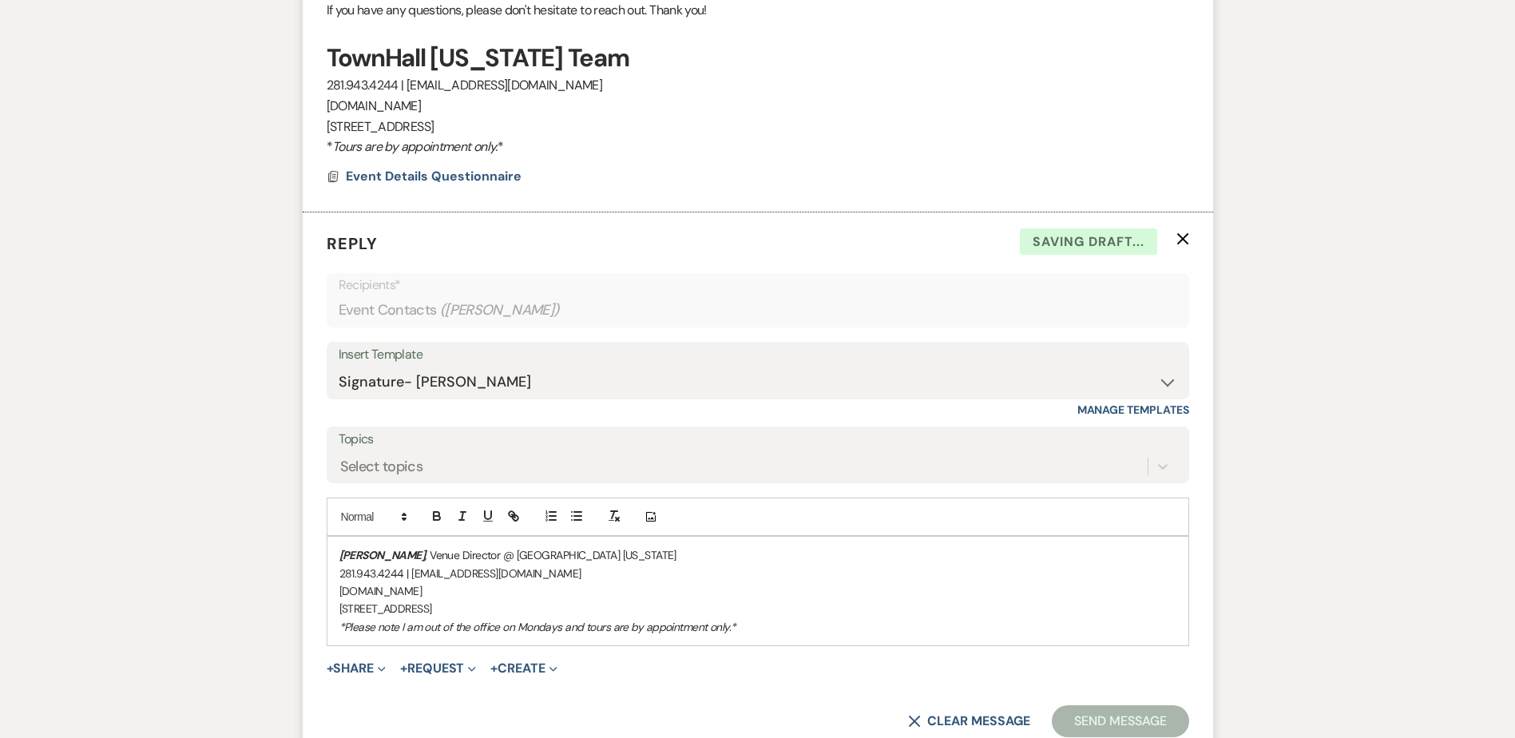
click at [331, 552] on div "[PERSON_NAME] , Venue Director @ [GEOGRAPHIC_DATA] [US_STATE] 281.943.4244 | [E…" at bounding box center [757, 591] width 861 height 109
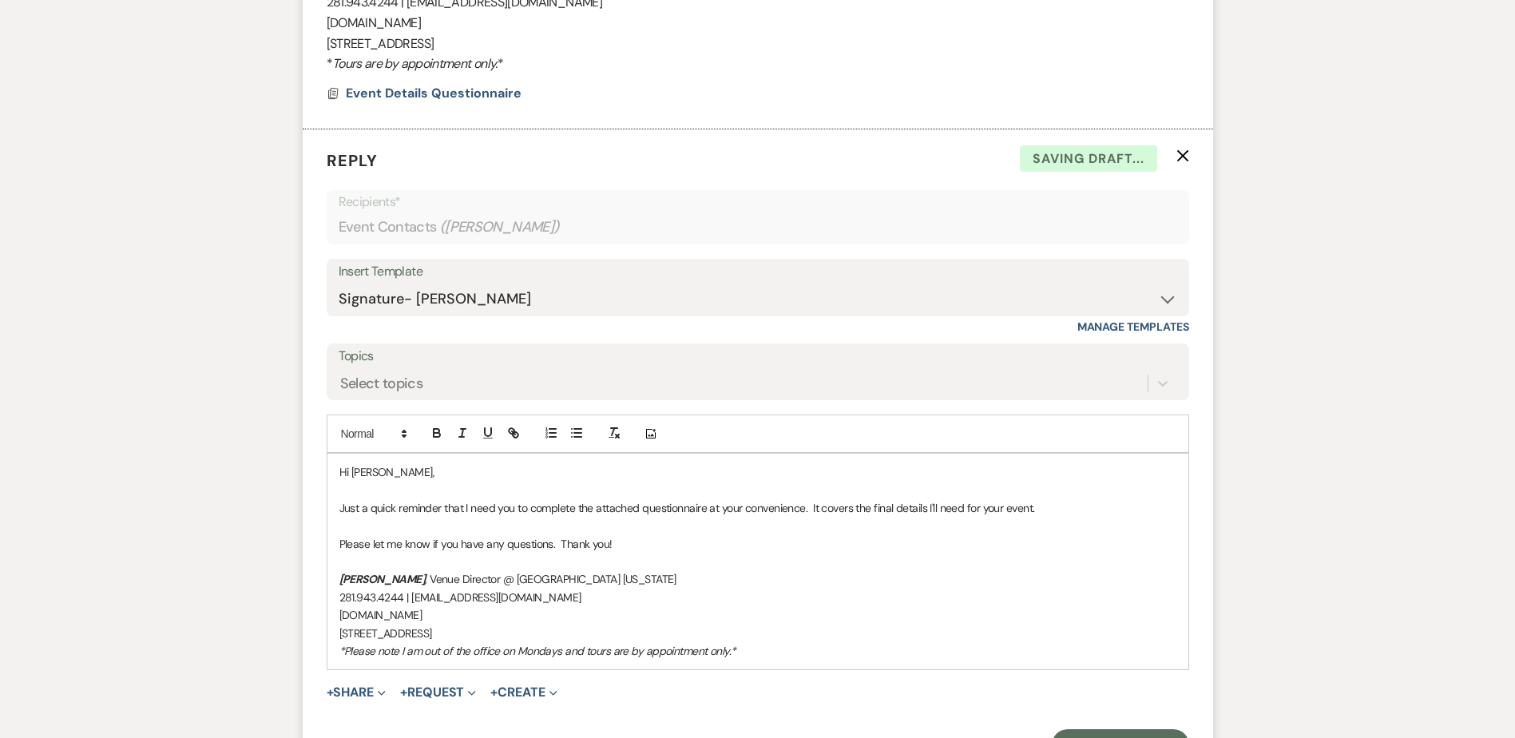
scroll to position [1094, 0]
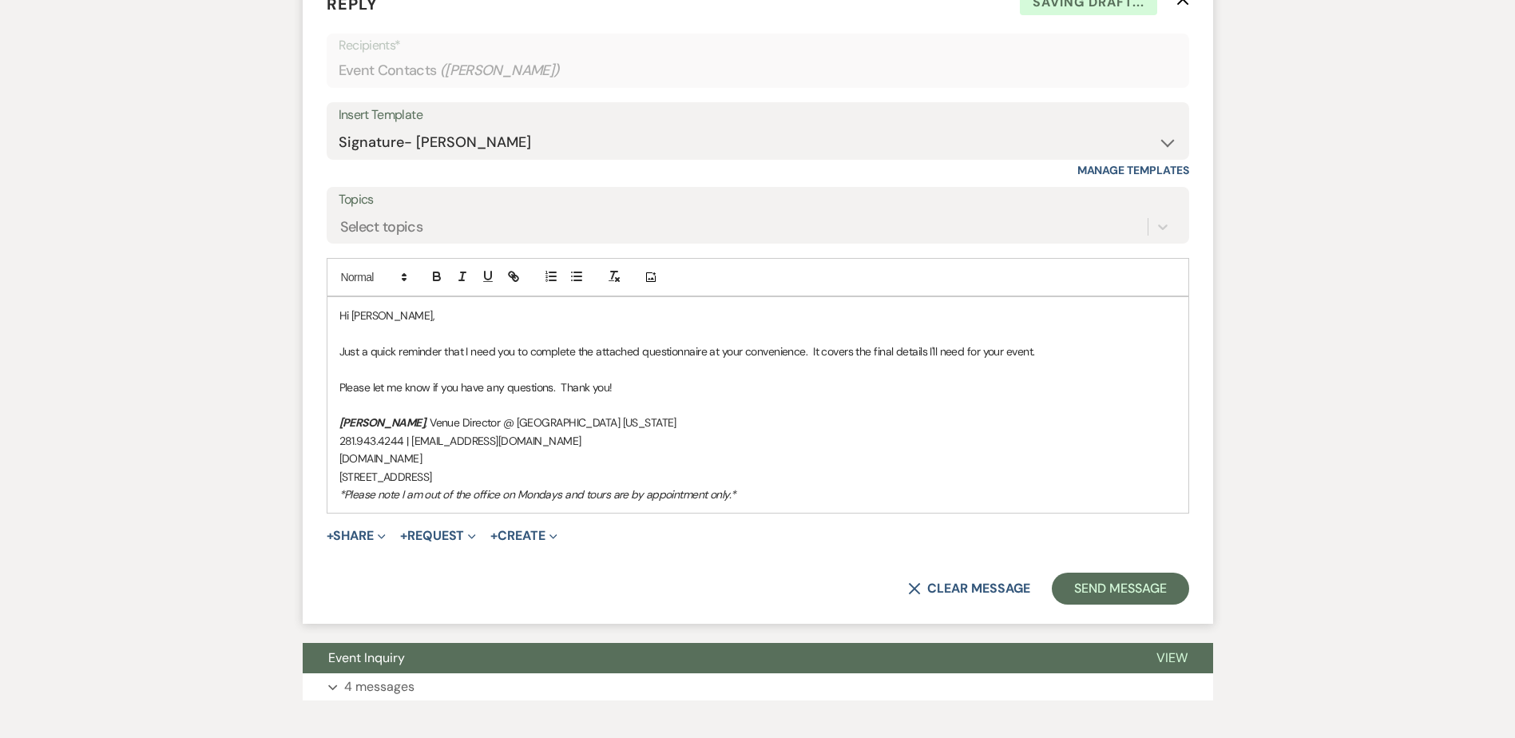
click at [366, 546] on span "+ Share Expand Doc Upload Documents Add Photo Images Pref Vendors Preferred ven…" at bounding box center [357, 535] width 60 height 19
click at [363, 534] on button "+ Share Expand" at bounding box center [357, 536] width 60 height 13
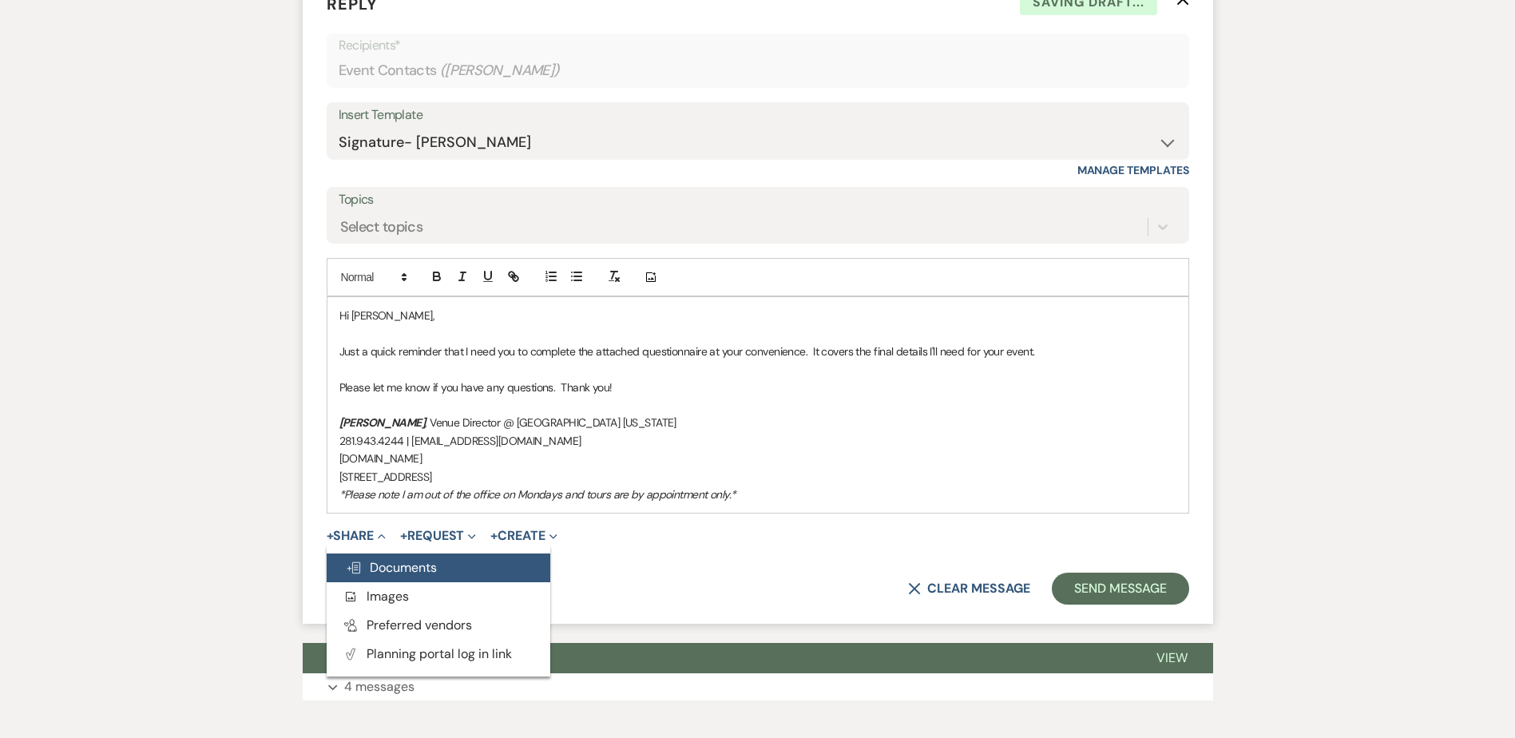
click at [379, 555] on button "Doc Upload Documents" at bounding box center [439, 567] width 224 height 29
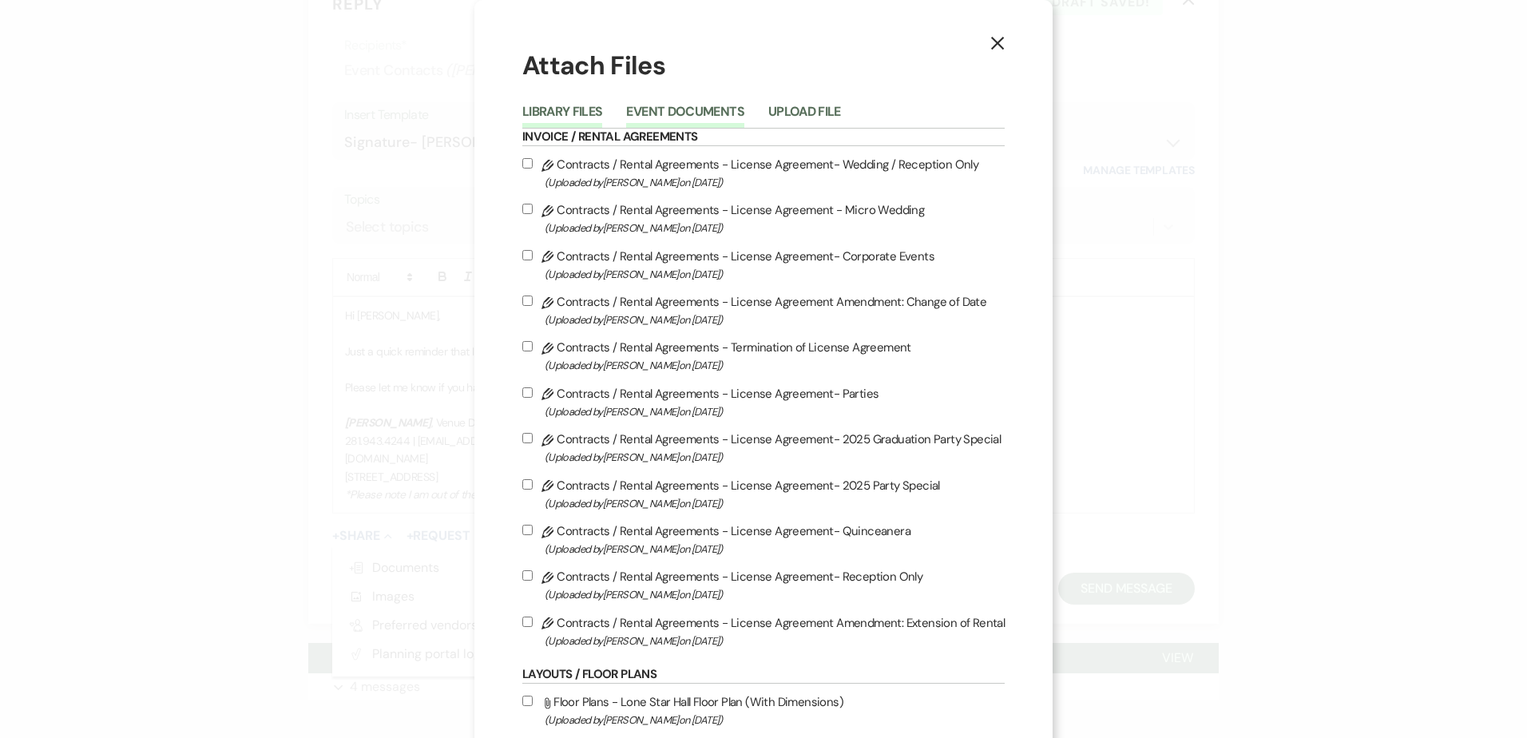
click at [706, 109] on button "Event Documents" at bounding box center [684, 116] width 117 height 22
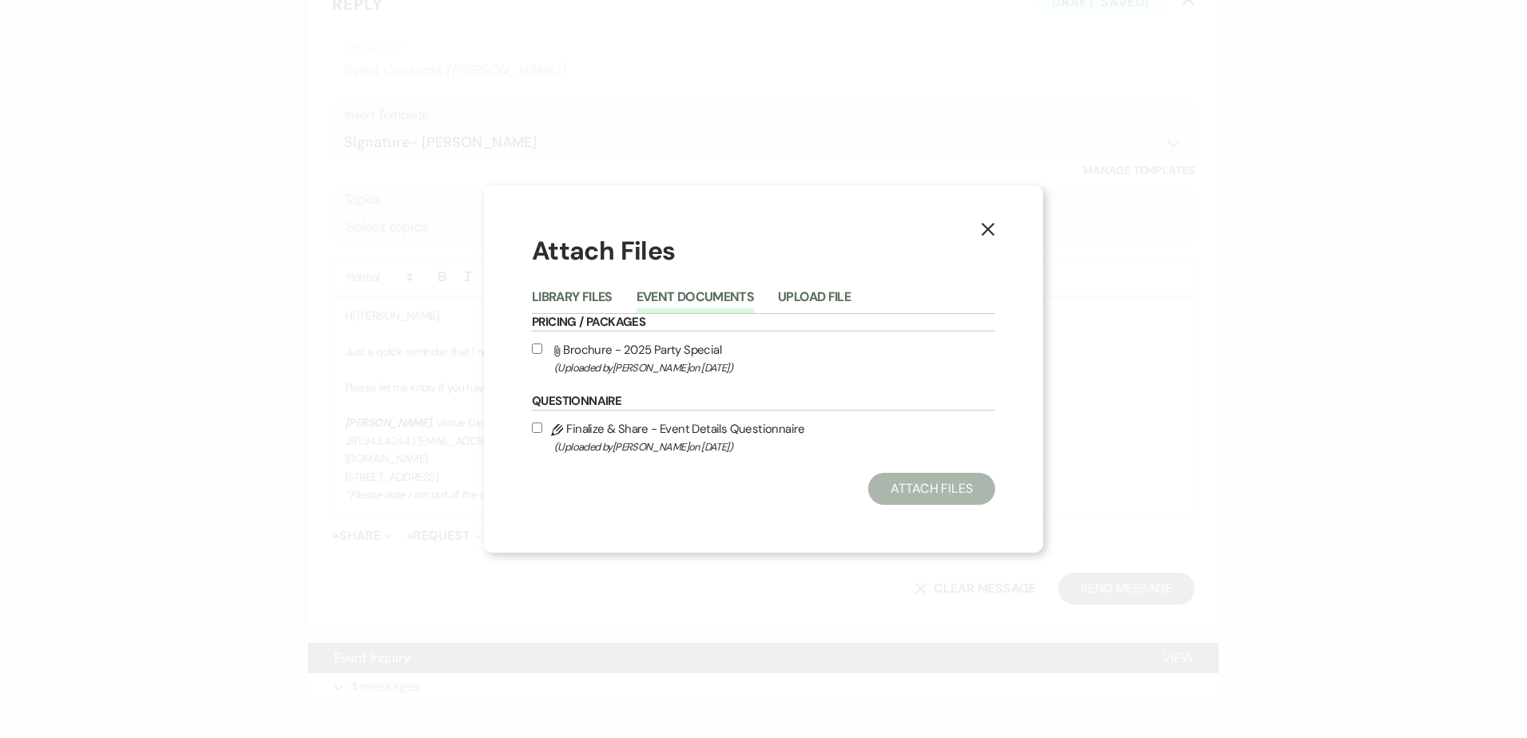
click at [538, 429] on input "Pencil Finalize & Share - Event Details Questionnaire (Uploaded by [PERSON_NAME…" at bounding box center [537, 428] width 10 height 10
checkbox input "true"
click at [951, 484] on button "Attach Files" at bounding box center [931, 489] width 127 height 32
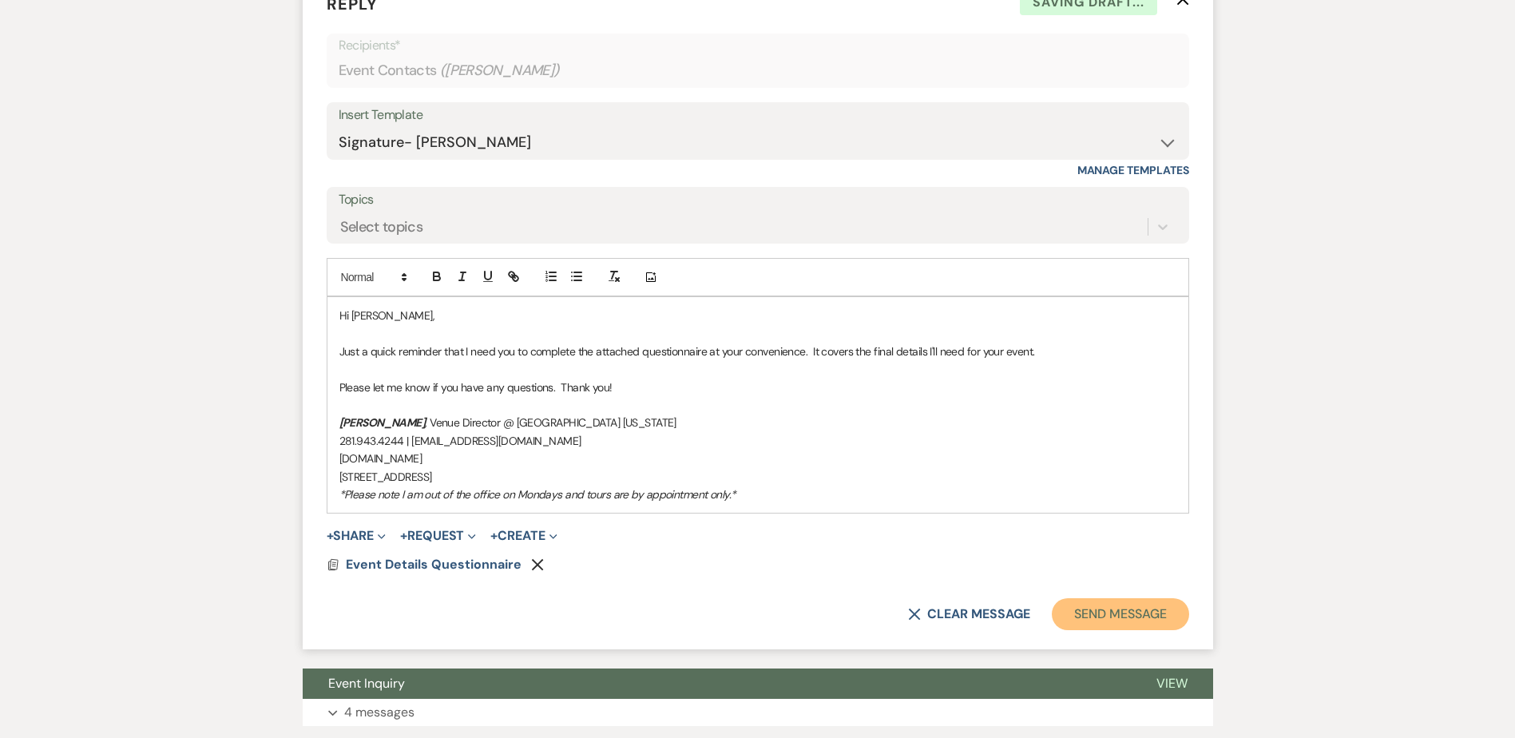
click at [1117, 615] on button "Send Message" at bounding box center [1120, 614] width 137 height 32
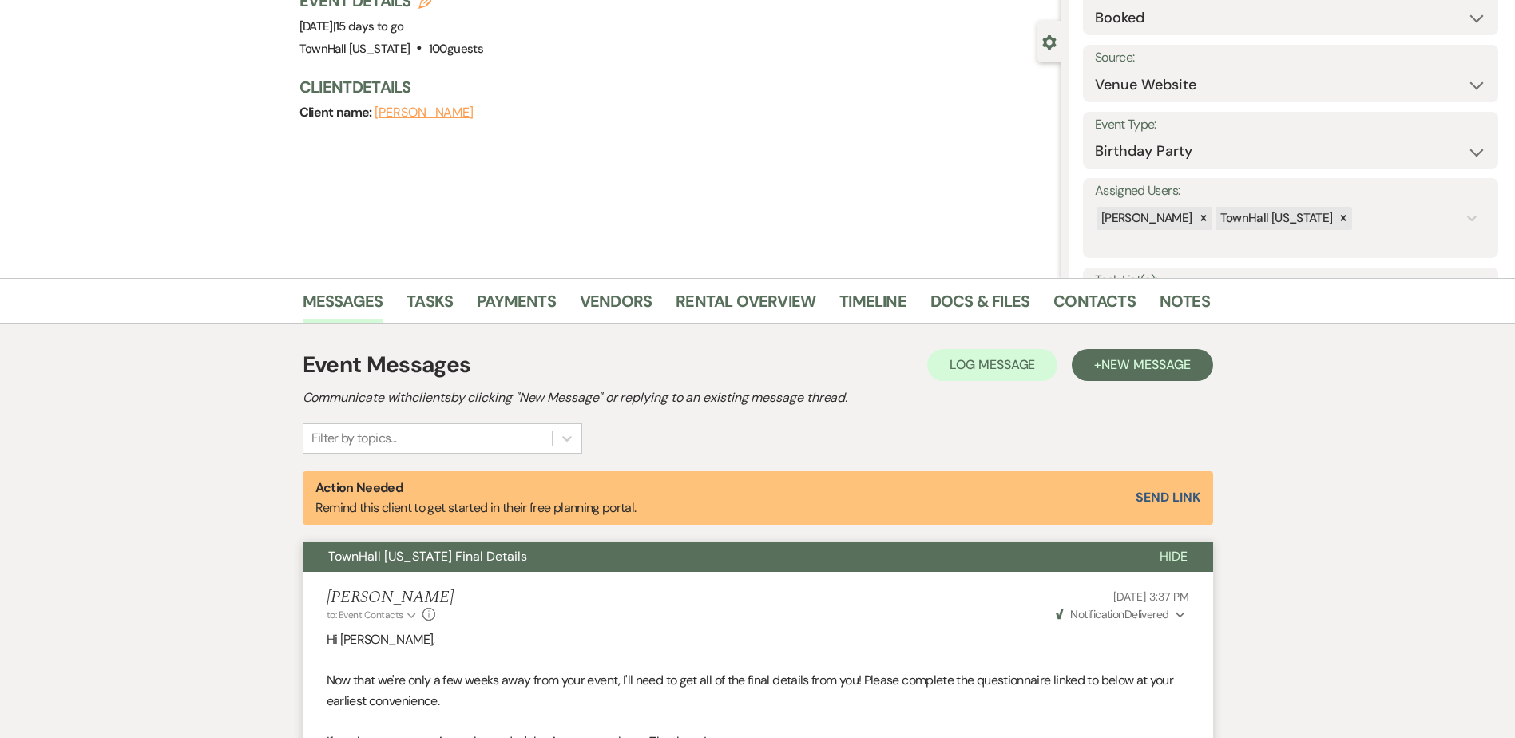
scroll to position [0, 0]
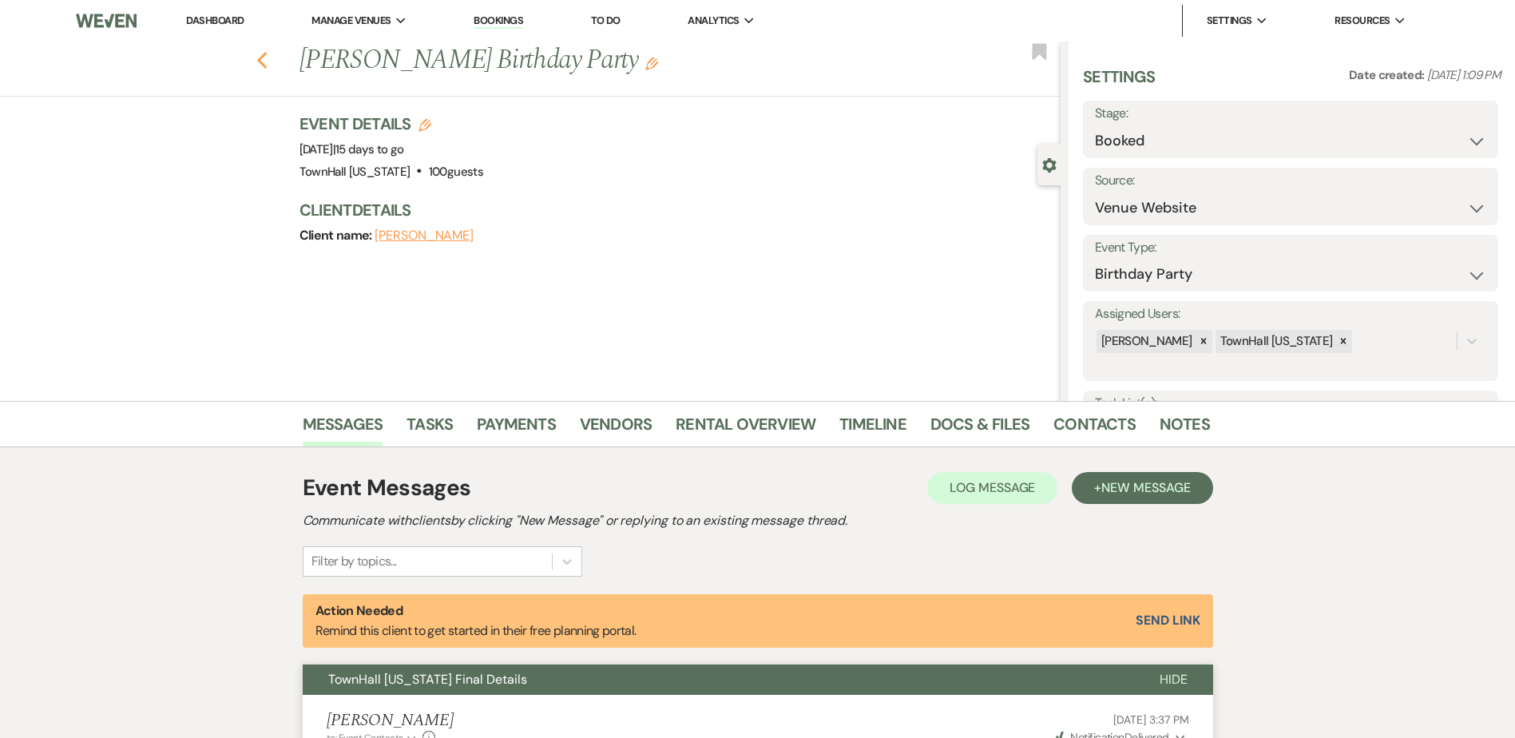
click at [267, 56] on use "button" at bounding box center [261, 61] width 10 height 18
select select "7"
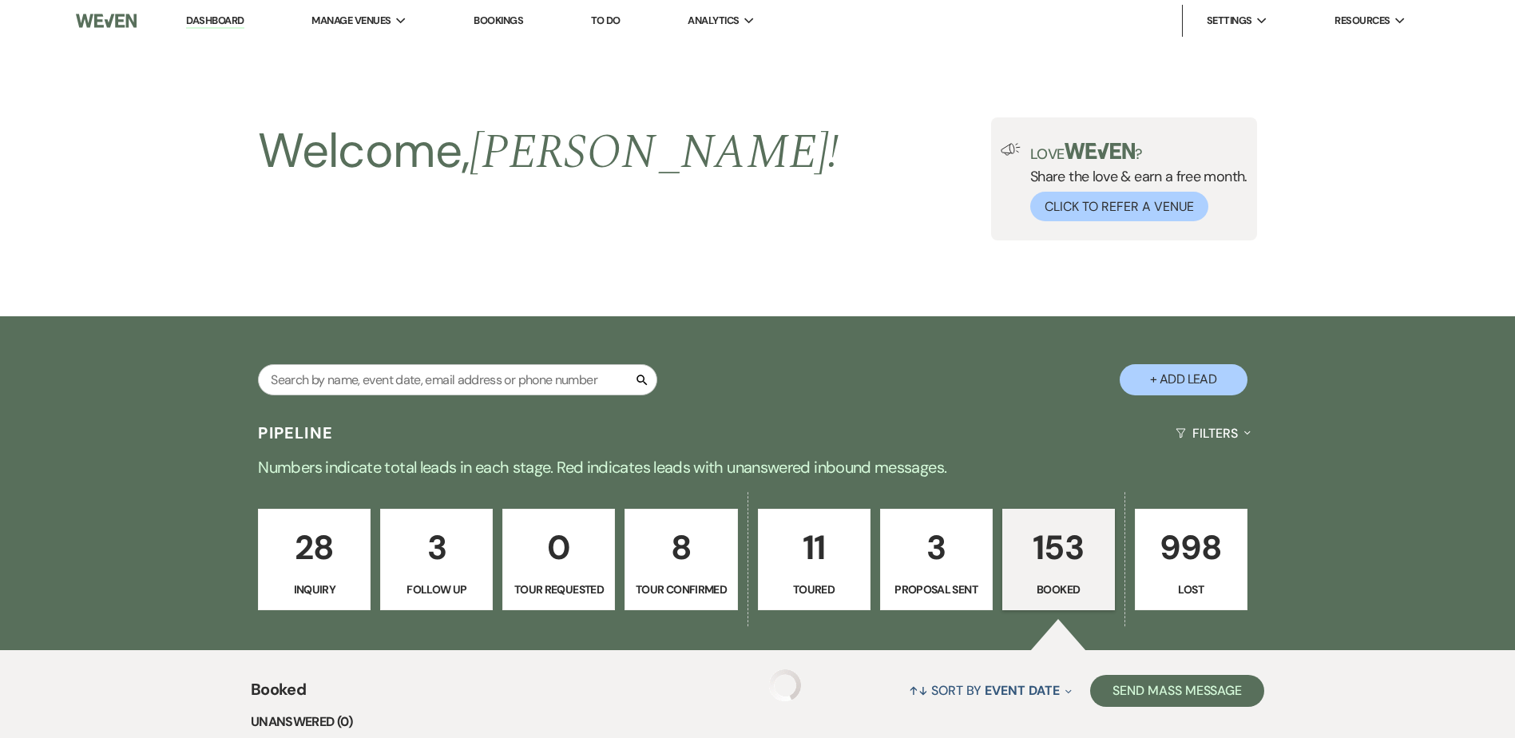
scroll to position [479, 0]
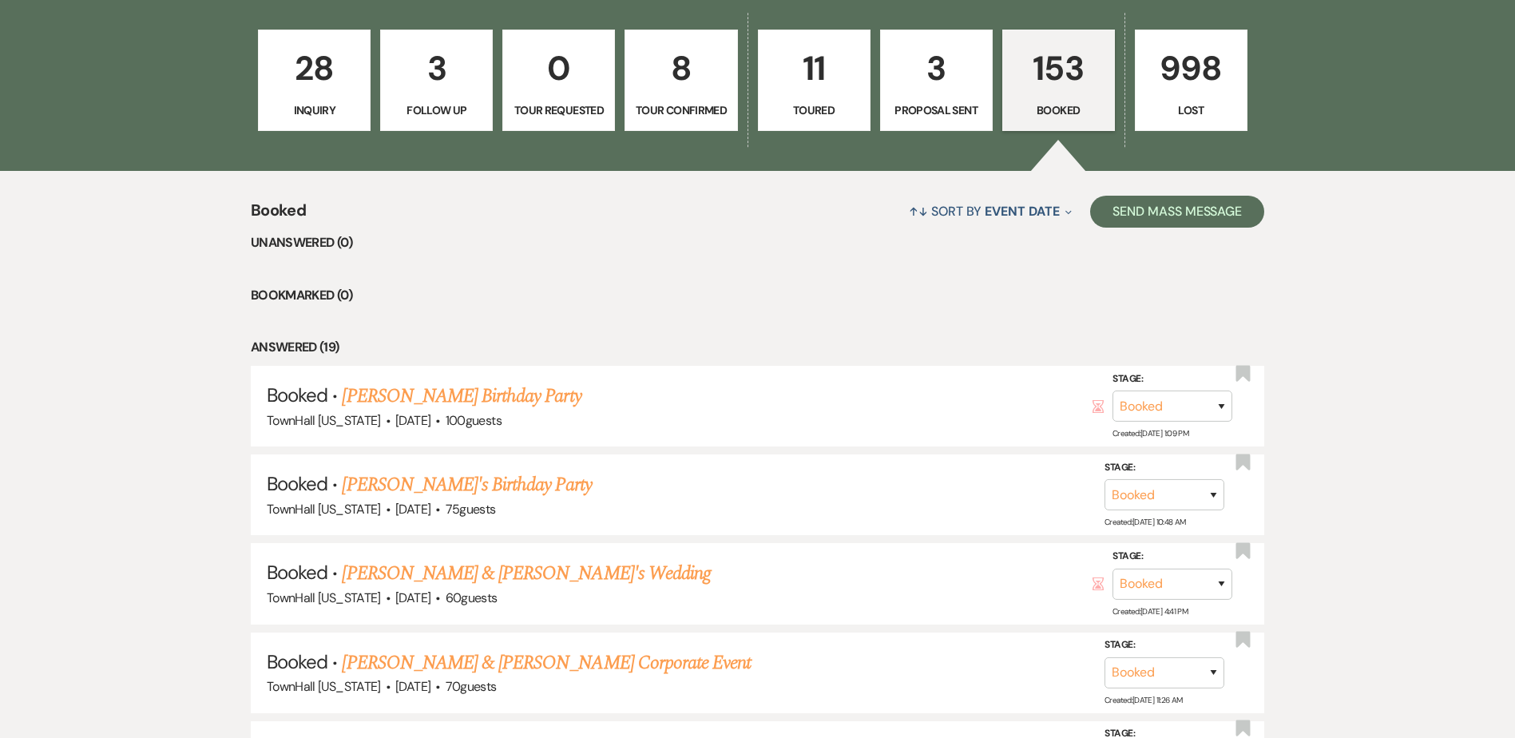
click at [411, 483] on link "[PERSON_NAME]'s Birthday Party" at bounding box center [466, 484] width 249 height 29
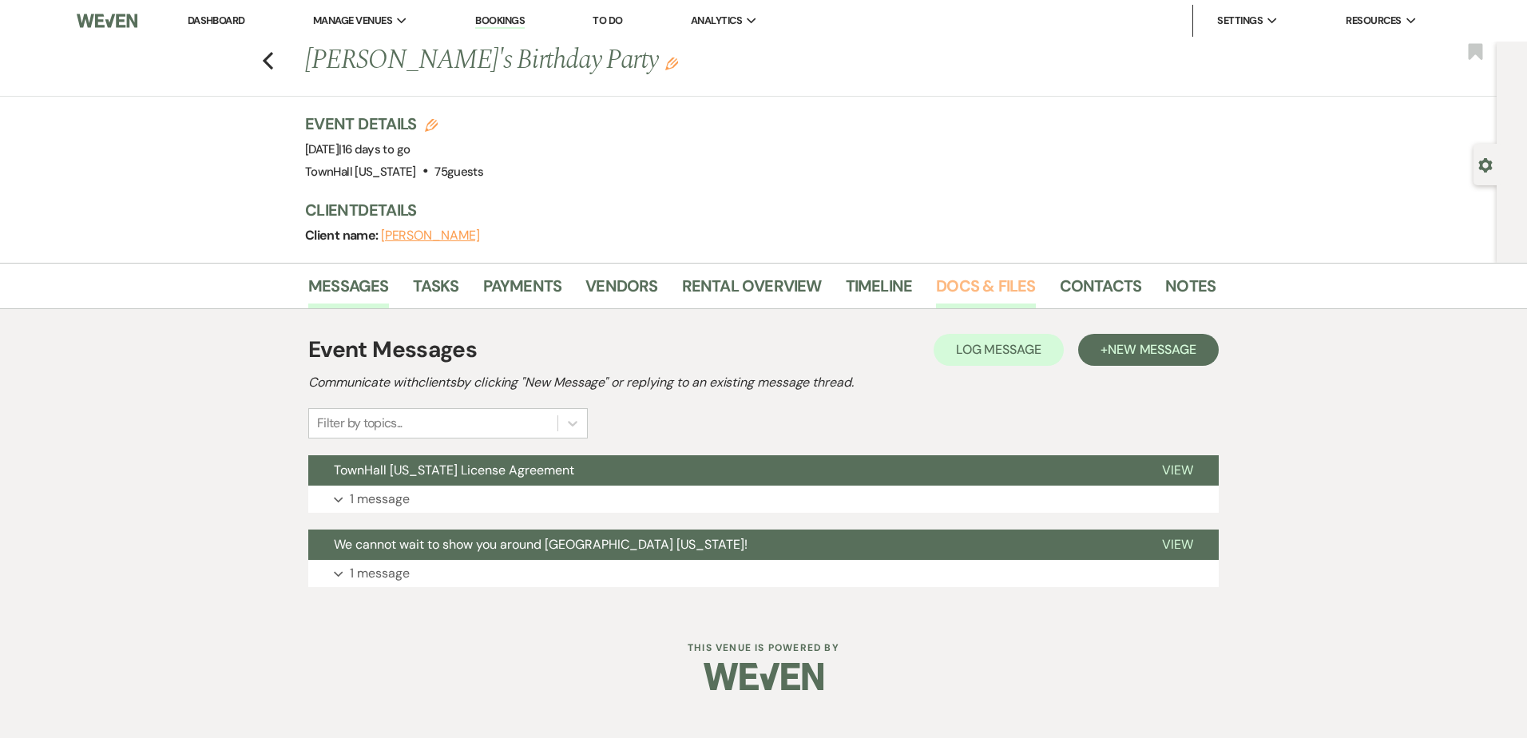
click at [979, 292] on link "Docs & Files" at bounding box center [985, 290] width 99 height 35
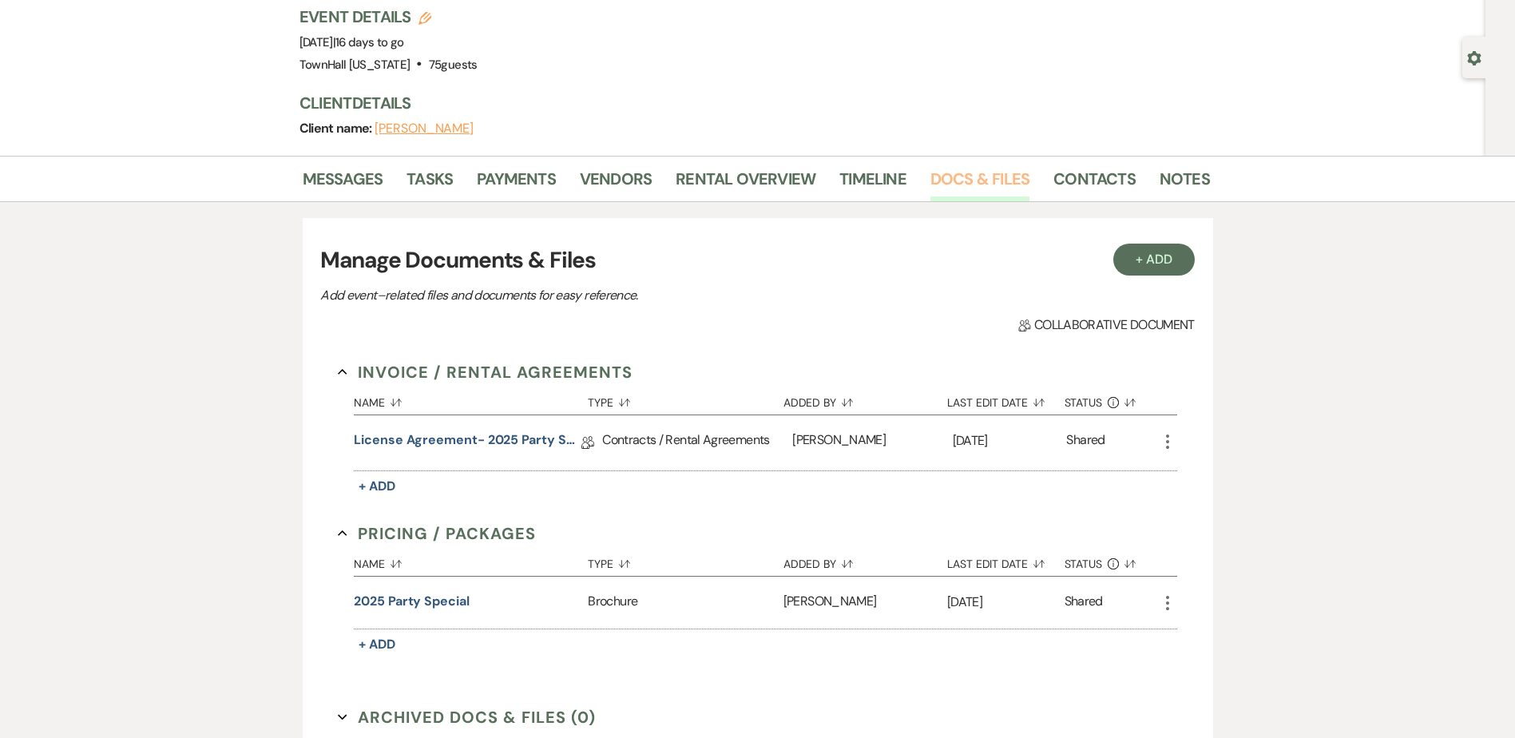
scroll to position [52, 0]
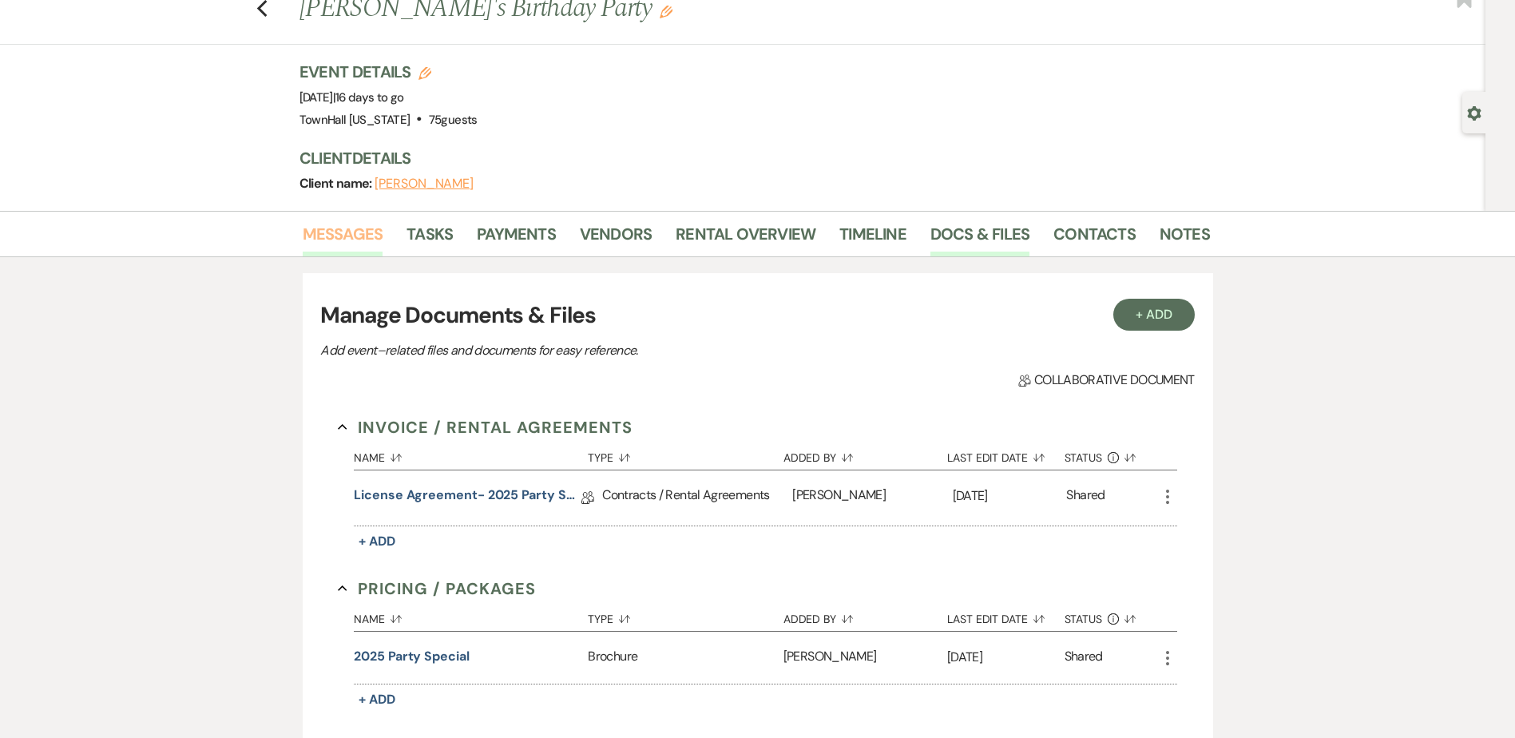
click at [315, 240] on link "Messages" at bounding box center [343, 238] width 81 height 35
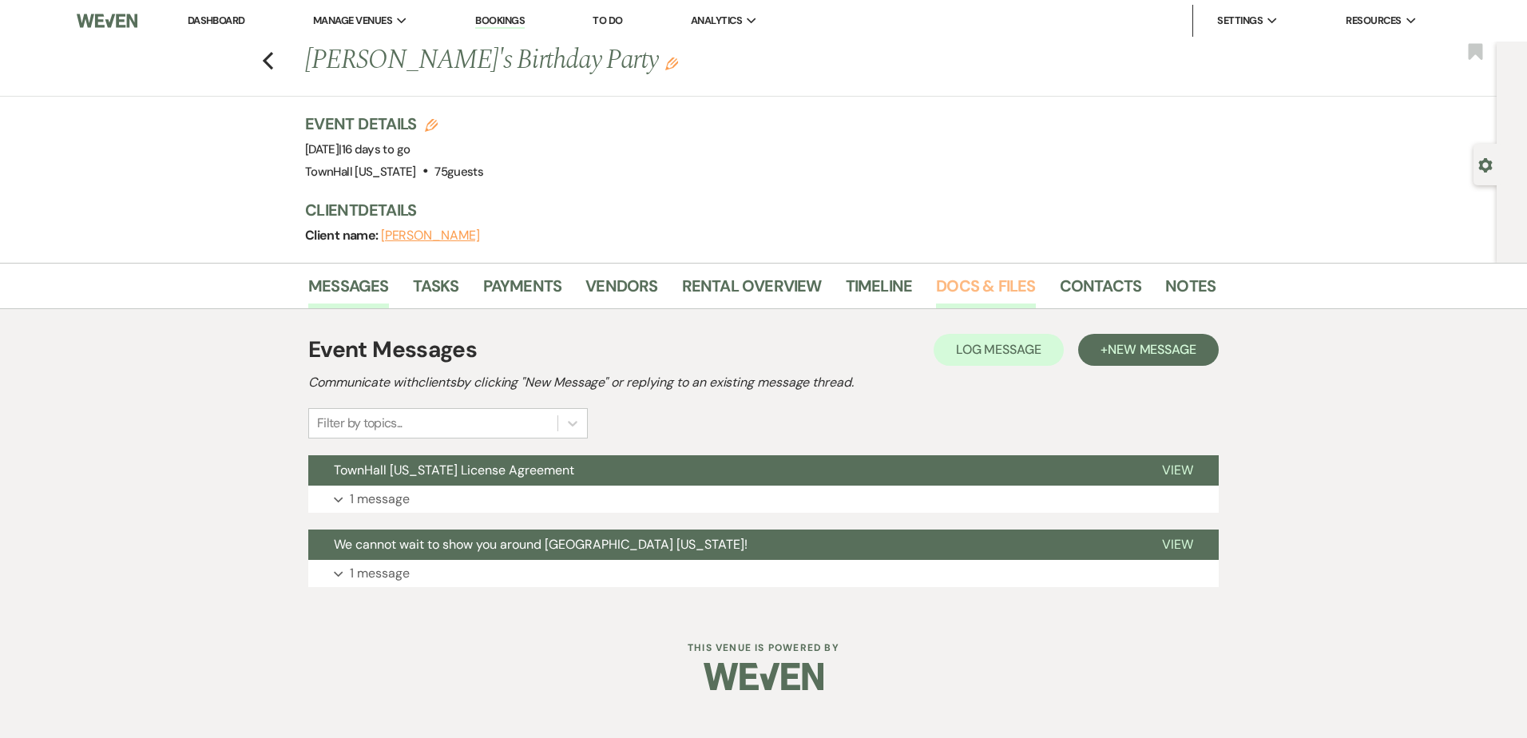
click at [952, 288] on link "Docs & Files" at bounding box center [985, 290] width 99 height 35
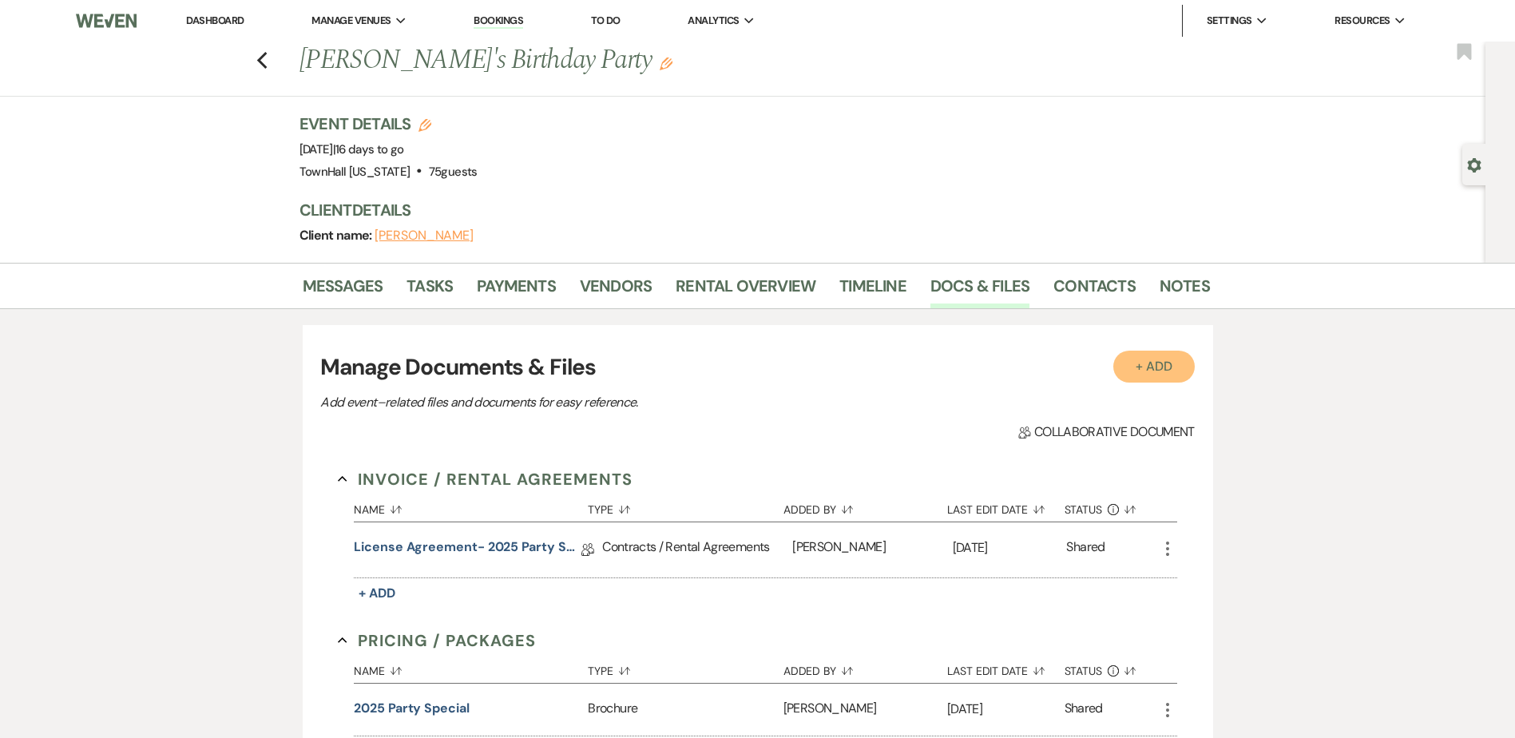
click at [1137, 371] on button "+ Add" at bounding box center [1153, 367] width 81 height 32
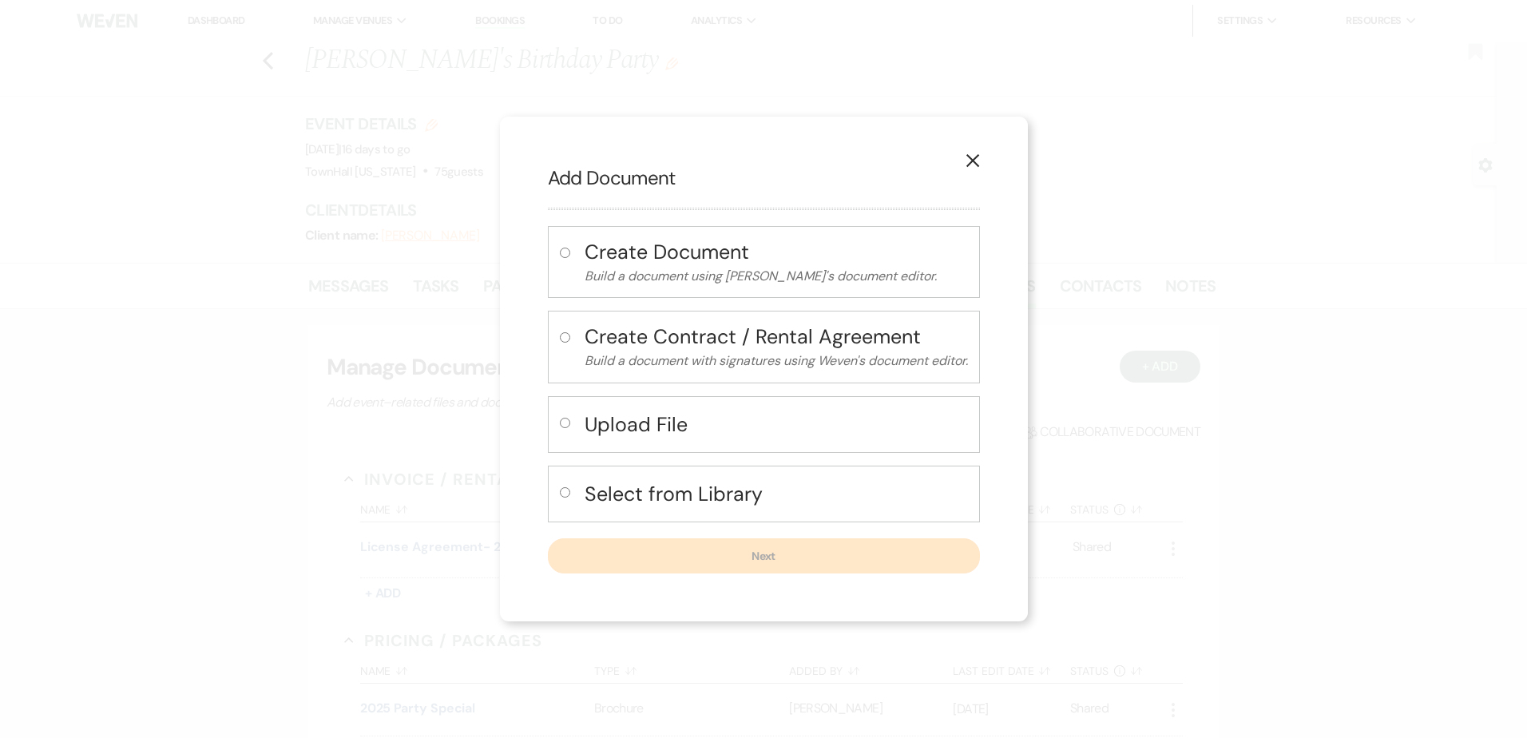
click at [606, 492] on h4 "Select from Library" at bounding box center [776, 494] width 383 height 28
radio input "true"
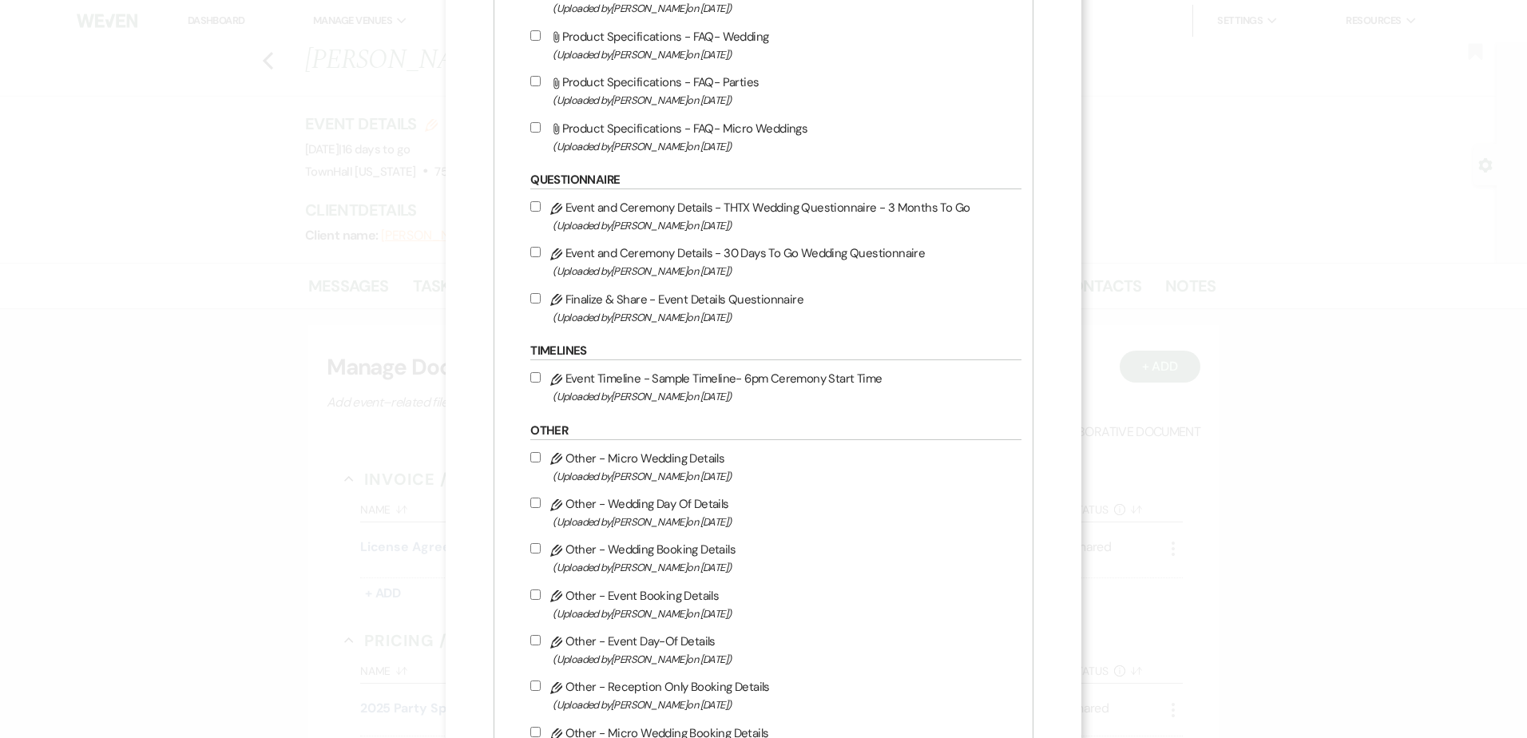
scroll to position [1518, 0]
click at [546, 296] on label "Pencil Finalize & Share - Event Details Questionnaire (Uploaded by [PERSON_NAME…" at bounding box center [771, 307] width 482 height 38
click at [541, 296] on input "Pencil Finalize & Share - Event Details Questionnaire (Uploaded by [PERSON_NAME…" at bounding box center [535, 297] width 10 height 10
checkbox input "true"
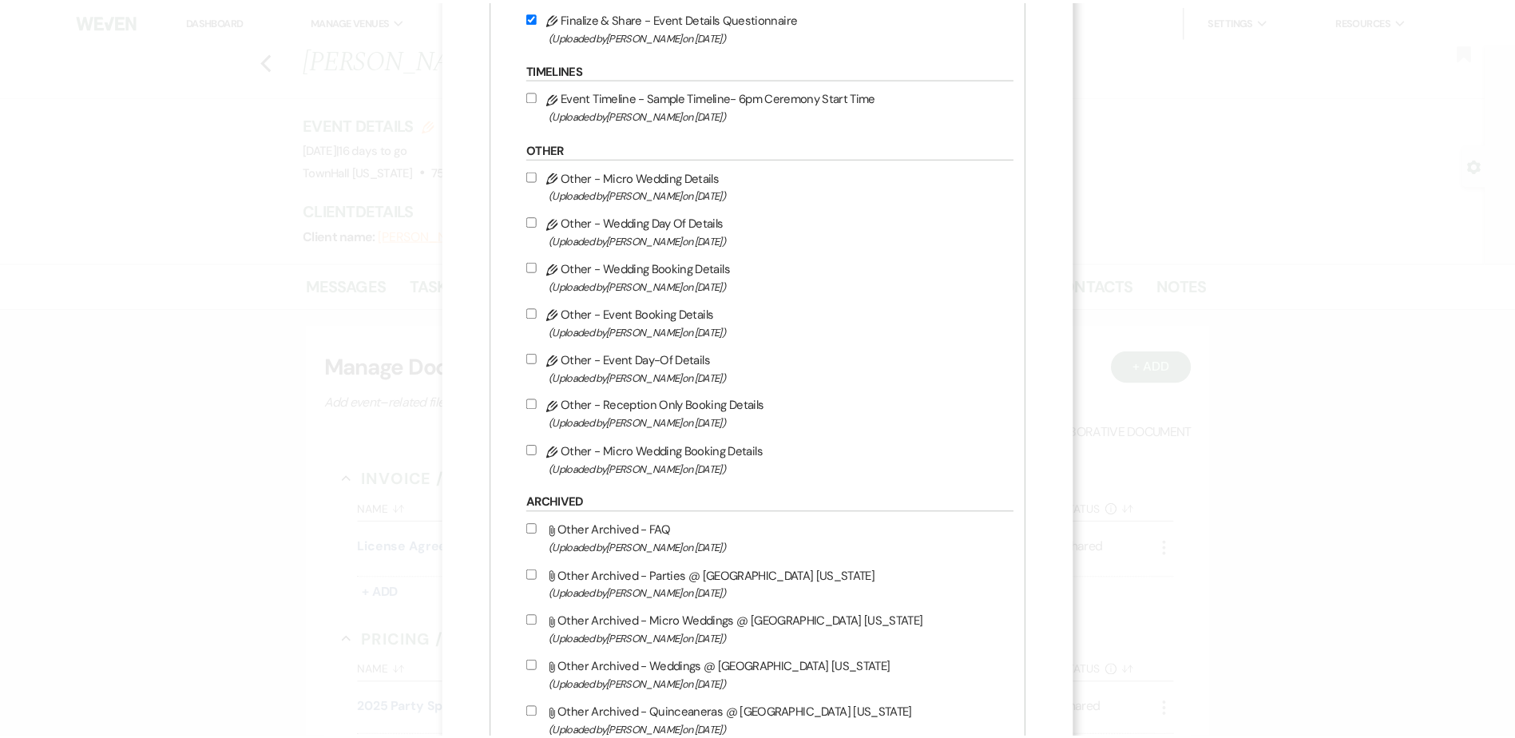
scroll to position [2193, 0]
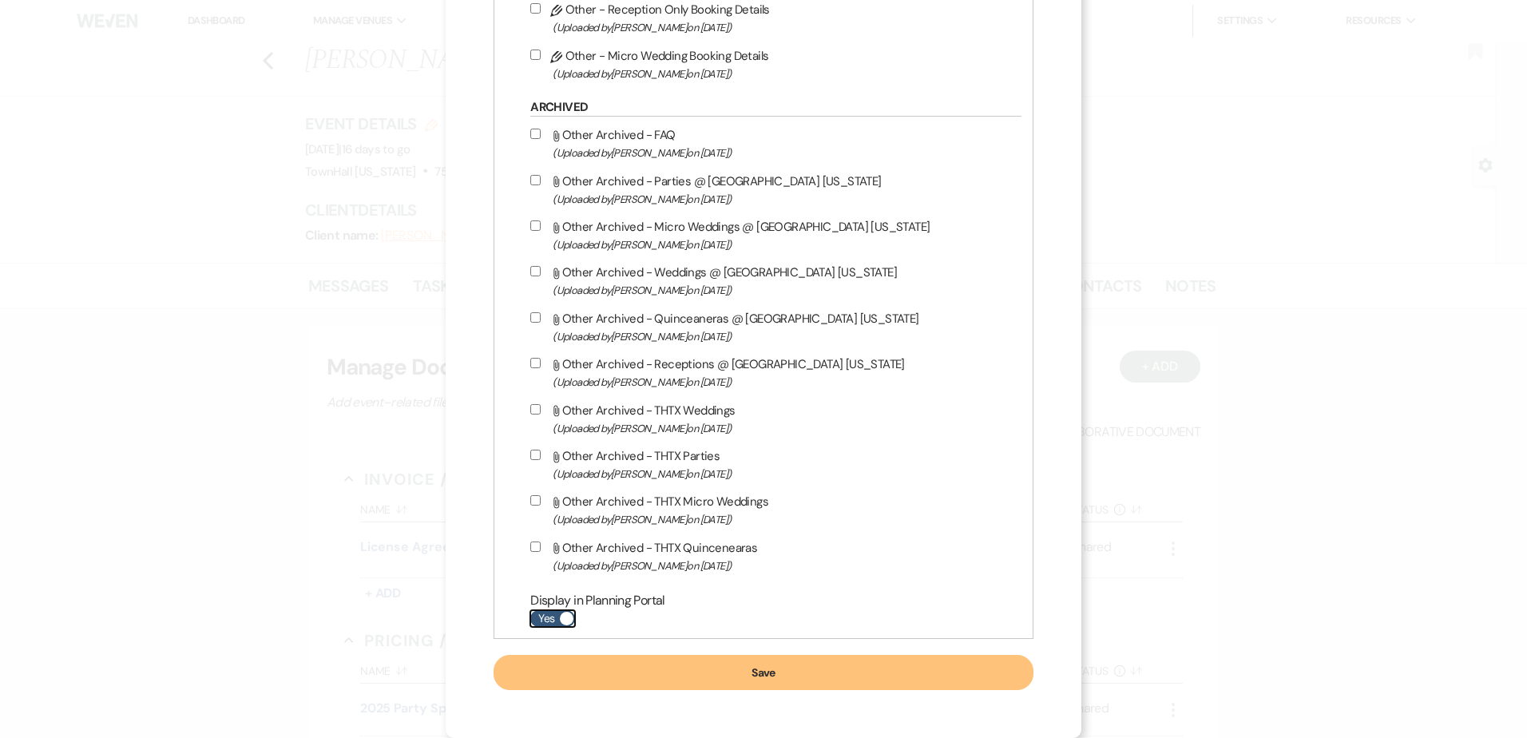
click at [553, 617] on label "Yes" at bounding box center [552, 618] width 45 height 17
click at [553, 617] on input "Yes" at bounding box center [552, 618] width 45 height 17
checkbox input "false"
click at [581, 670] on button "Save" at bounding box center [763, 672] width 539 height 35
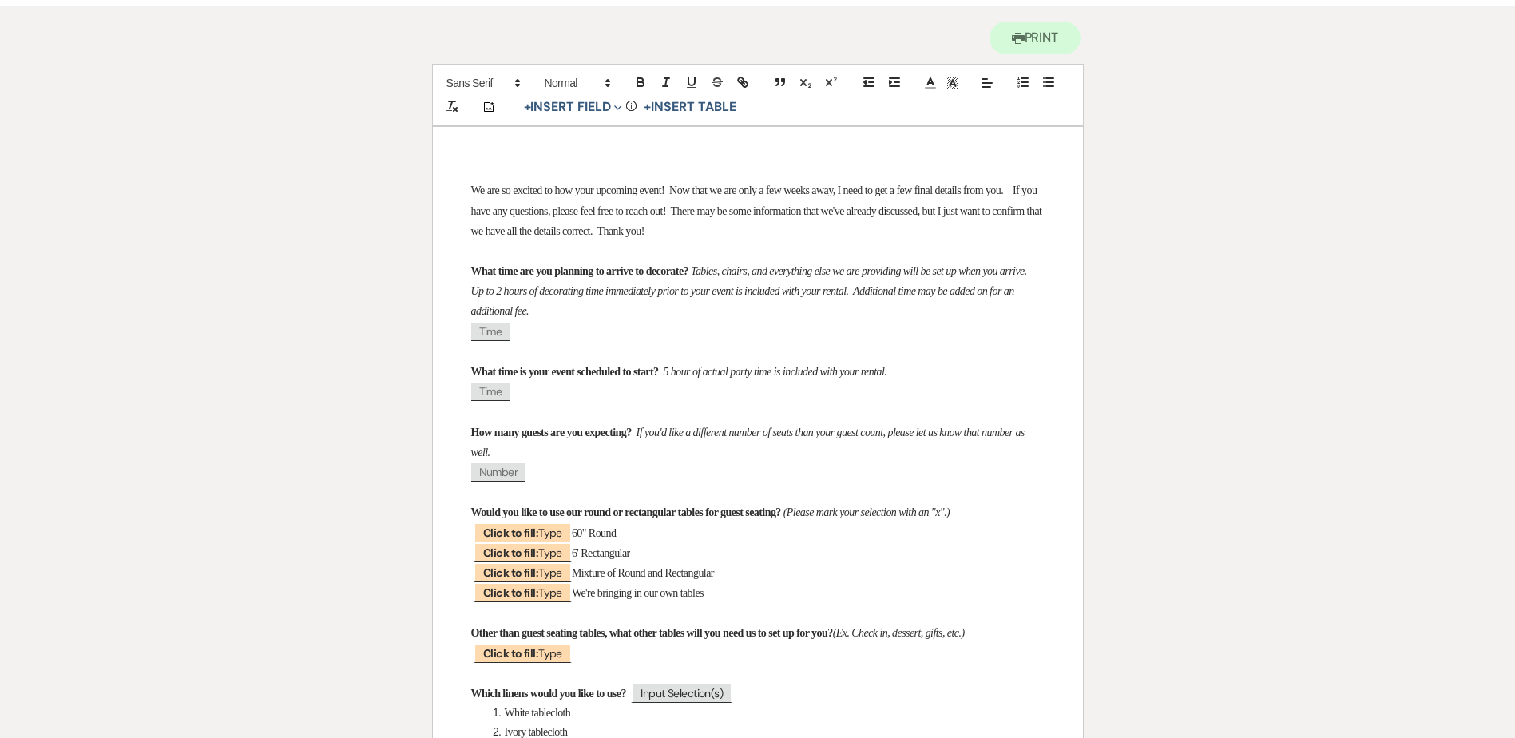
scroll to position [160, 0]
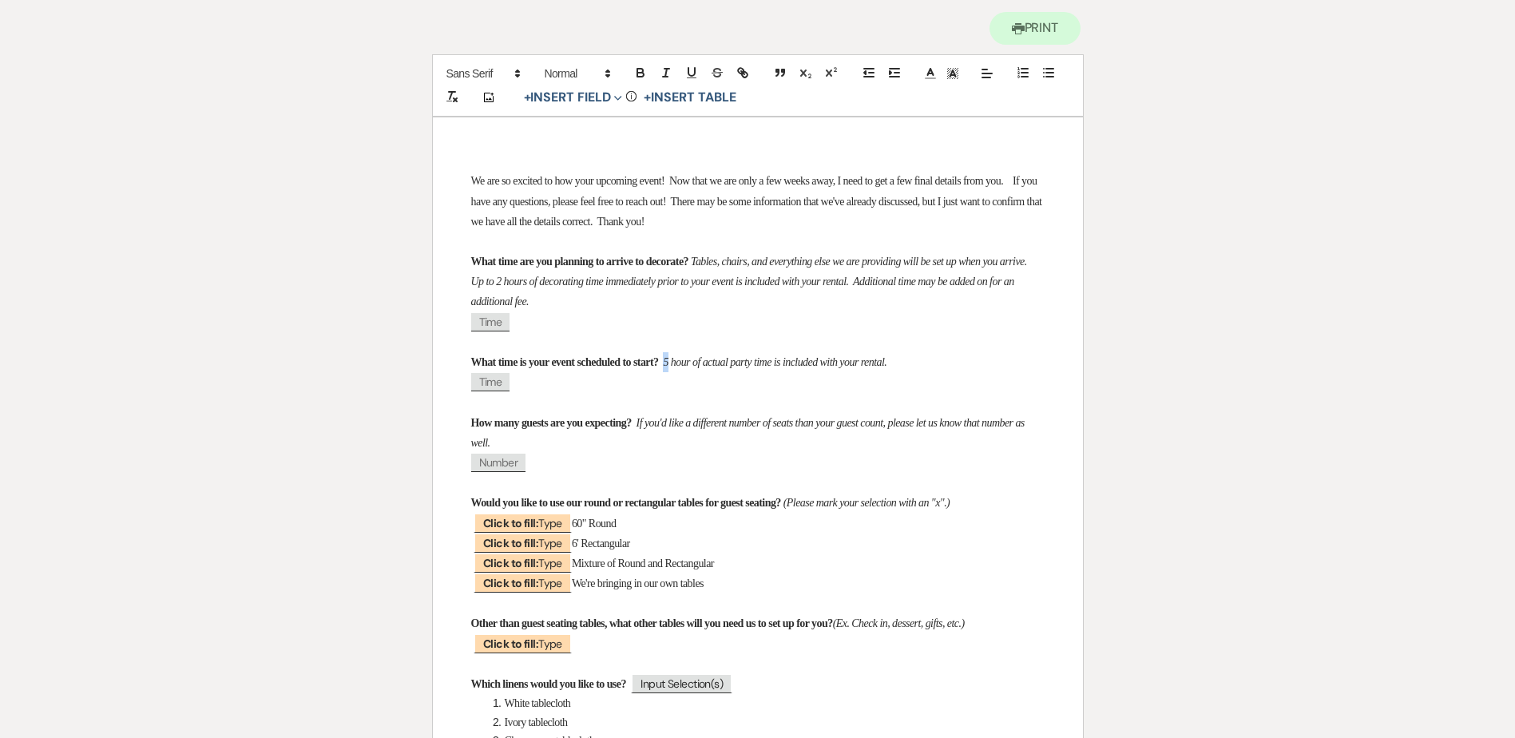
click at [708, 361] on em "5 hour of actual party time is included with your rental." at bounding box center [775, 362] width 224 height 12
click at [887, 363] on em "4 hour of actual party time is included with your rental." at bounding box center [775, 362] width 224 height 12
click at [969, 359] on p "What time is your event scheduled to start? 4 hour of actual party time is incl…" at bounding box center [757, 362] width 573 height 20
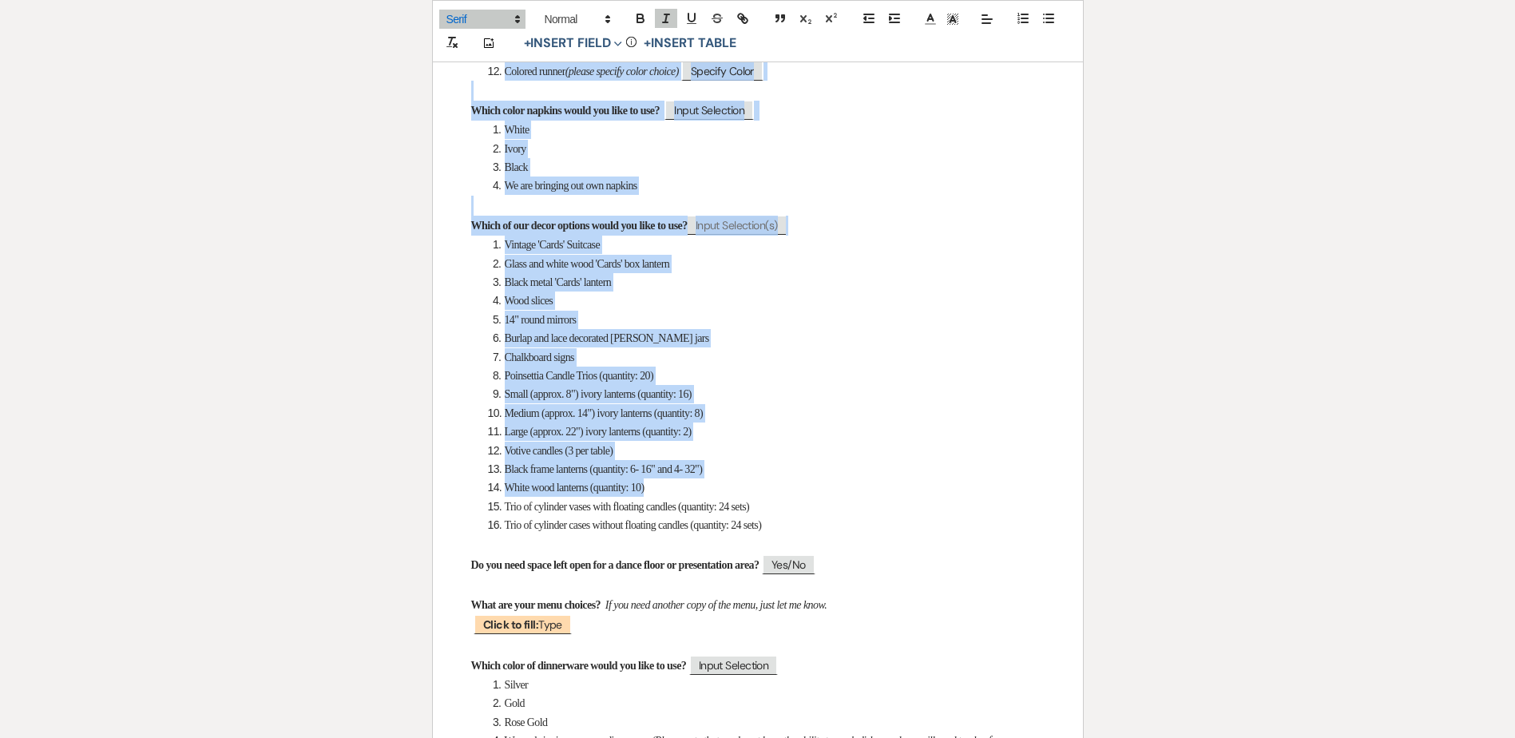
scroll to position [1038, 0]
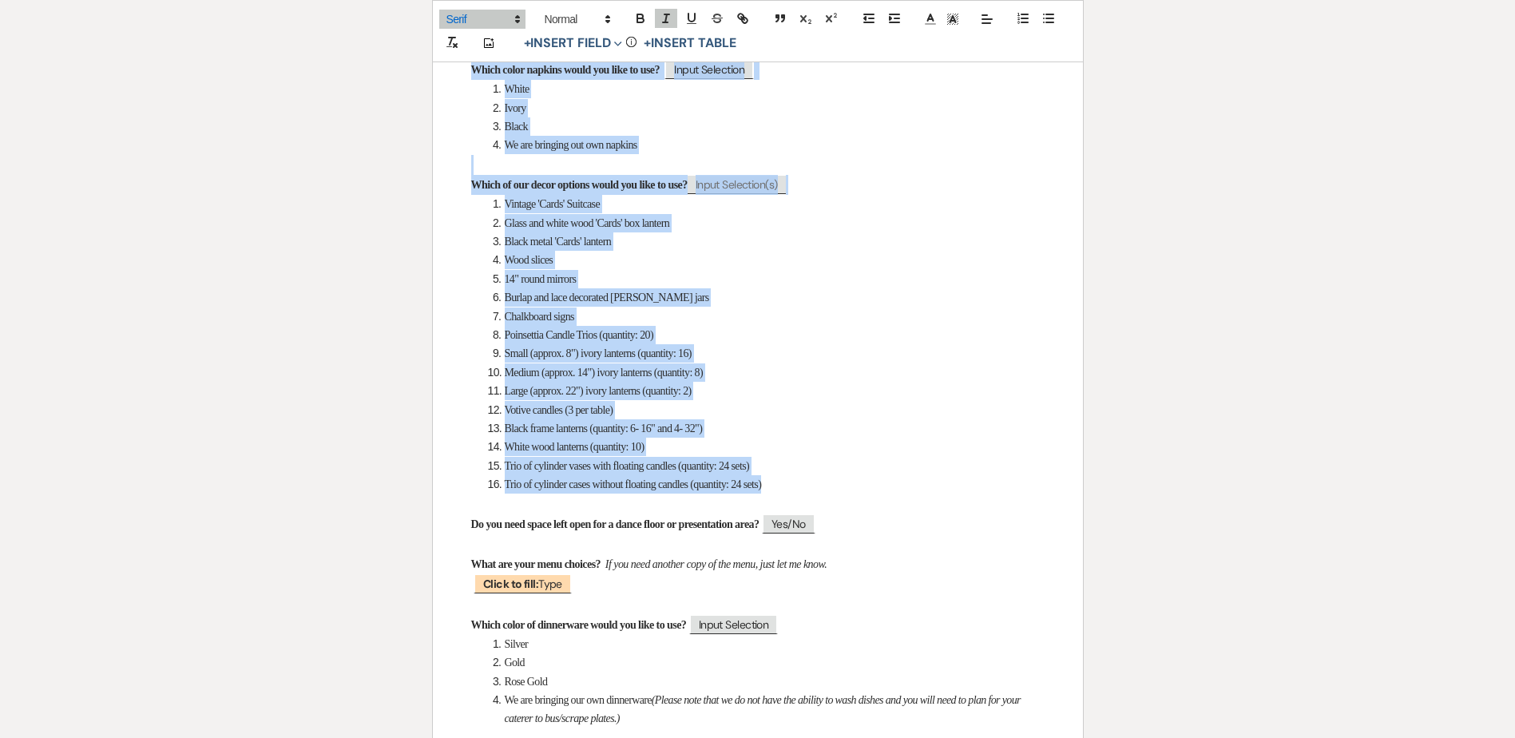
drag, startPoint x: 467, startPoint y: 240, endPoint x: 905, endPoint y: 494, distance: 506.0
click at [905, 494] on div "We are so excited to how your upcoming event! Now that we are only a few weeks …" at bounding box center [758, 203] width 650 height 1928
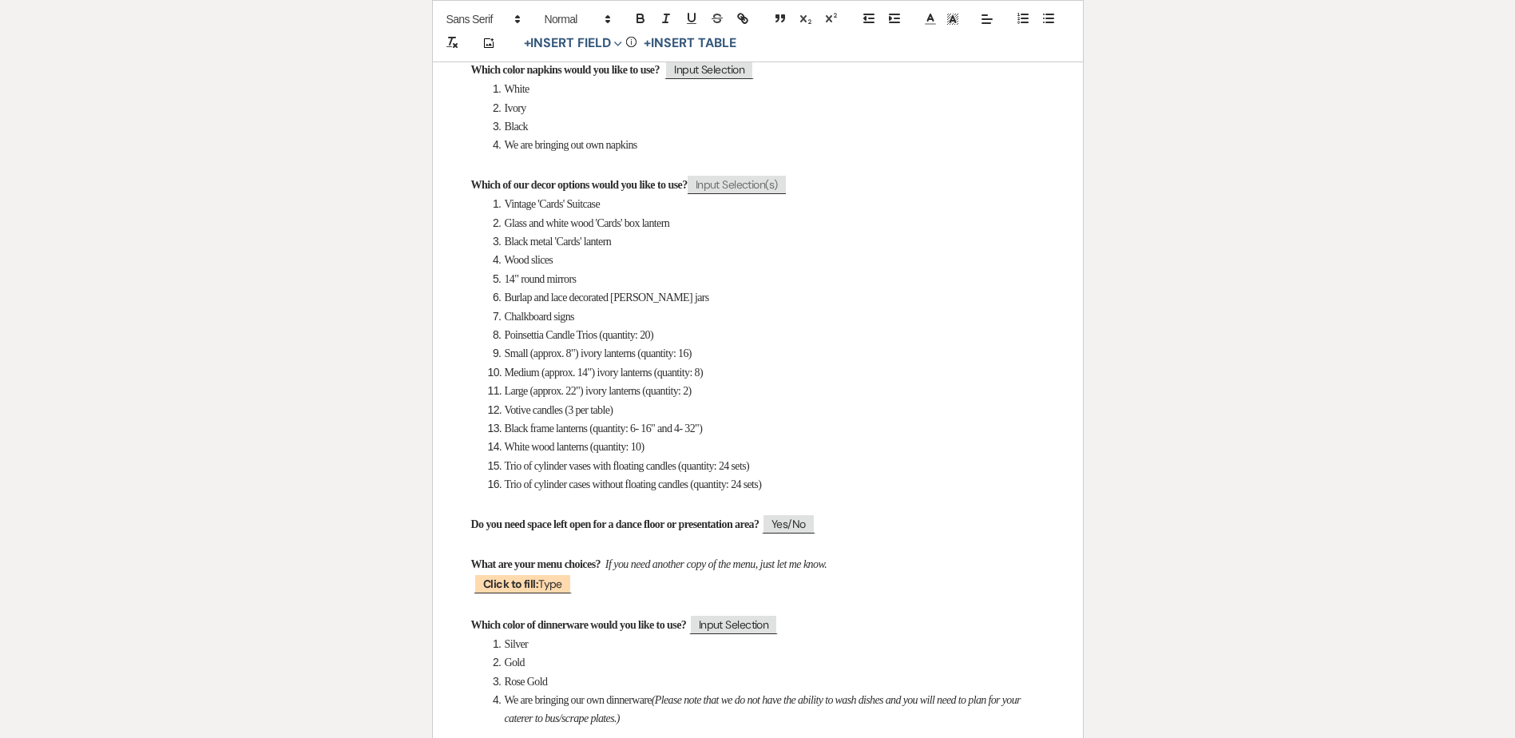
scroll to position [651, 0]
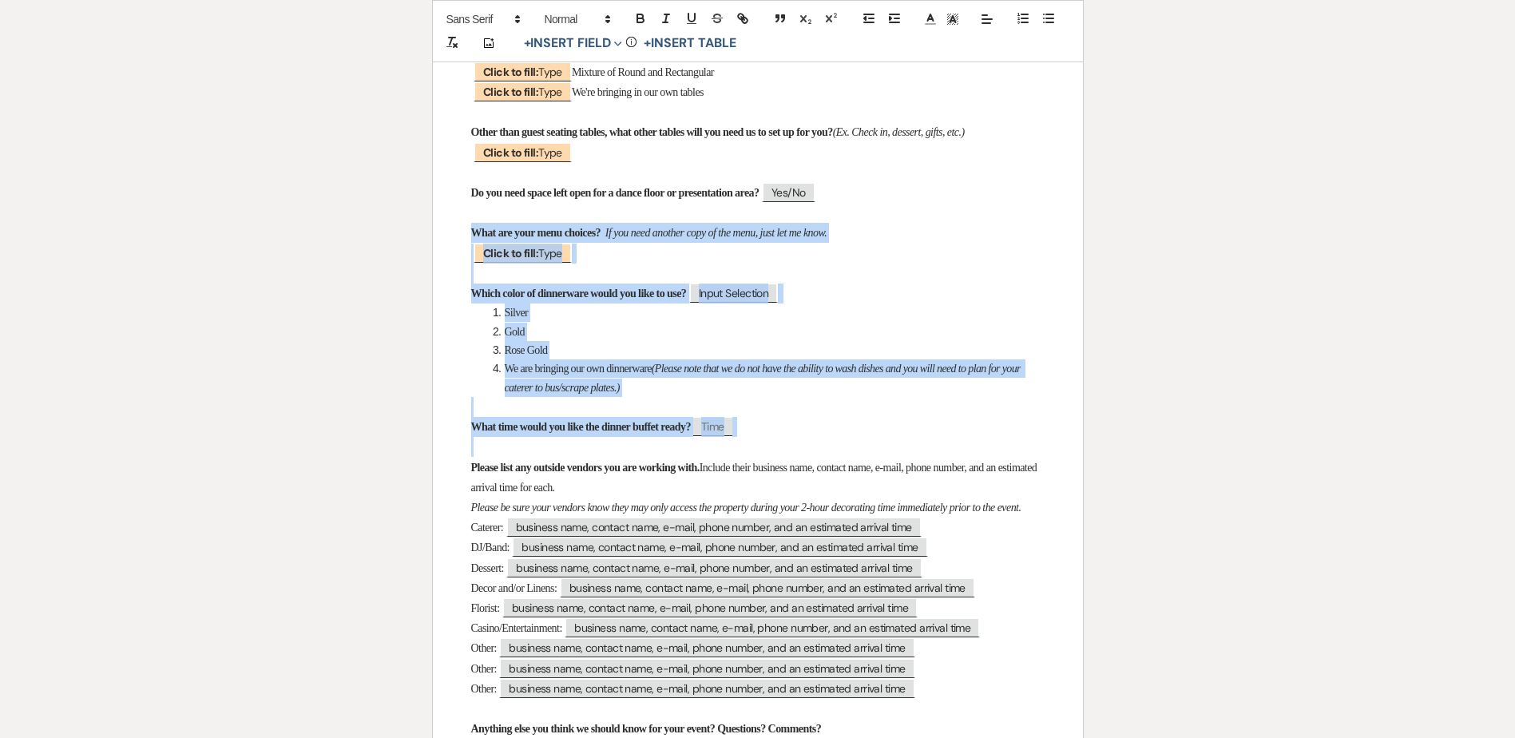
drag, startPoint x: 465, startPoint y: 269, endPoint x: 815, endPoint y: 475, distance: 406.7
click at [815, 475] on div "We are so excited to how your upcoming event! Now that we are only a few weeks …" at bounding box center [758, 230] width 650 height 1209
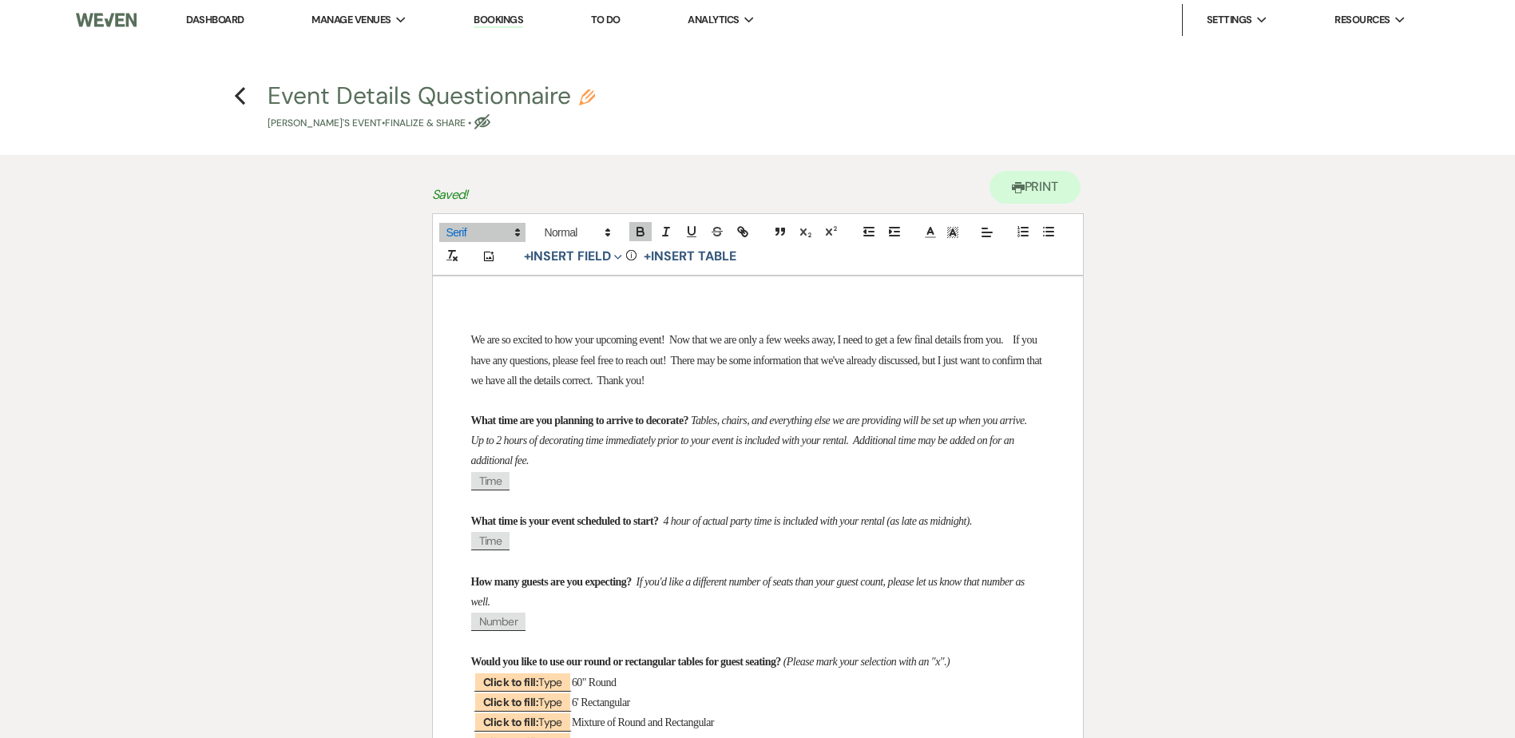
scroll to position [0, 0]
click at [238, 102] on icon "Previous" at bounding box center [240, 96] width 12 height 19
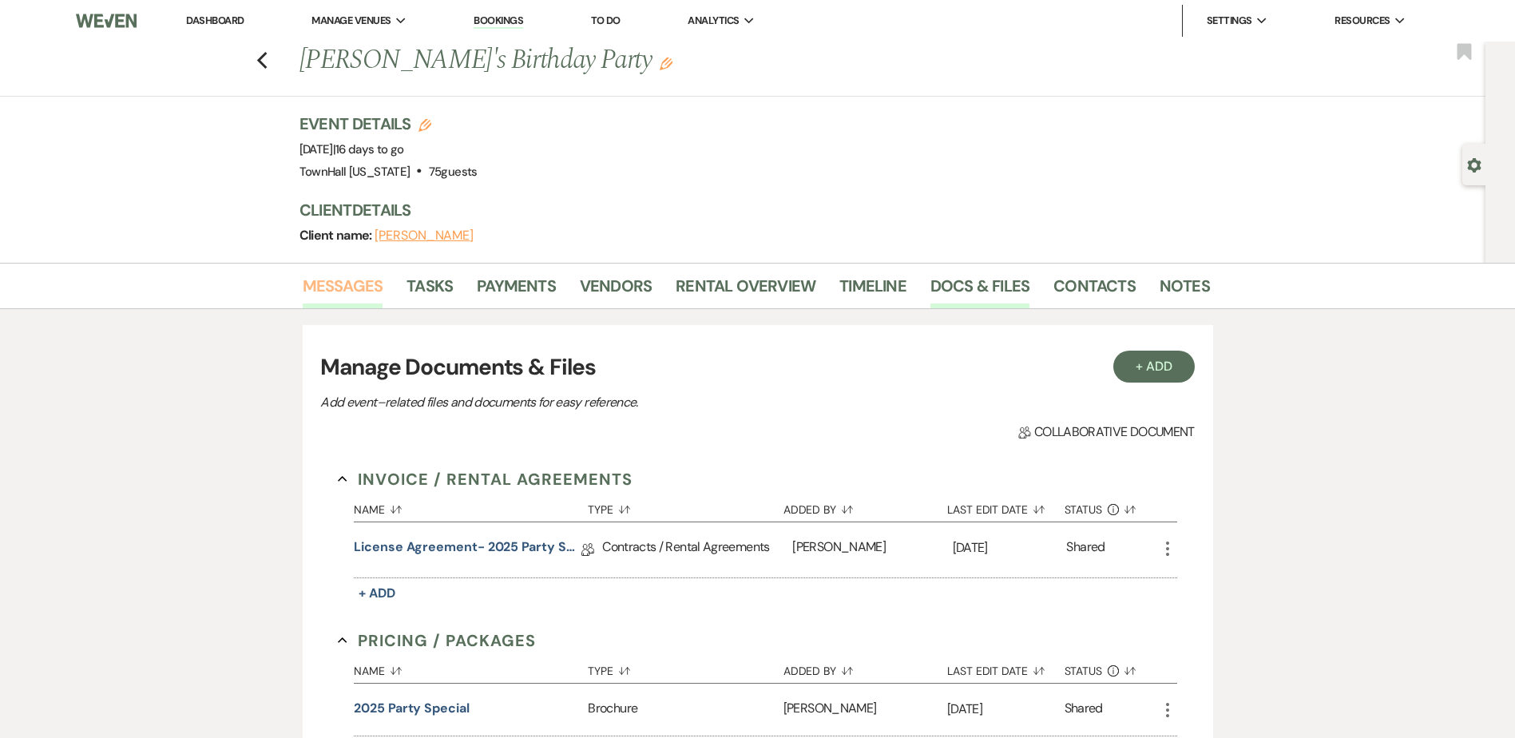
click at [339, 284] on link "Messages" at bounding box center [343, 290] width 81 height 35
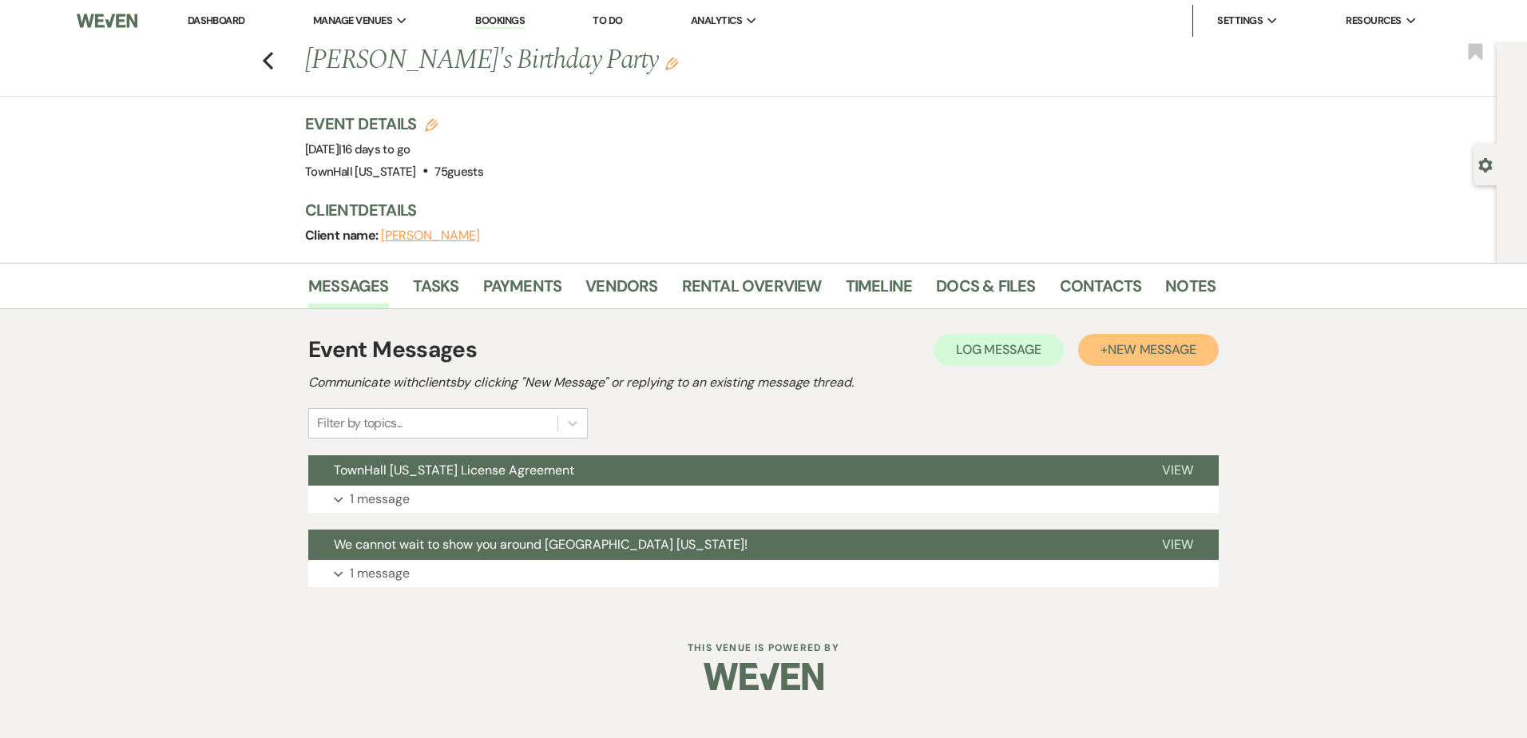
click at [1143, 355] on span "New Message" at bounding box center [1152, 349] width 89 height 17
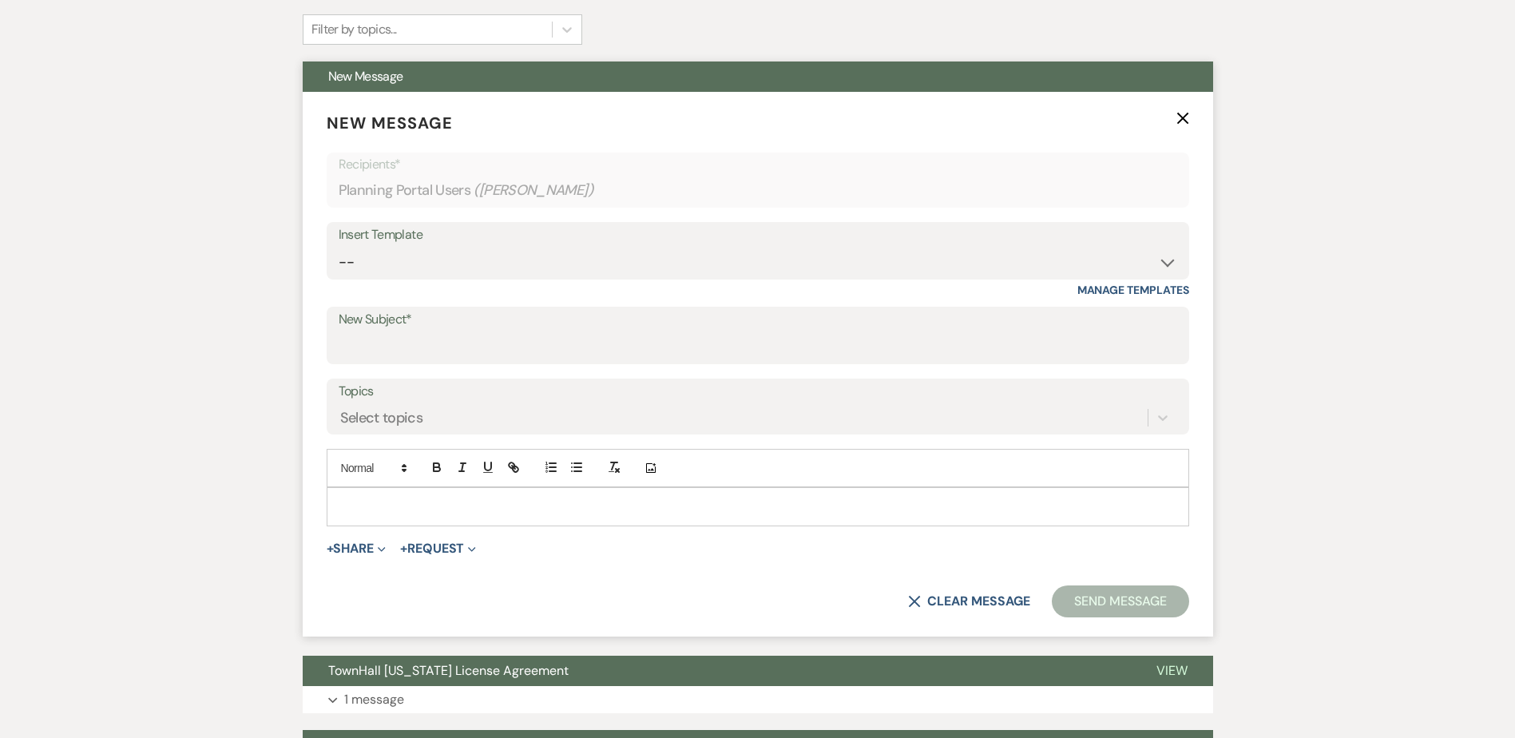
scroll to position [399, 0]
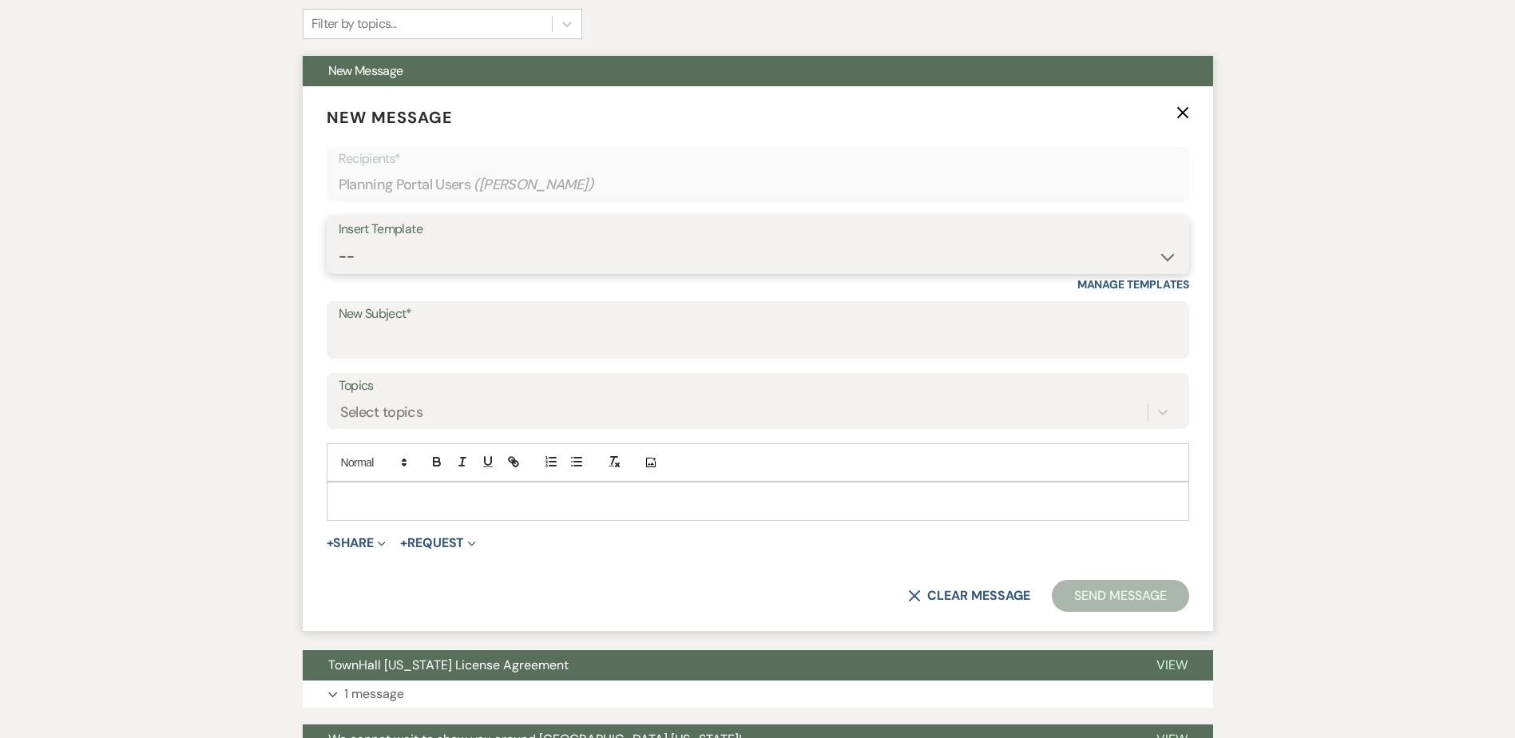
click at [359, 257] on select "-- Wedding Inquiry Follow Up: 2-3 days after initial lead- Avg Cost + Albums Th…" at bounding box center [758, 256] width 839 height 31
select select "1393"
click at [339, 241] on select "-- Wedding Inquiry Follow Up: 2-3 days after initial lead- Avg Cost + Albums Th…" at bounding box center [758, 256] width 839 height 31
type input "TownHall [US_STATE] Final Details"
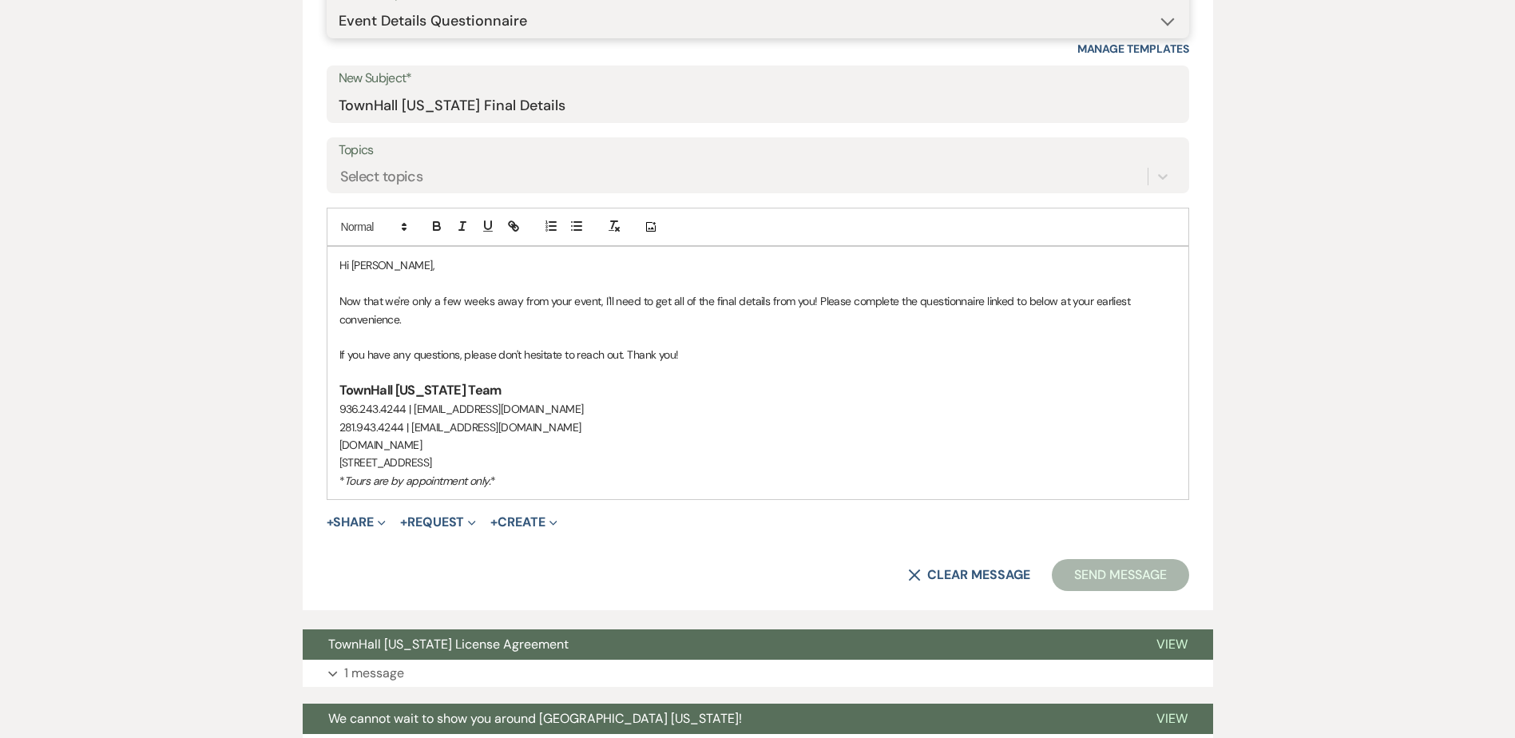
scroll to position [639, 0]
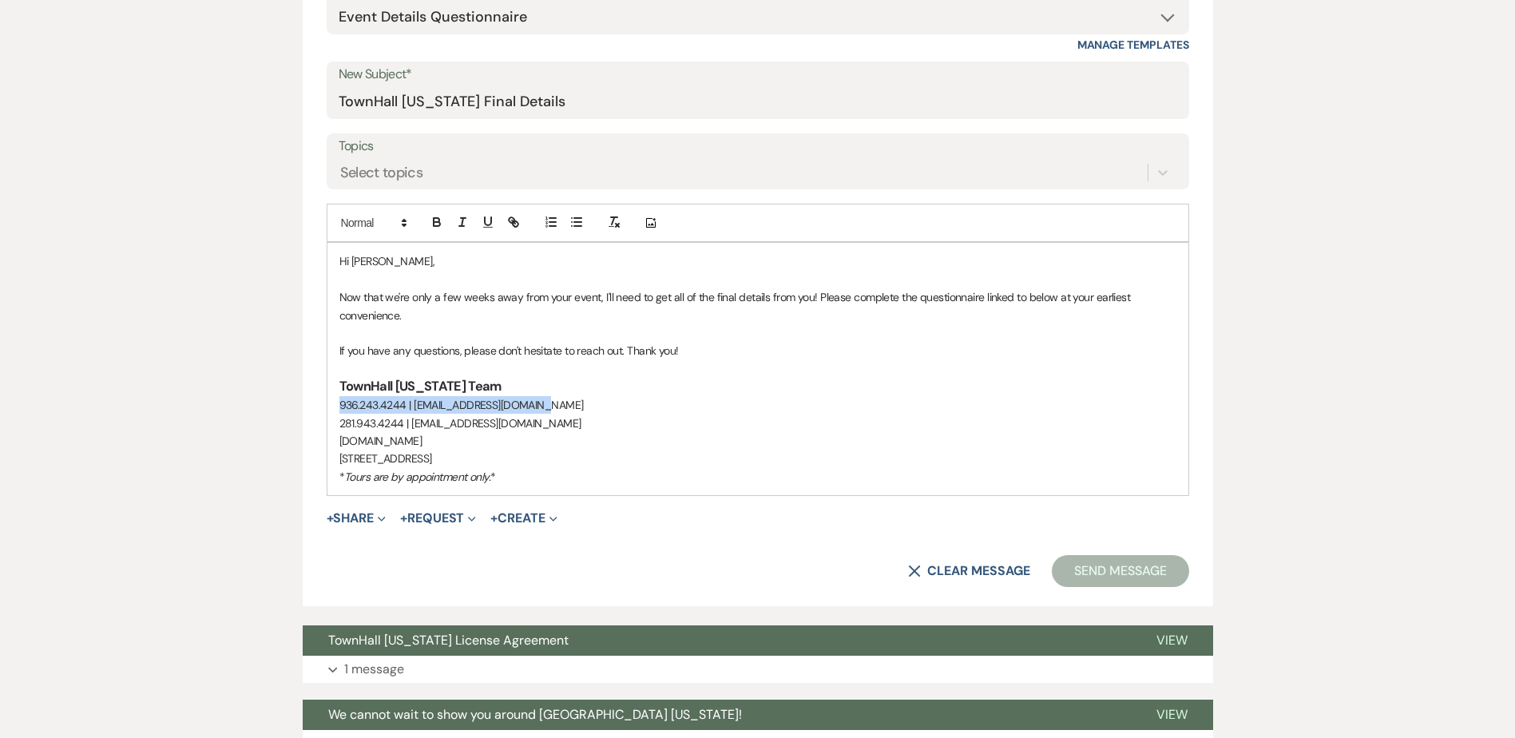
drag, startPoint x: 542, startPoint y: 405, endPoint x: 298, endPoint y: 403, distance: 243.6
click at [298, 403] on div "Messages Tasks Payments Vendors Rental Overview Timeline Docs & Files Contacts …" at bounding box center [757, 202] width 1515 height 1157
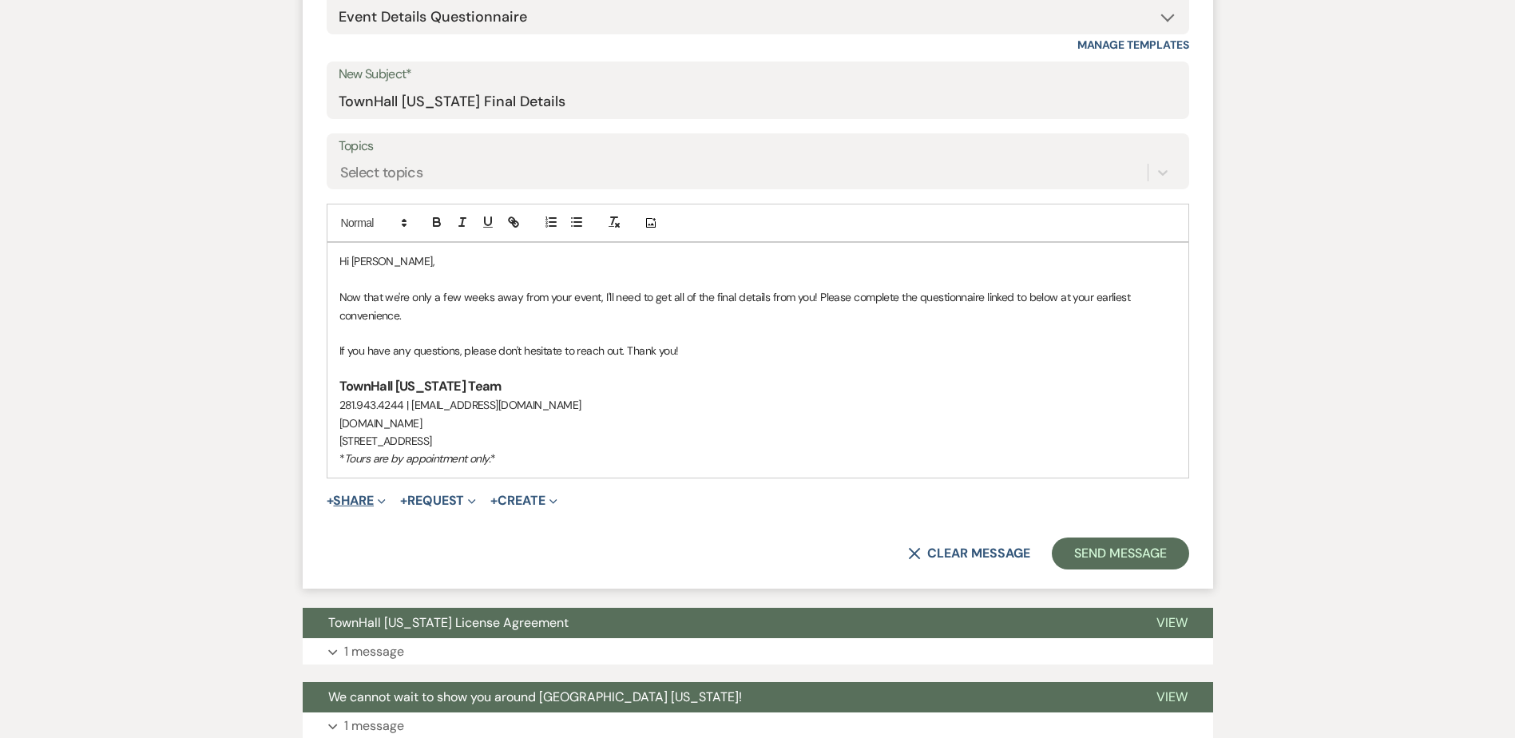
click at [353, 504] on button "+ Share Expand" at bounding box center [357, 500] width 60 height 13
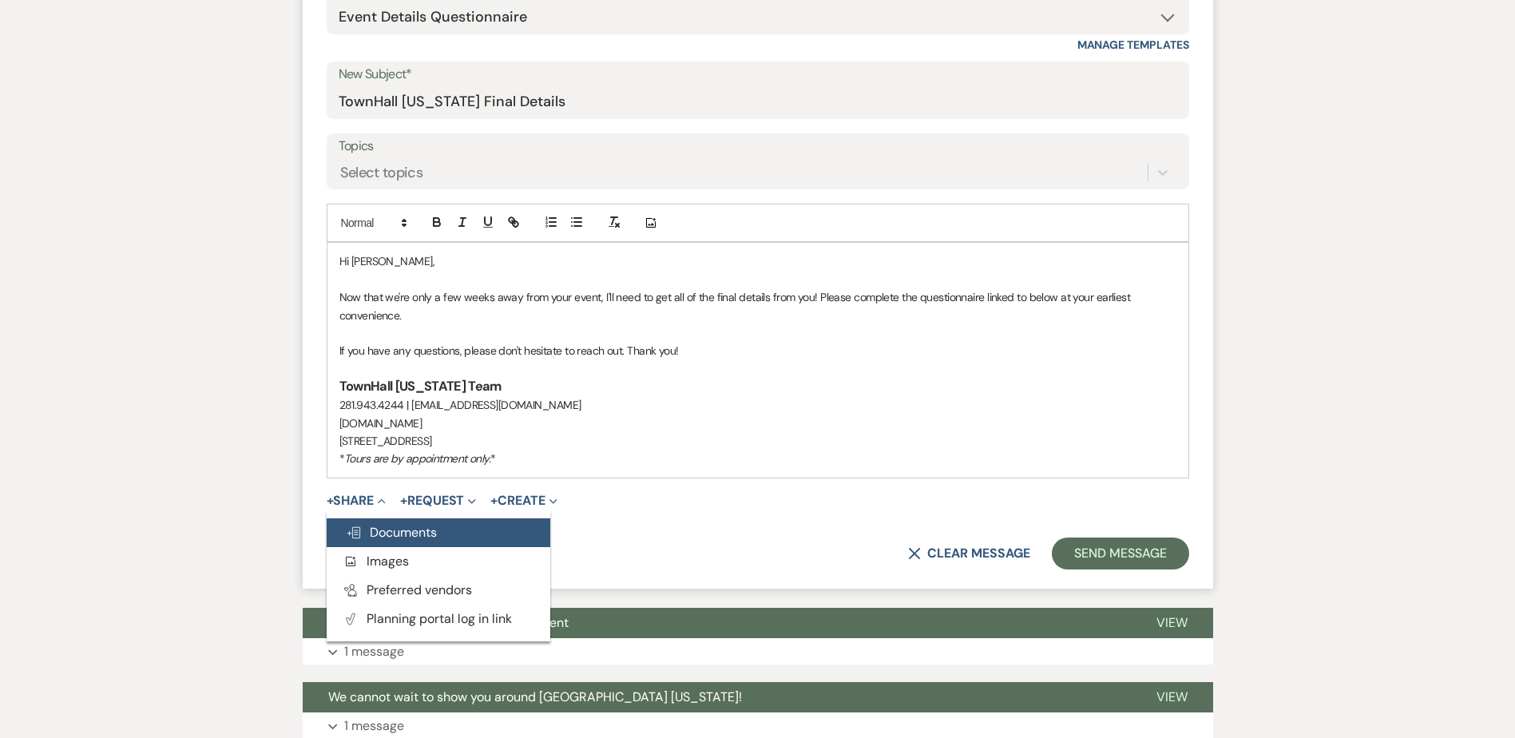
click at [371, 542] on button "Doc Upload Documents" at bounding box center [439, 532] width 224 height 29
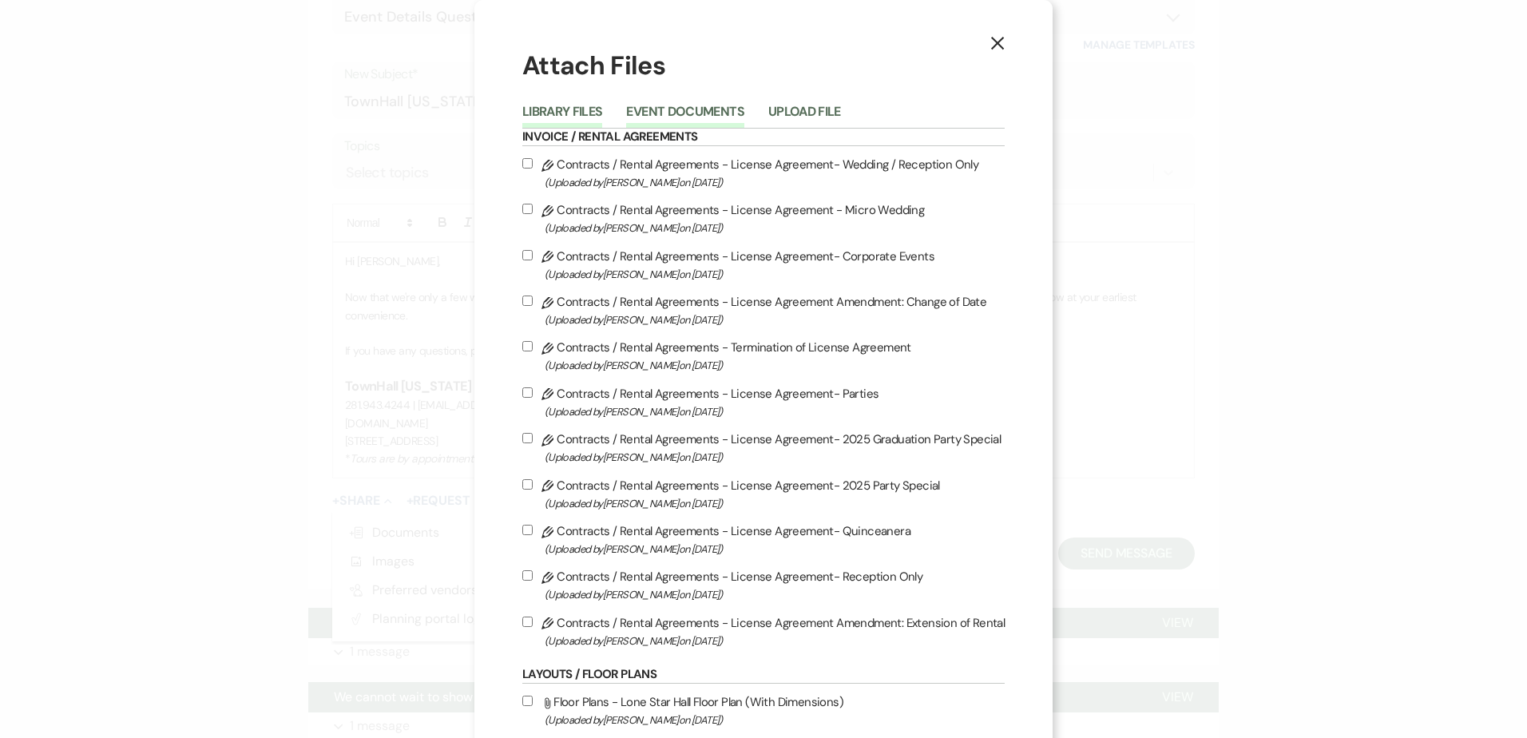
click at [665, 105] on button "Event Documents" at bounding box center [684, 116] width 117 height 22
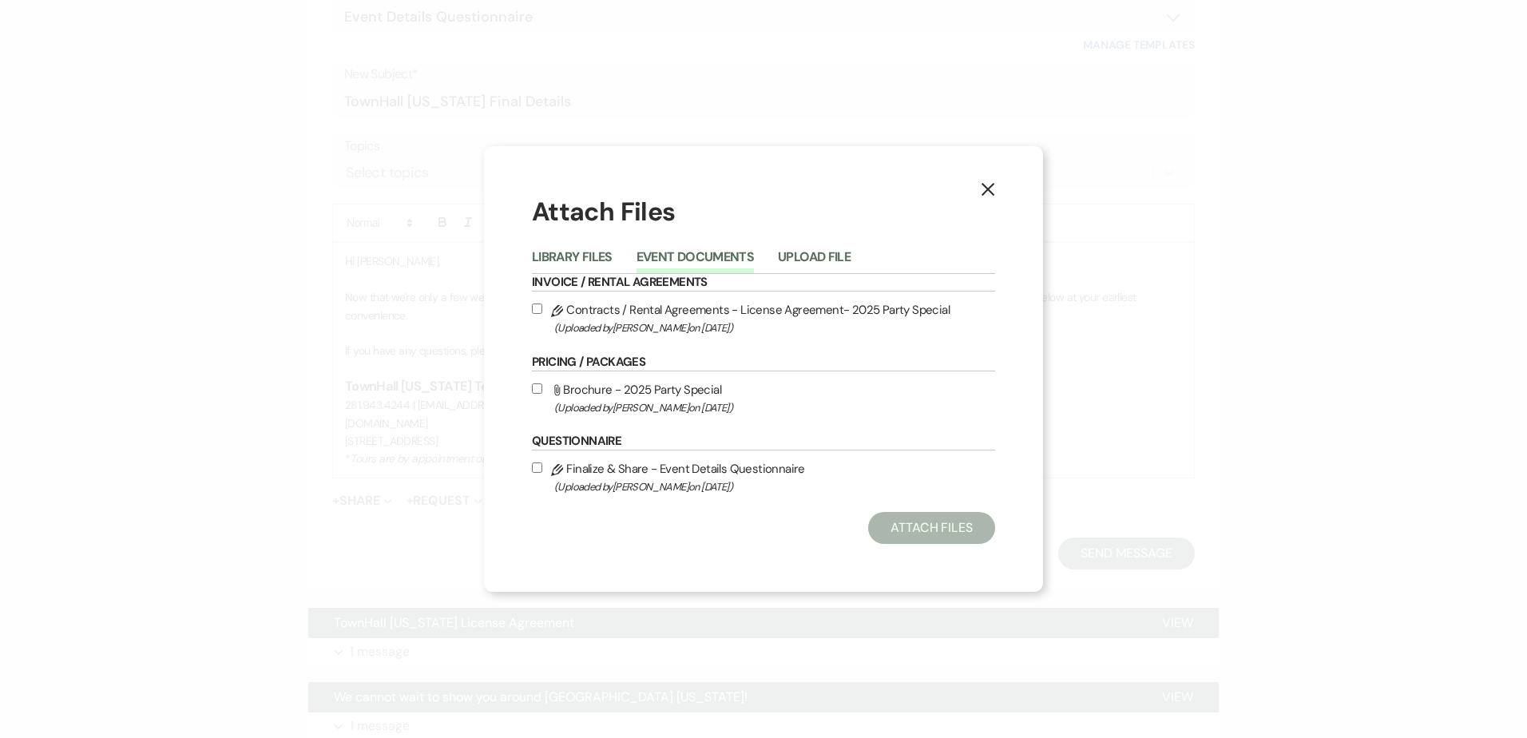
click at [534, 474] on label "Pencil Finalize & Share - Event Details Questionnaire (Uploaded by [PERSON_NAME…" at bounding box center [763, 477] width 463 height 38
click at [534, 473] on input "Pencil Finalize & Share - Event Details Questionnaire (Uploaded by [PERSON_NAME…" at bounding box center [537, 467] width 10 height 10
checkbox input "true"
click at [895, 524] on button "Attach Files" at bounding box center [931, 528] width 127 height 32
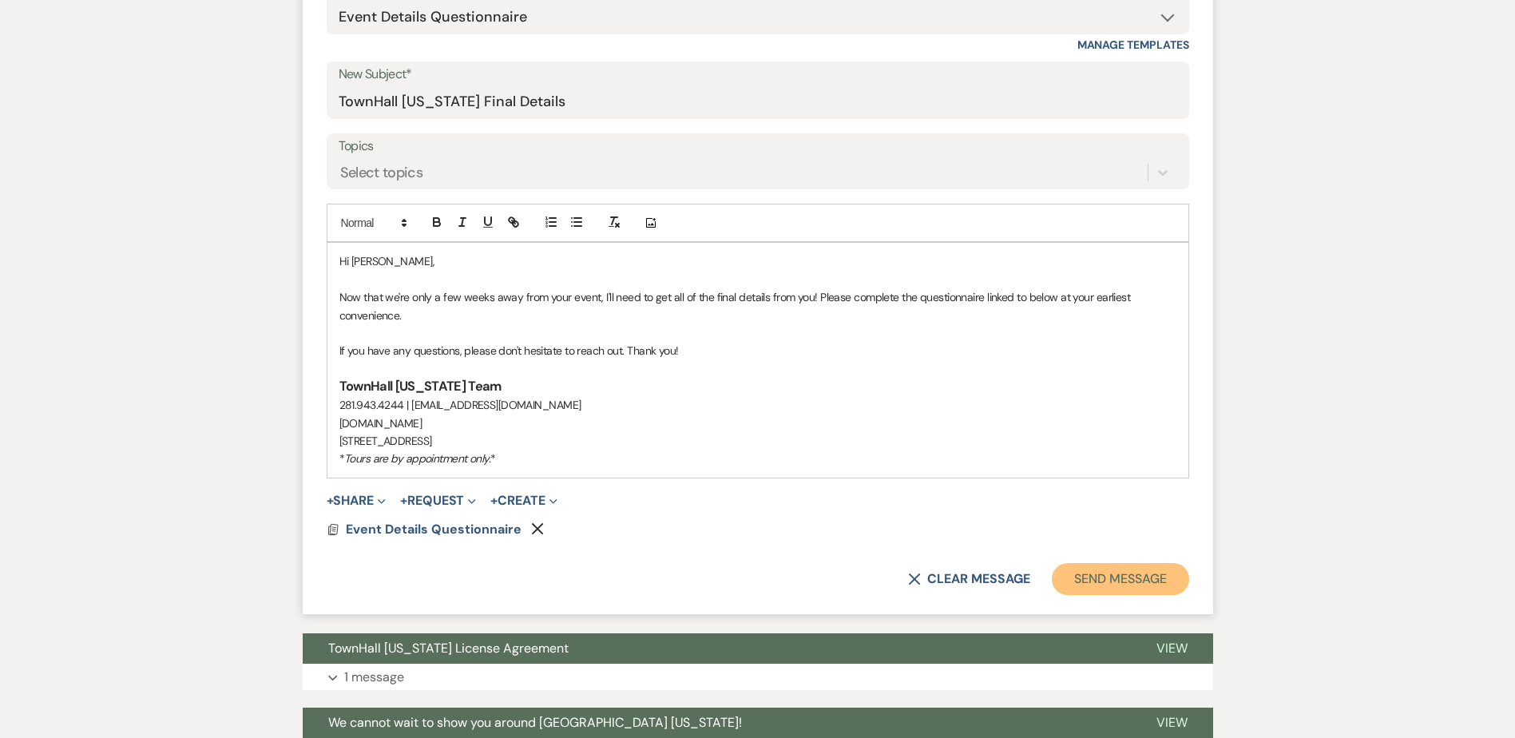
click at [1121, 585] on button "Send Message" at bounding box center [1120, 579] width 137 height 32
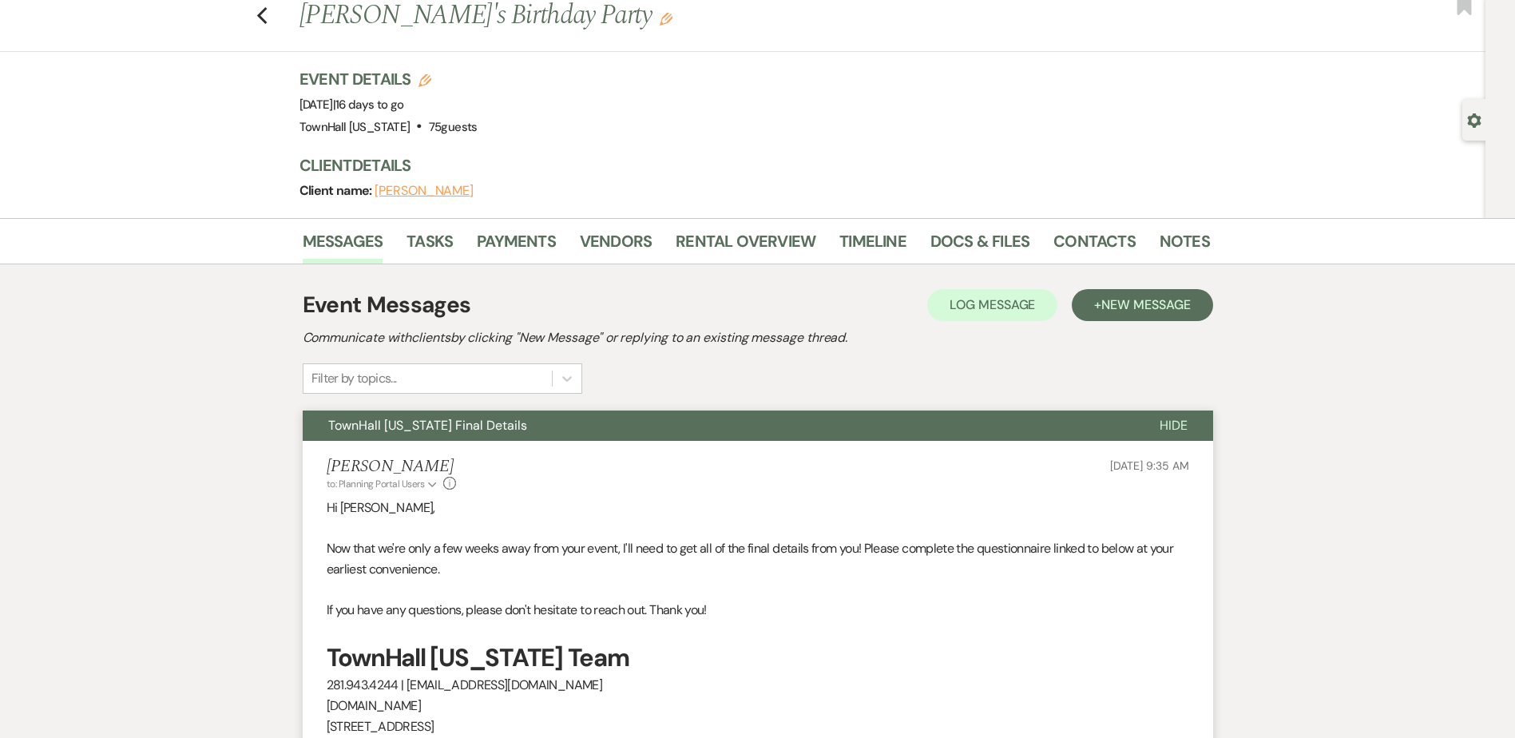
scroll to position [0, 0]
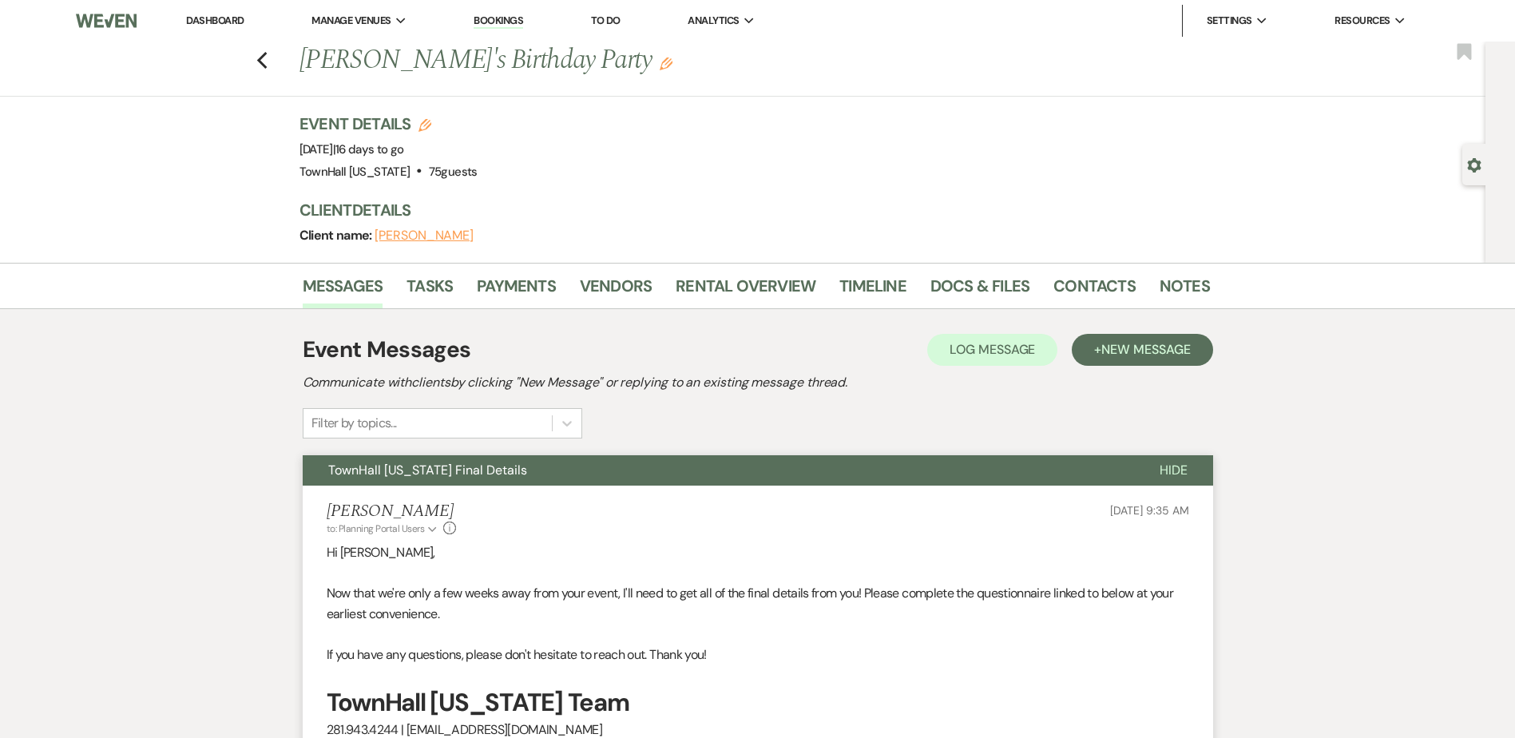
click at [1153, 61] on div "Previous [PERSON_NAME]'s Birthday Party Edit" at bounding box center [747, 61] width 911 height 38
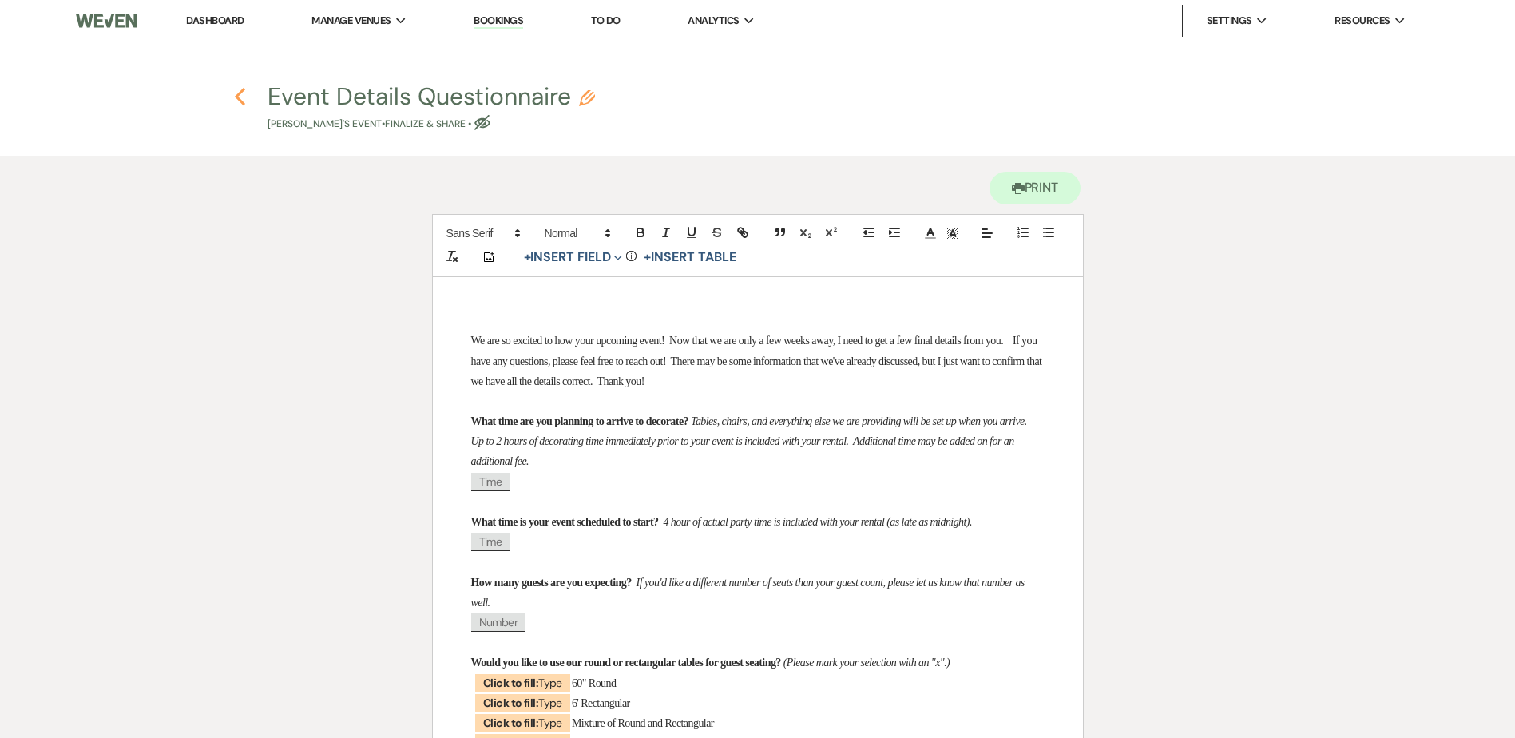
click at [236, 96] on icon "Previous" at bounding box center [240, 96] width 12 height 19
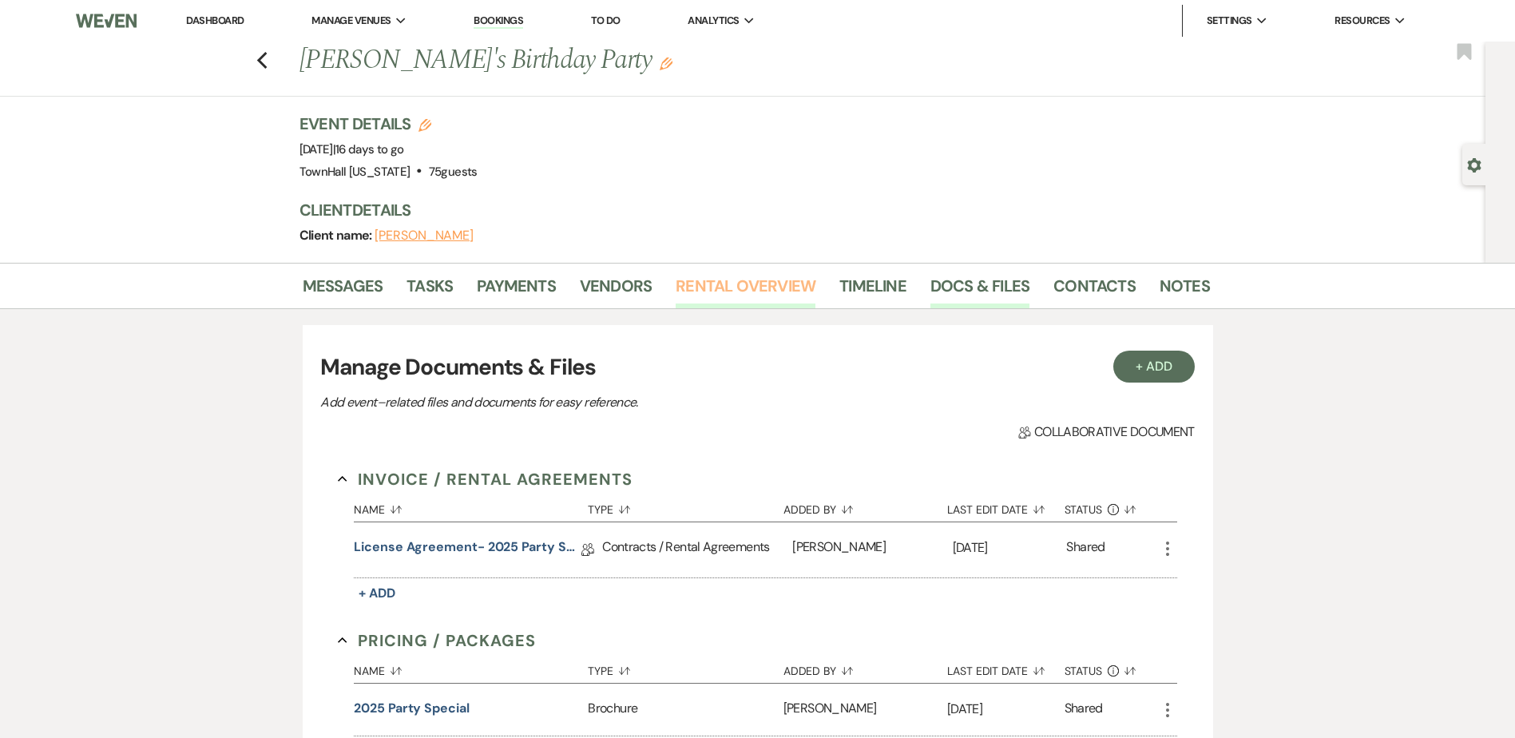
click at [759, 303] on link "Rental Overview" at bounding box center [746, 290] width 140 height 35
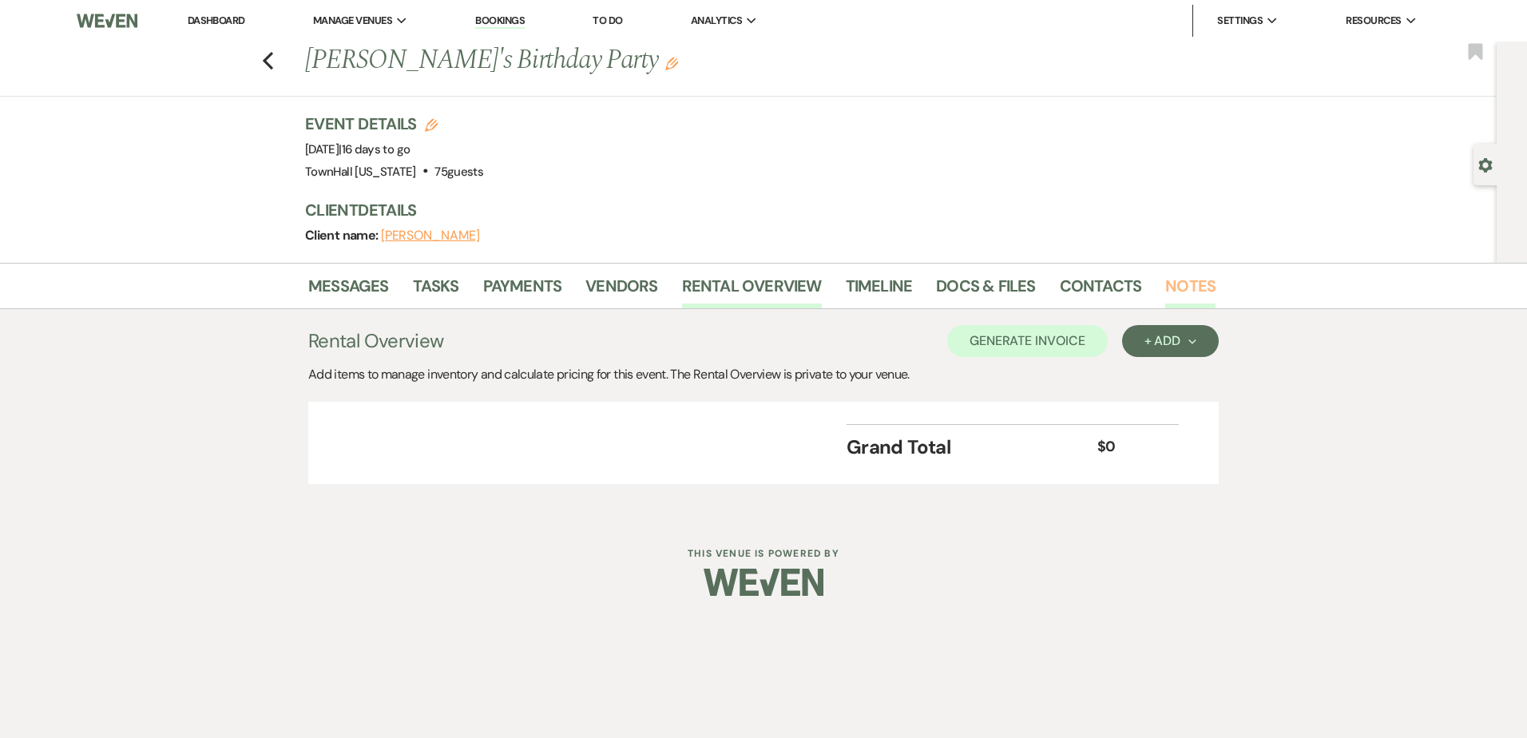
click at [1165, 280] on link "Notes" at bounding box center [1190, 290] width 50 height 35
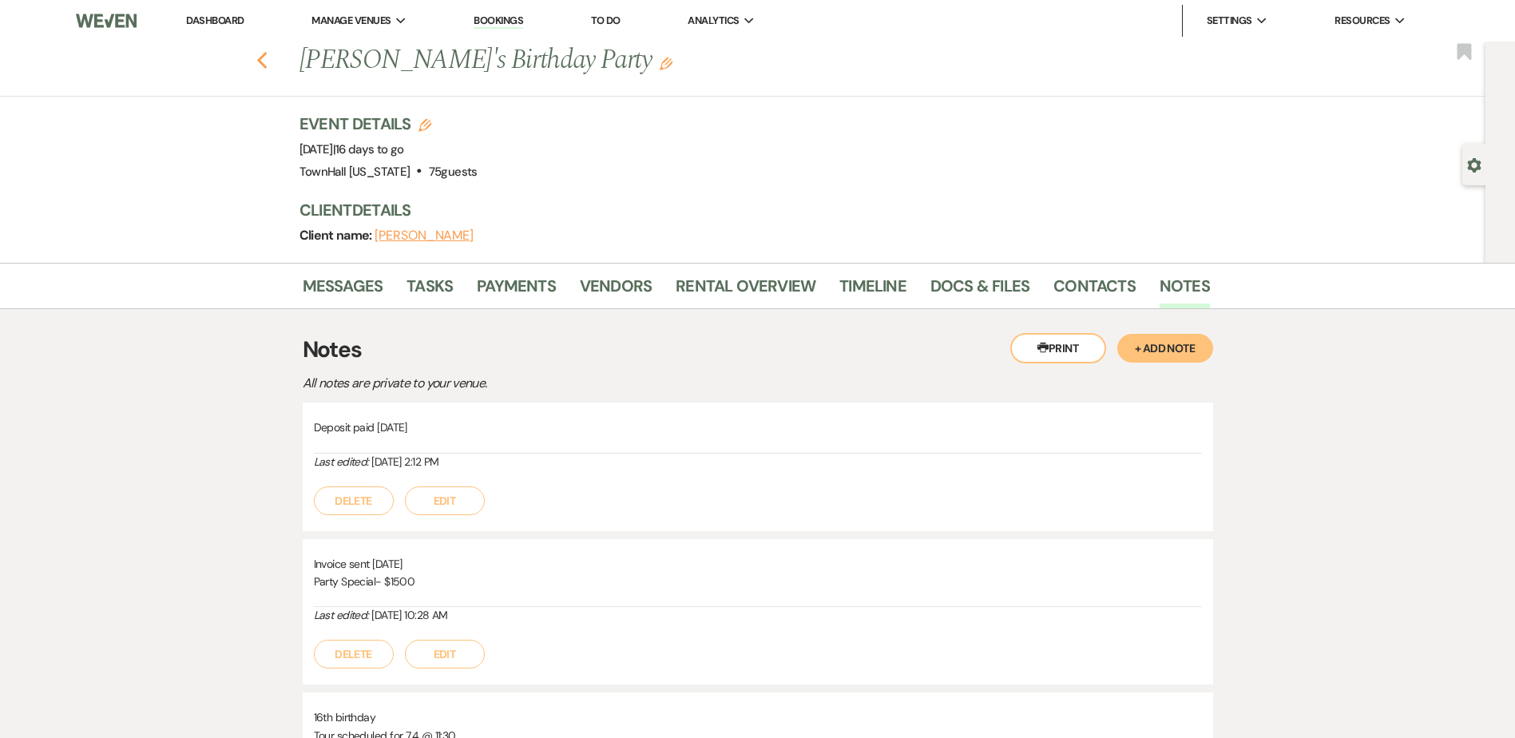
click at [264, 58] on icon "Previous" at bounding box center [262, 60] width 12 height 19
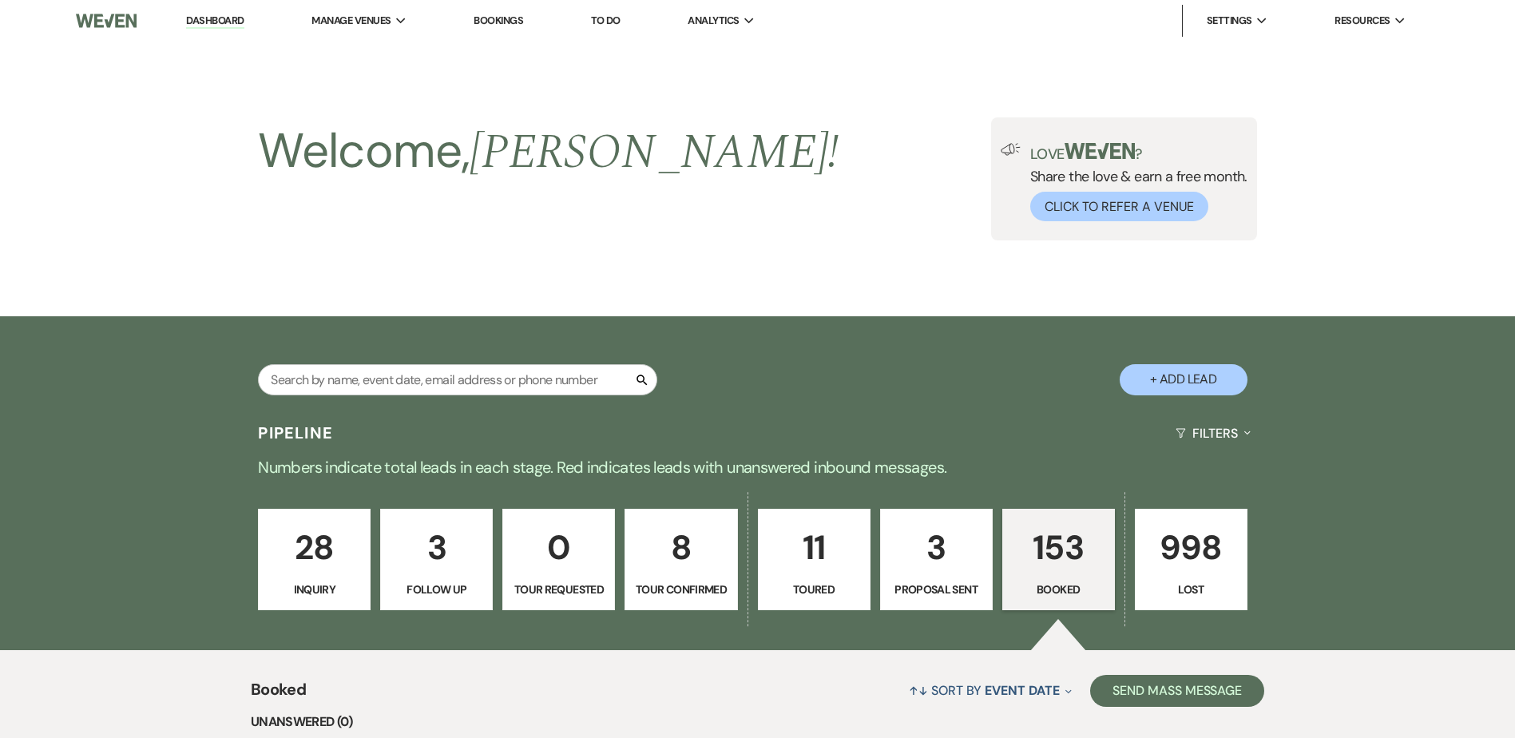
scroll to position [479, 0]
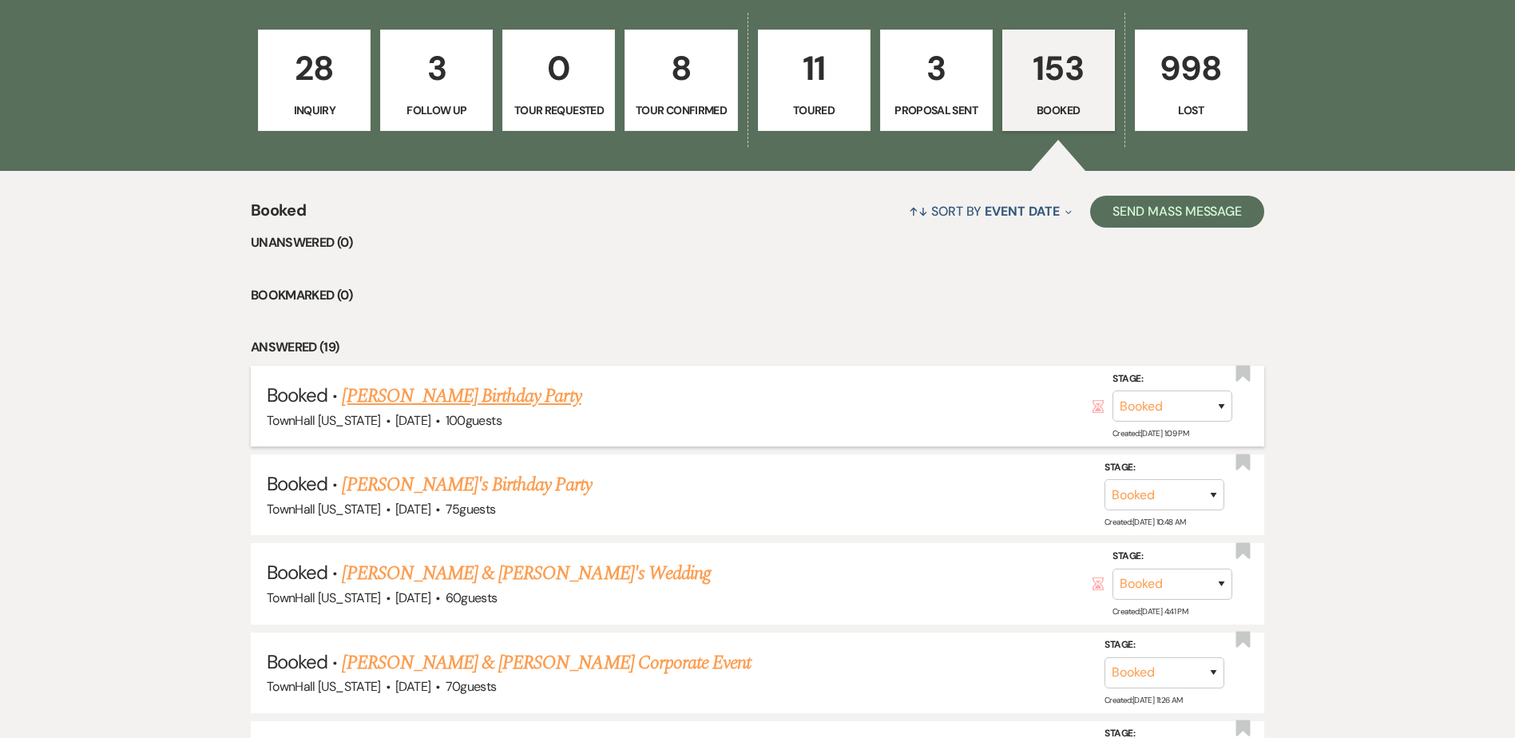
click at [506, 397] on link "Marissa Clark's Birthday Party" at bounding box center [461, 396] width 239 height 29
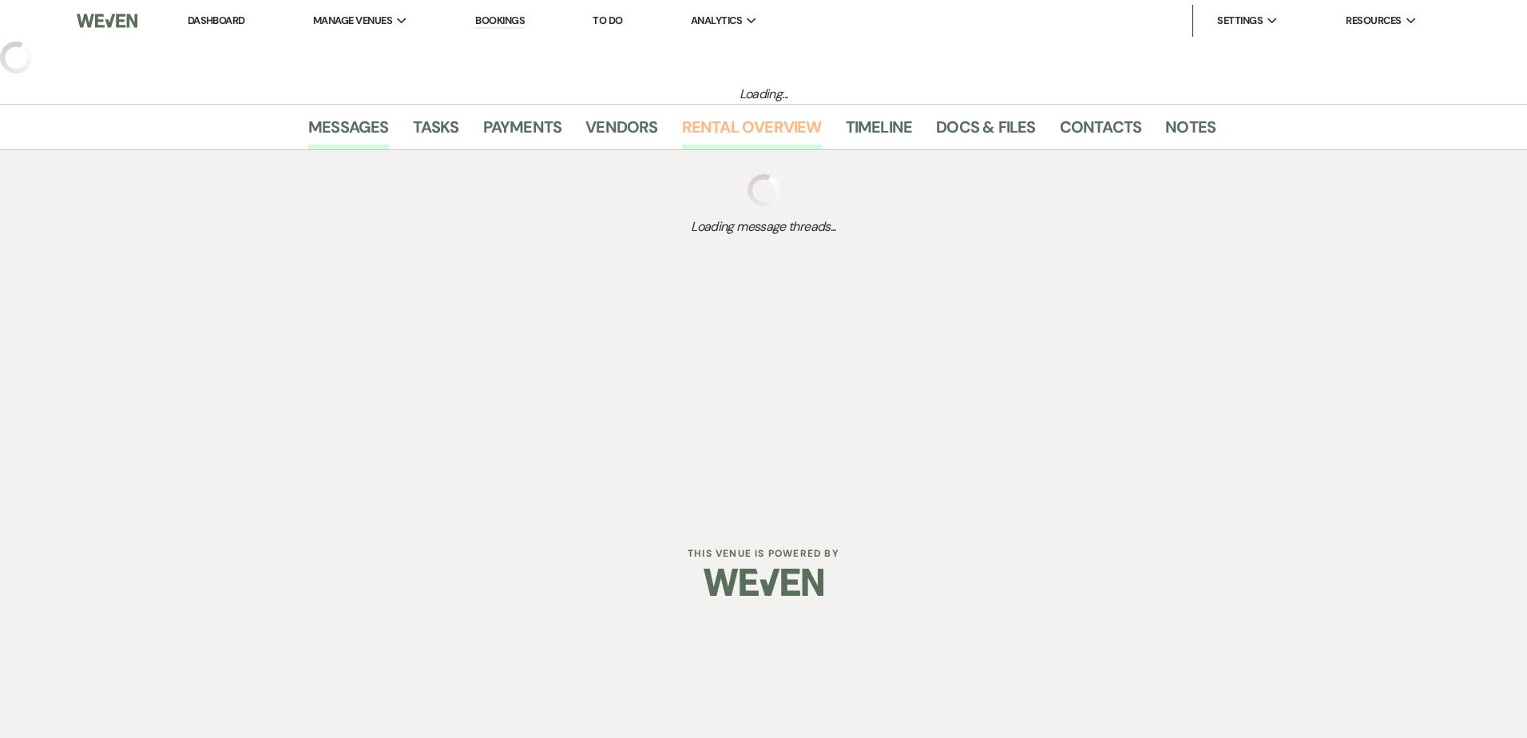
select select "5"
select select "4"
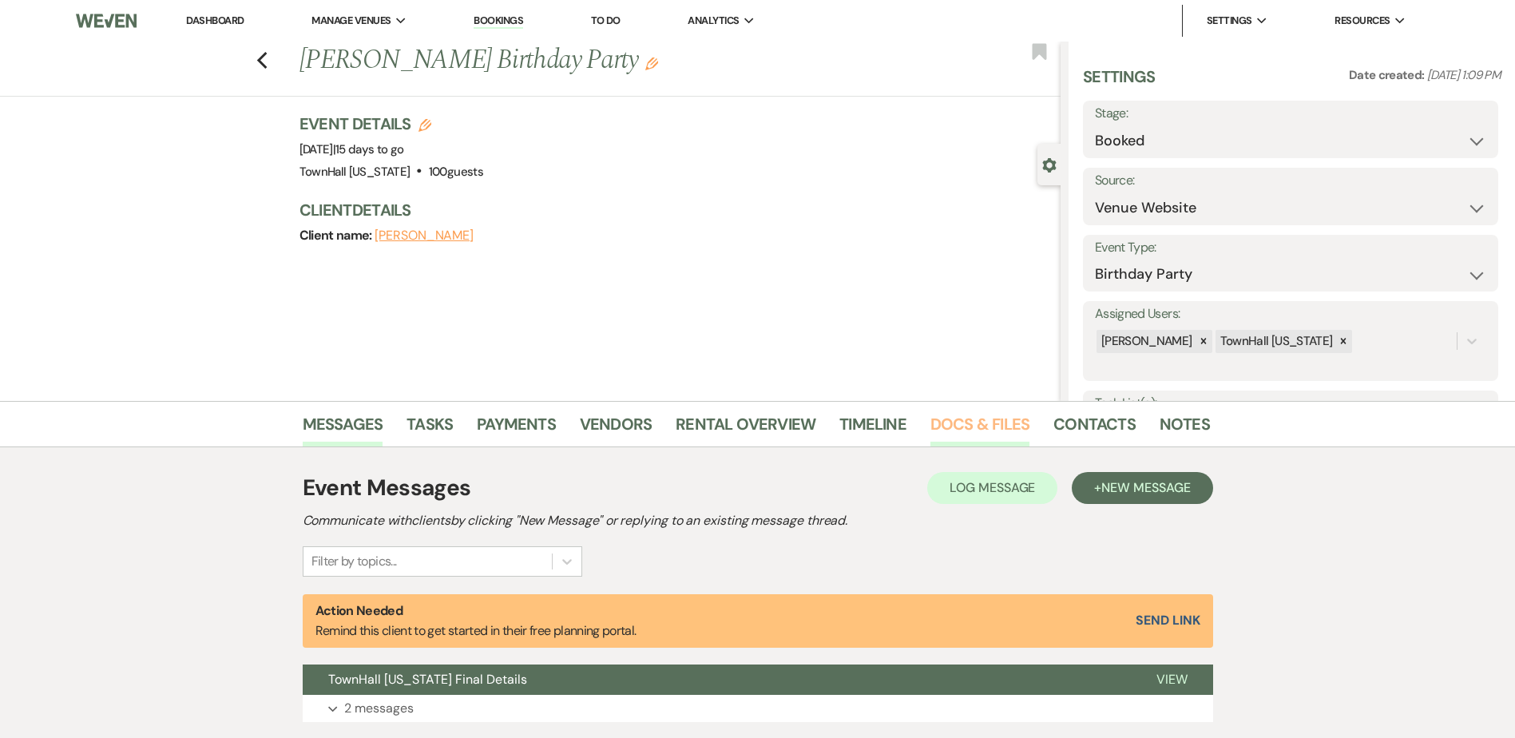
click at [1009, 429] on link "Docs & Files" at bounding box center [979, 428] width 99 height 35
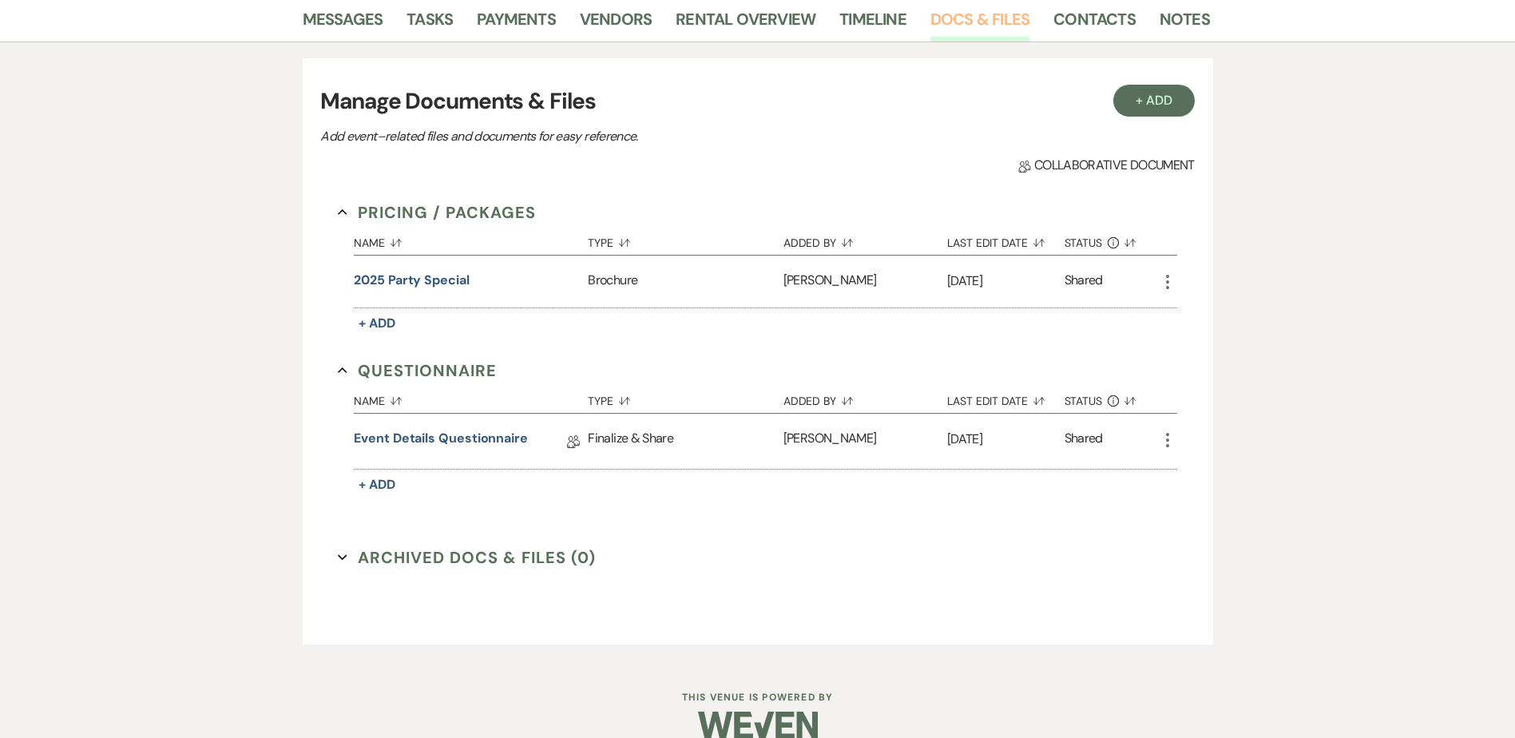
scroll to position [430, 0]
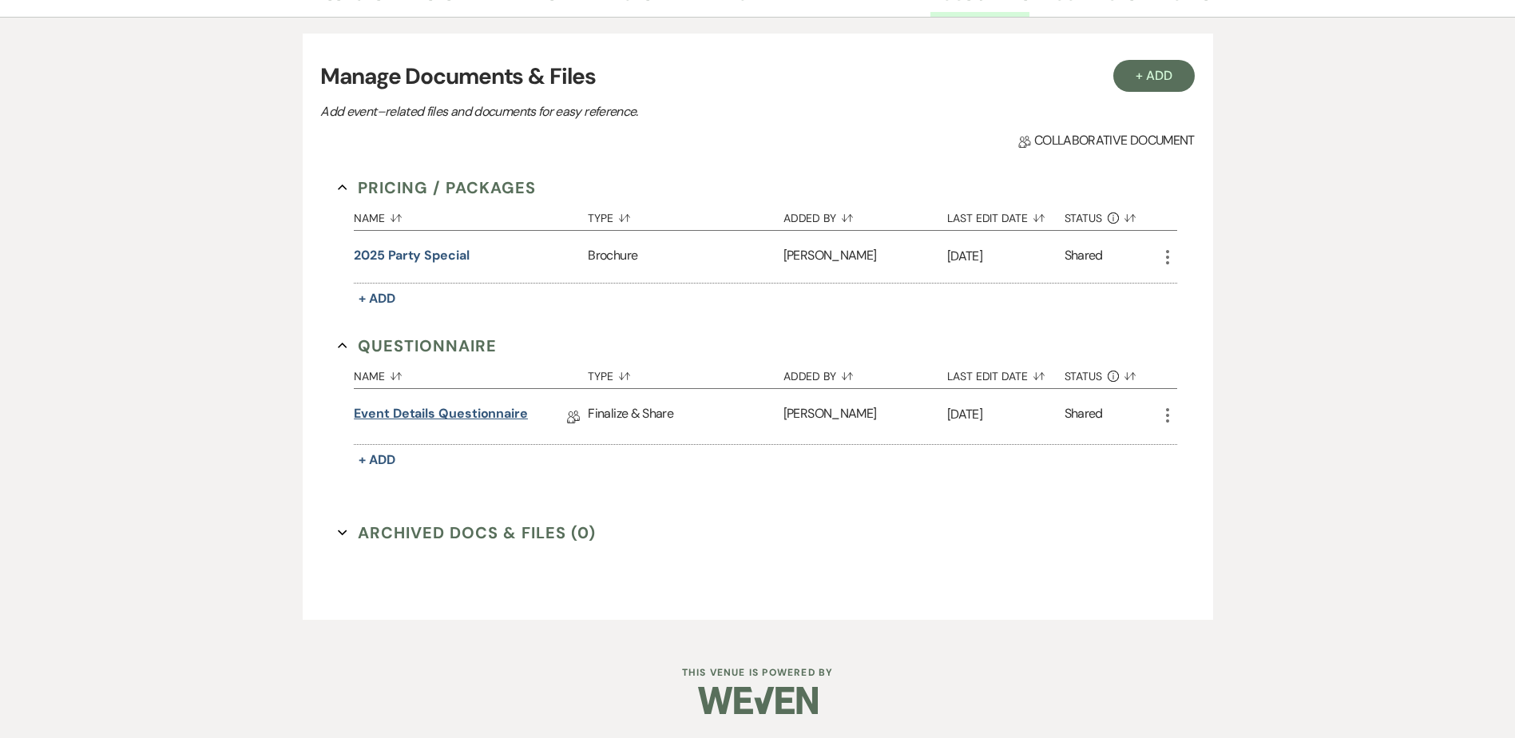
click at [407, 419] on link "Event Details Questionnaire" at bounding box center [441, 416] width 174 height 25
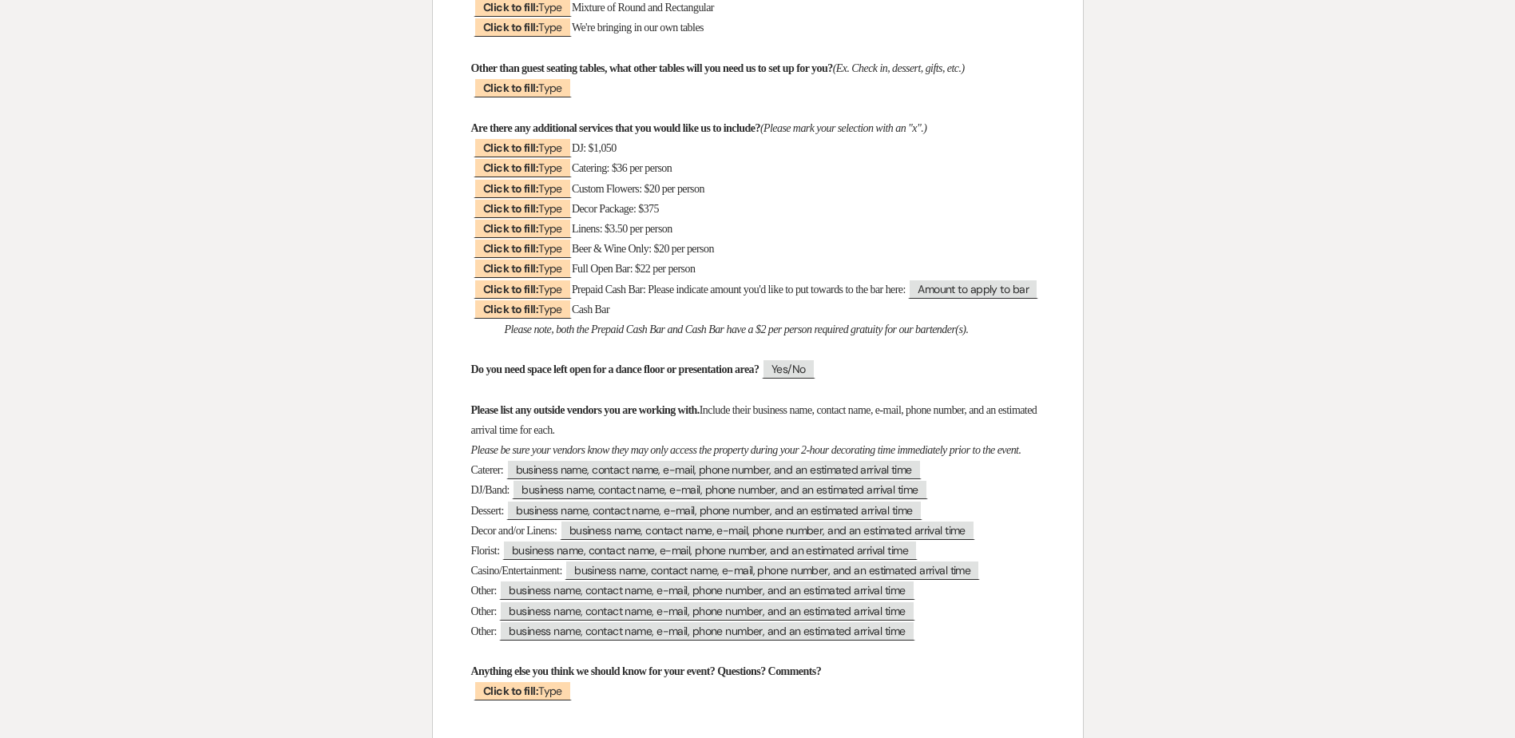
scroll to position [240, 0]
